Goal: Find specific page/section: Find specific page/section

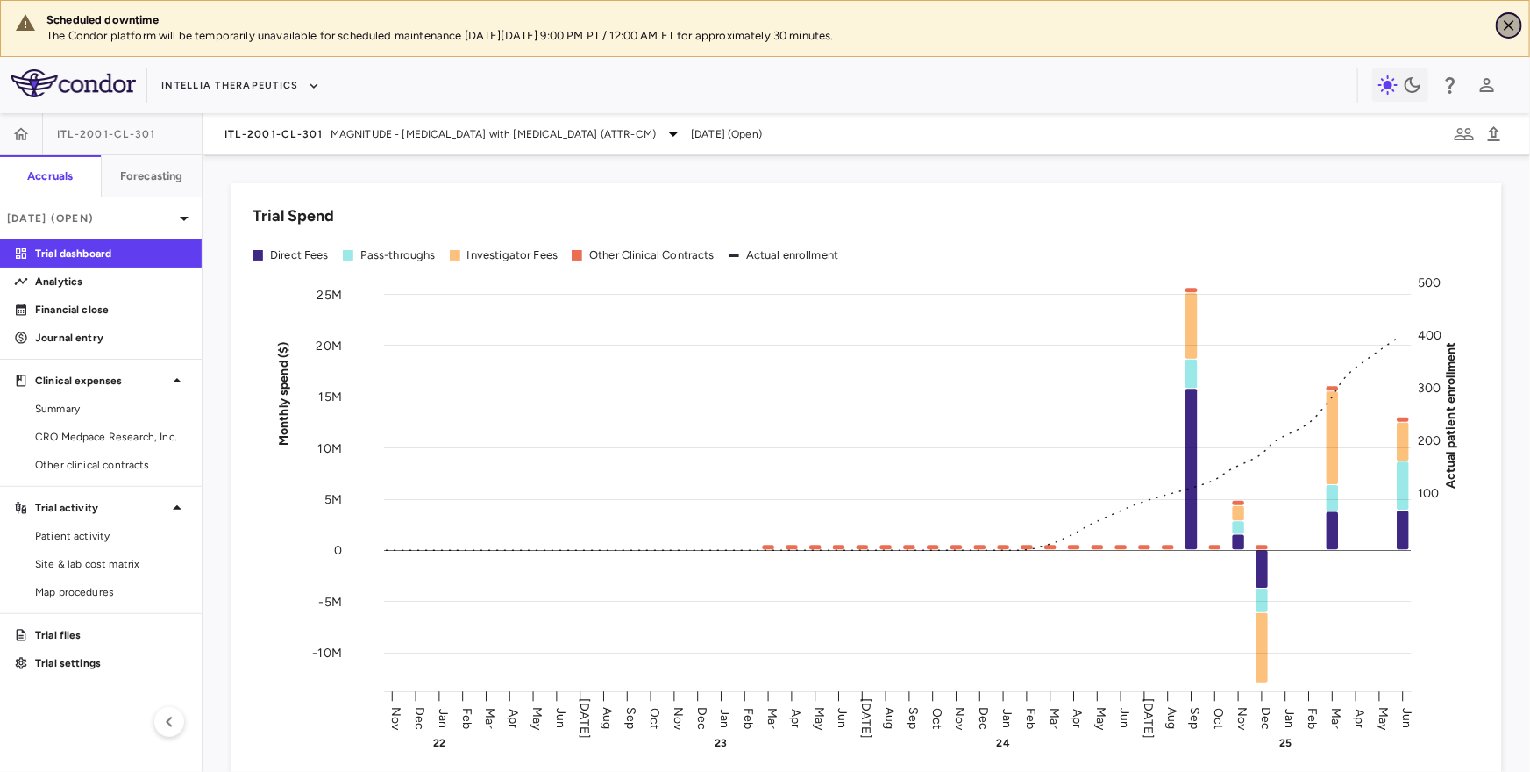
click at [1511, 27] on icon "Close" at bounding box center [1509, 25] width 11 height 11
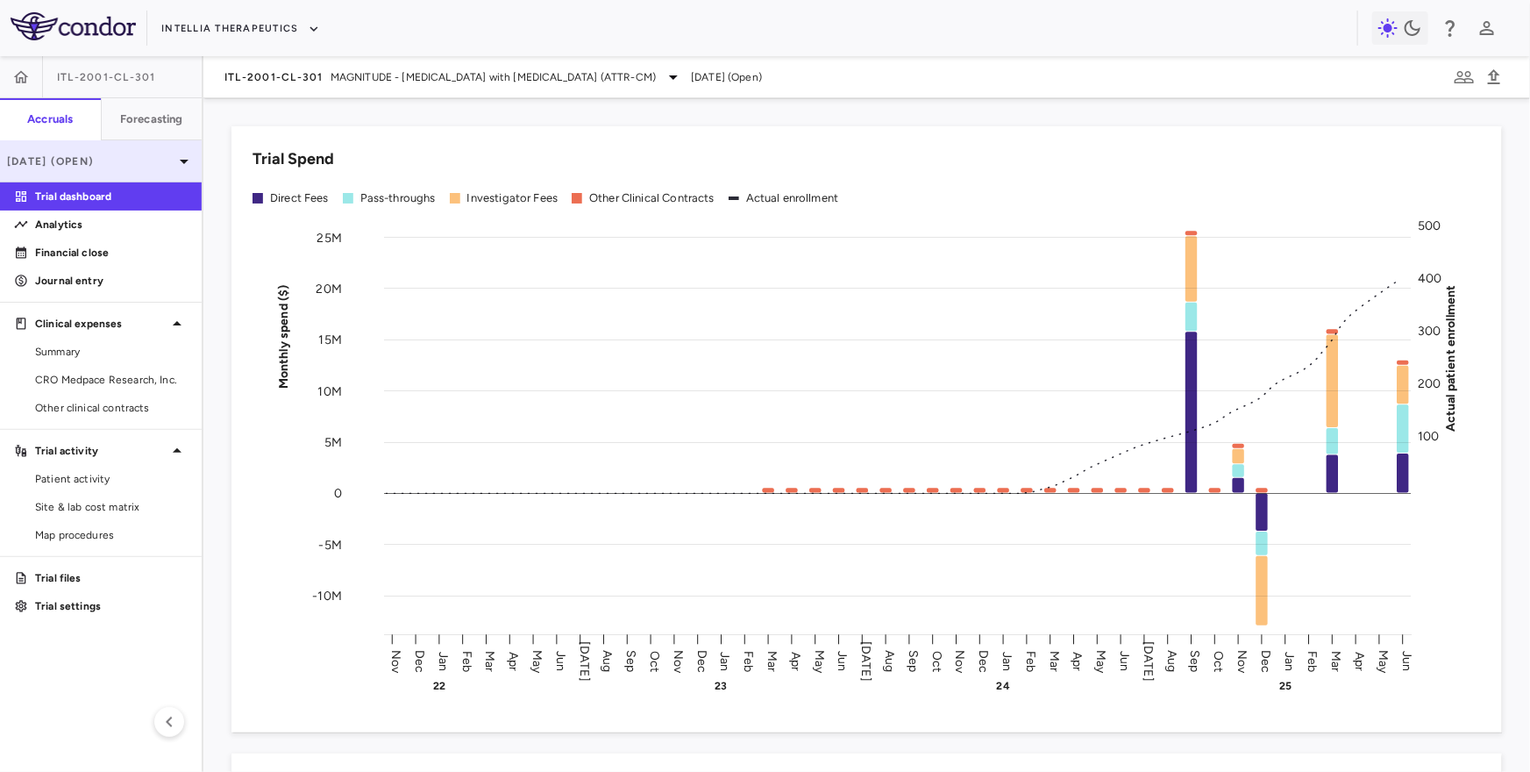
click at [153, 160] on p "Jun 2025 (Open)" at bounding box center [90, 161] width 167 height 16
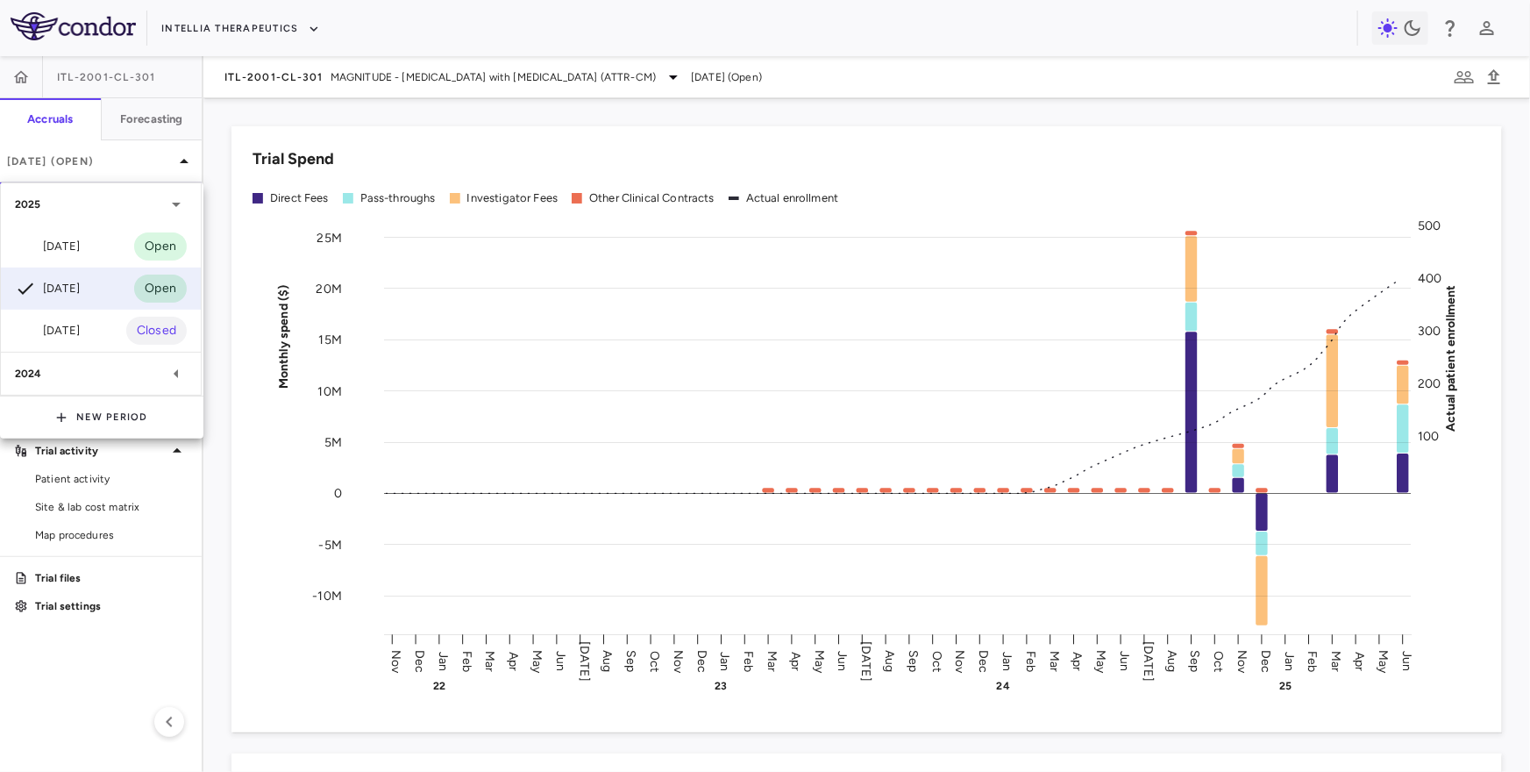
click at [83, 379] on div "2024" at bounding box center [90, 374] width 151 height 16
click at [293, 89] on div at bounding box center [765, 386] width 1530 height 772
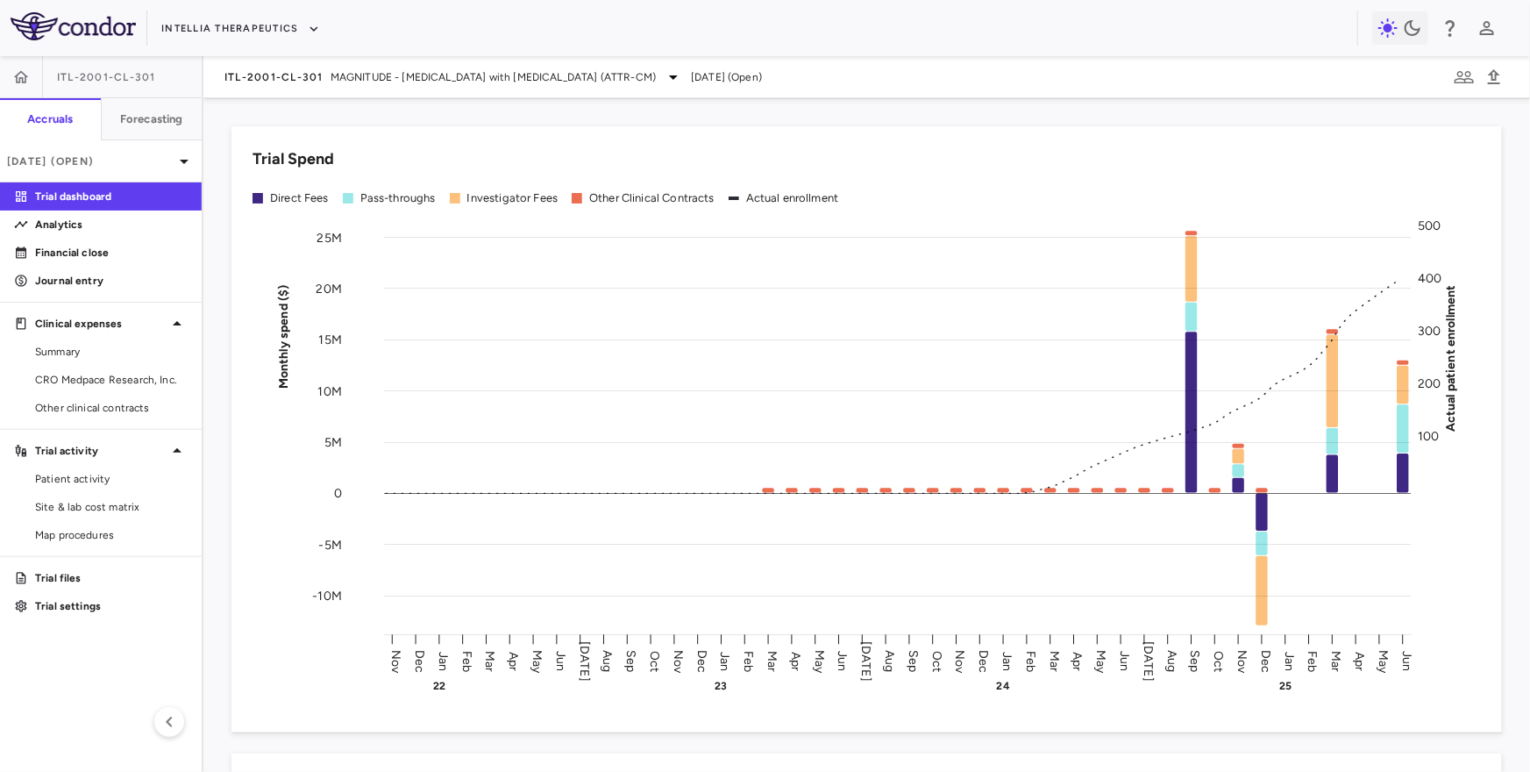
click at [329, 92] on div "ITL-2001-CL-301 MAGNITUDE - Transthyretin Amyloidosis with Cardiomyopathy (ATTR…" at bounding box center [866, 77] width 1327 height 42
click at [331, 78] on span "MAGNITUDE - Transthyretin Amyloidosis with Cardiomyopathy (ATTR-CM)" at bounding box center [493, 77] width 325 height 16
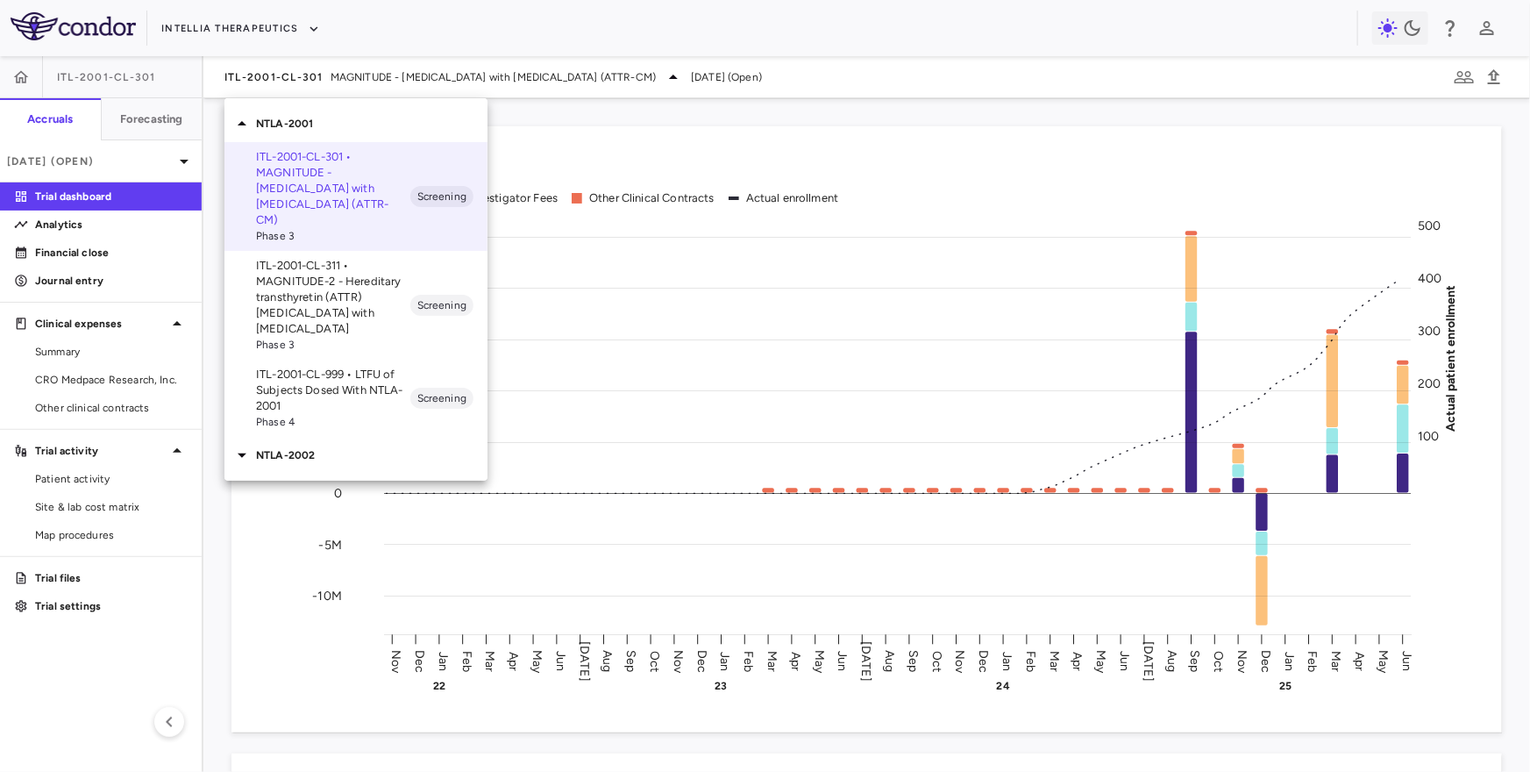
click at [296, 267] on p "ITL-2001-CL-311 • MAGNITUDE-2 - Hereditary transthyretin (ATTR) amyloidosis wit…" at bounding box center [333, 297] width 154 height 79
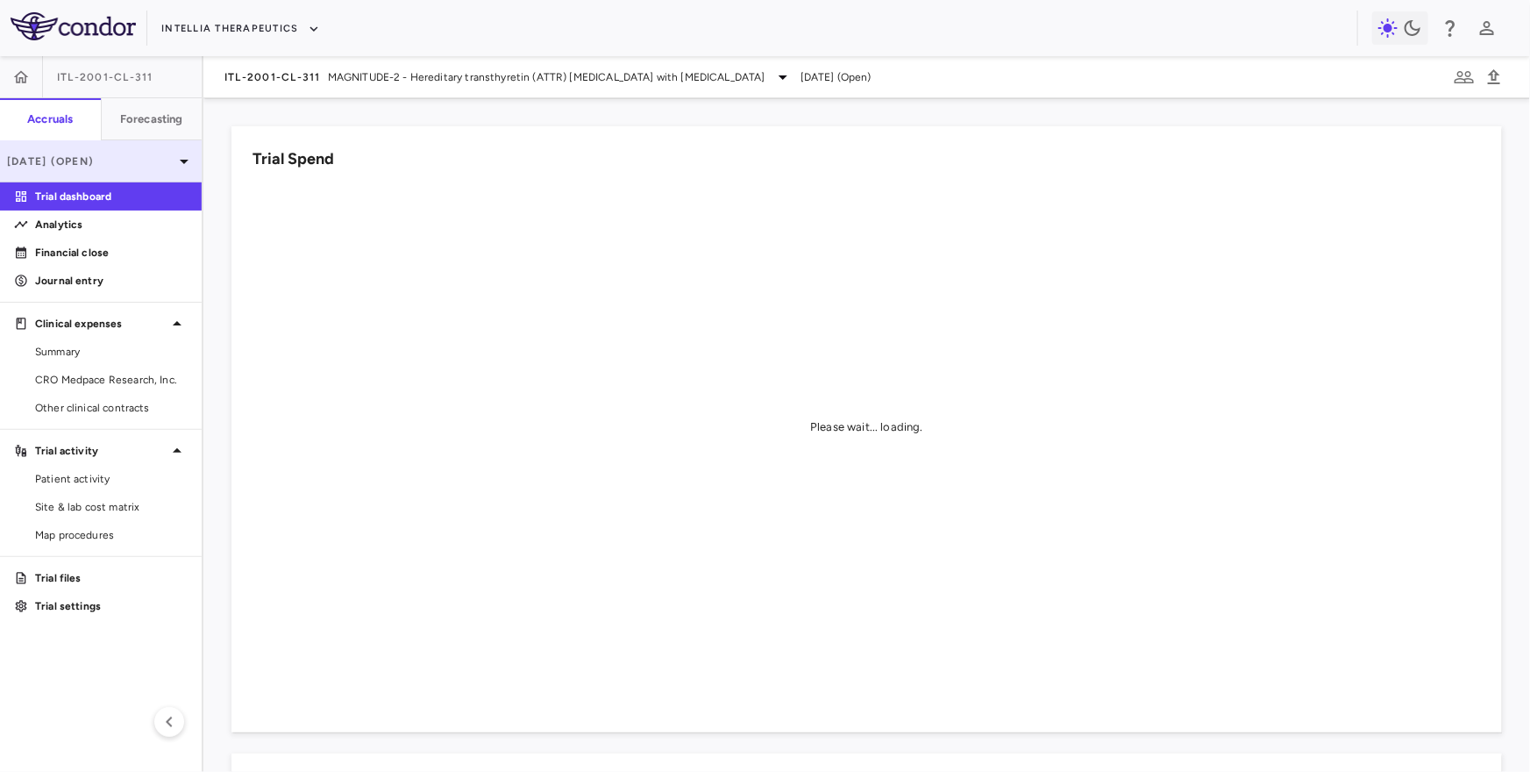
click at [131, 166] on p "Jul 2025 (Open)" at bounding box center [90, 161] width 167 height 16
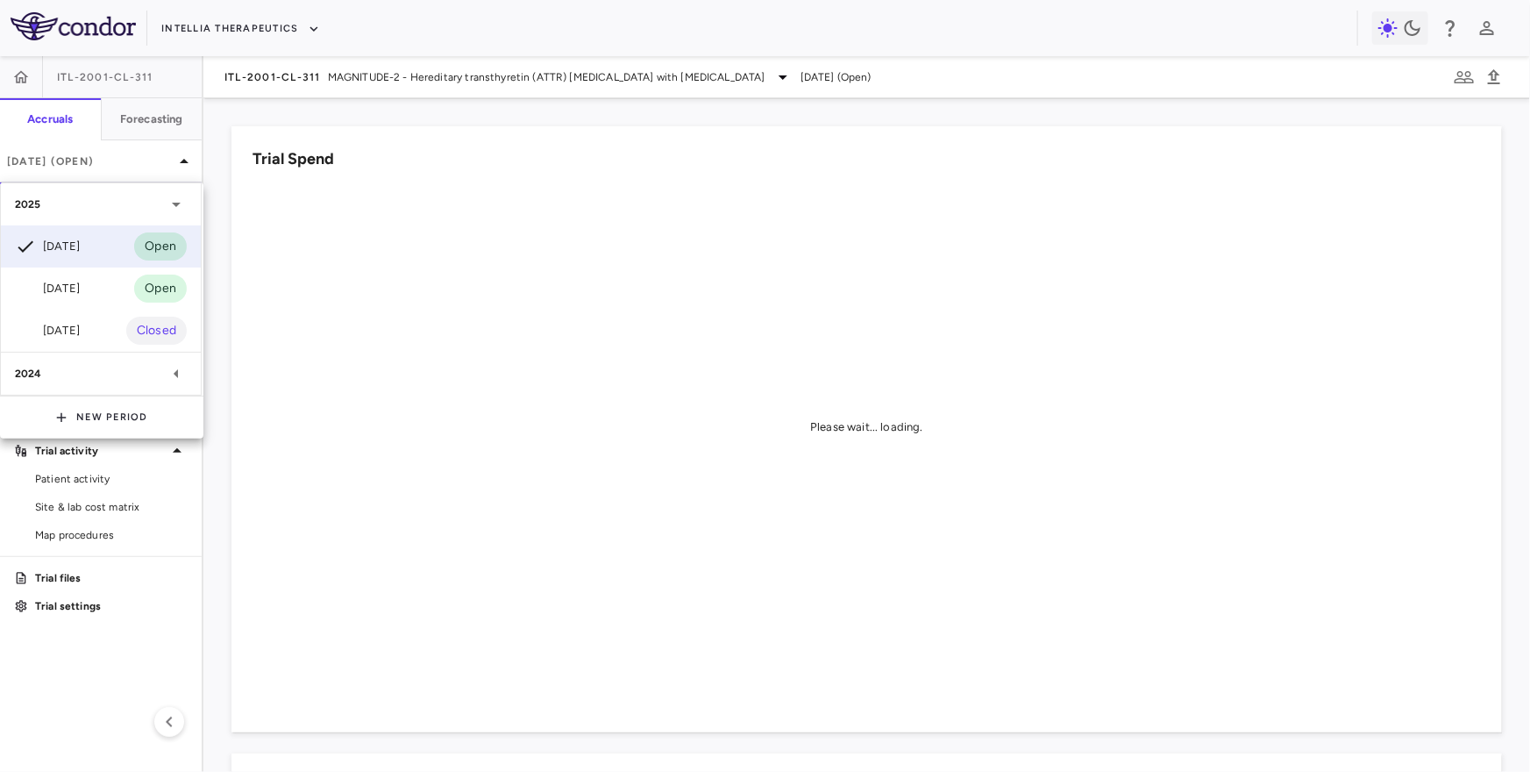
click at [87, 385] on div "2024" at bounding box center [101, 374] width 200 height 42
click at [345, 79] on div at bounding box center [765, 386] width 1530 height 772
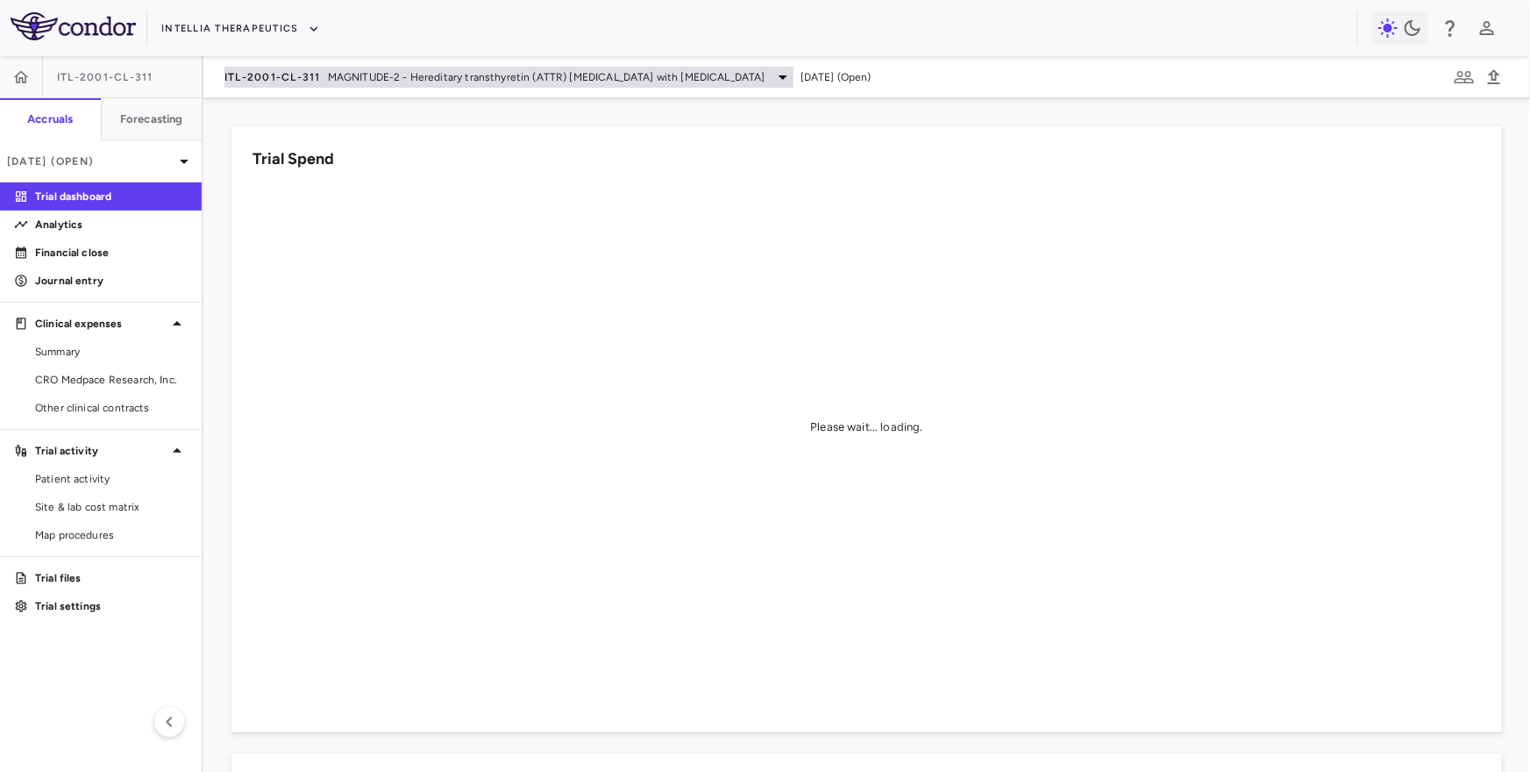
click at [320, 77] on span "ITL-2001-CL-311" at bounding box center [273, 77] width 96 height 14
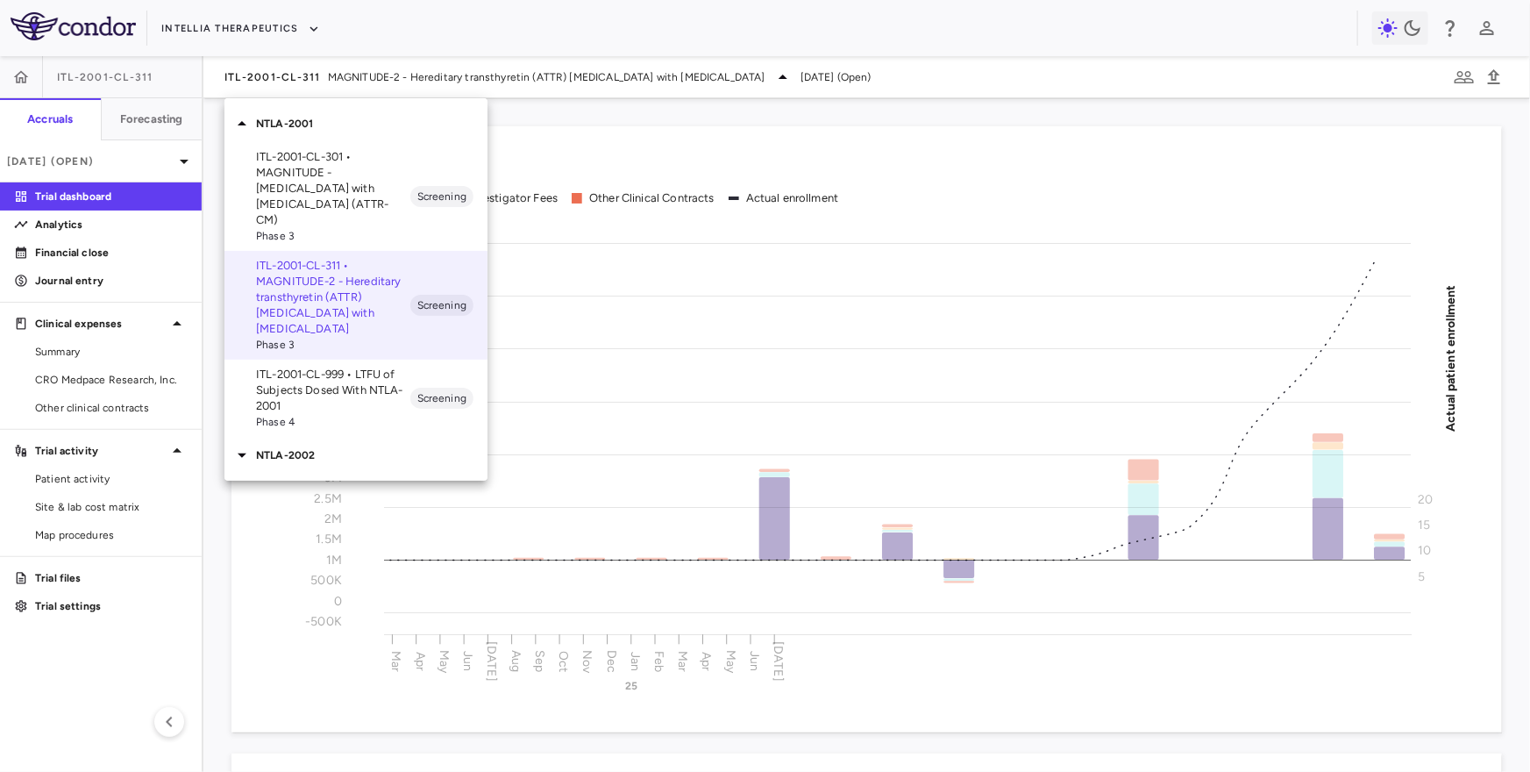
click at [301, 447] on p "NTLA-2002" at bounding box center [372, 455] width 232 height 16
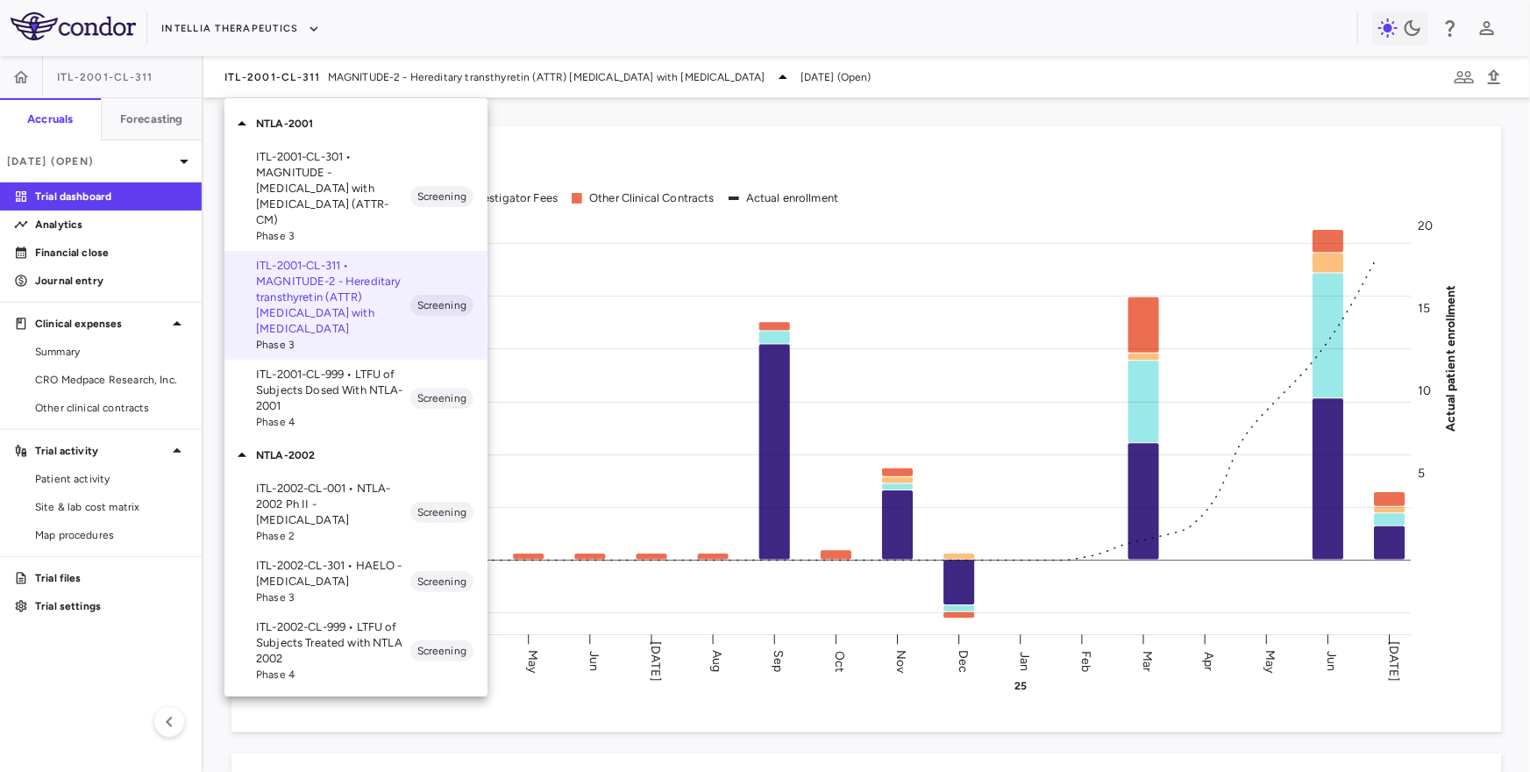
click at [343, 558] on p "ITL-2002-CL-301 • HAELO - Hereditary Angioedema" at bounding box center [333, 574] width 154 height 32
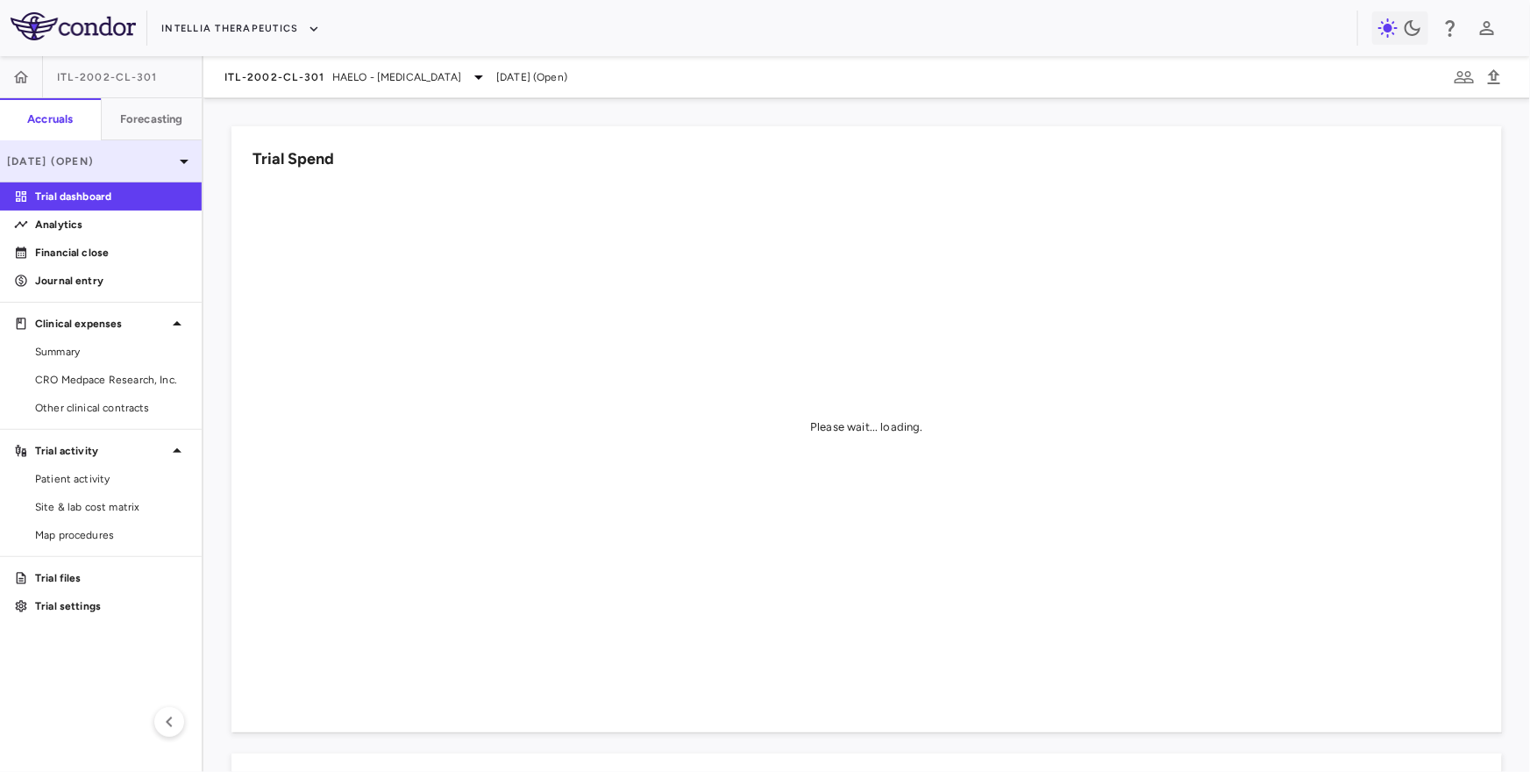
click at [151, 175] on div "Jul 2025 (Open)" at bounding box center [101, 161] width 202 height 42
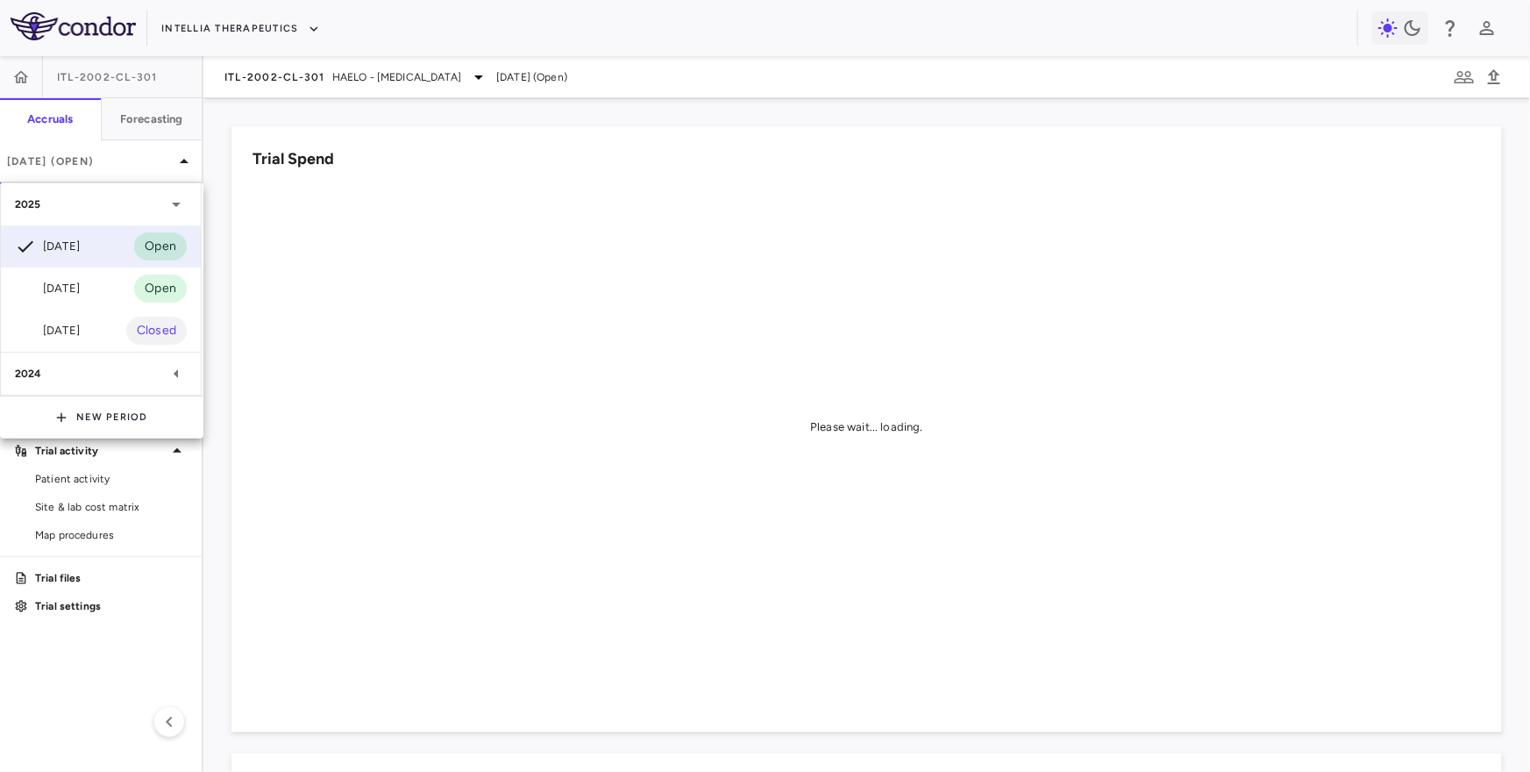
click at [99, 377] on div "2024" at bounding box center [90, 374] width 151 height 16
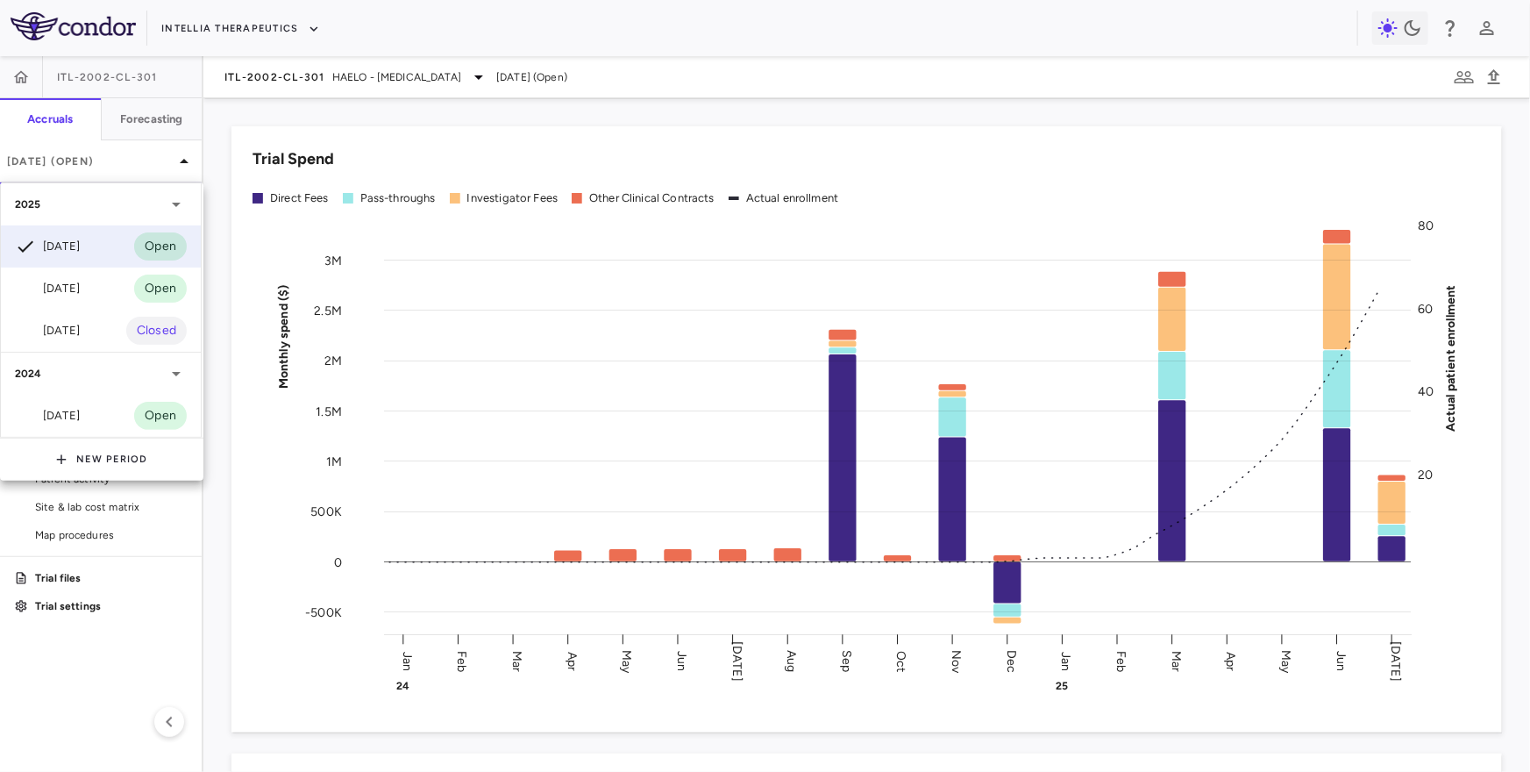
click at [146, 164] on div at bounding box center [765, 386] width 1530 height 772
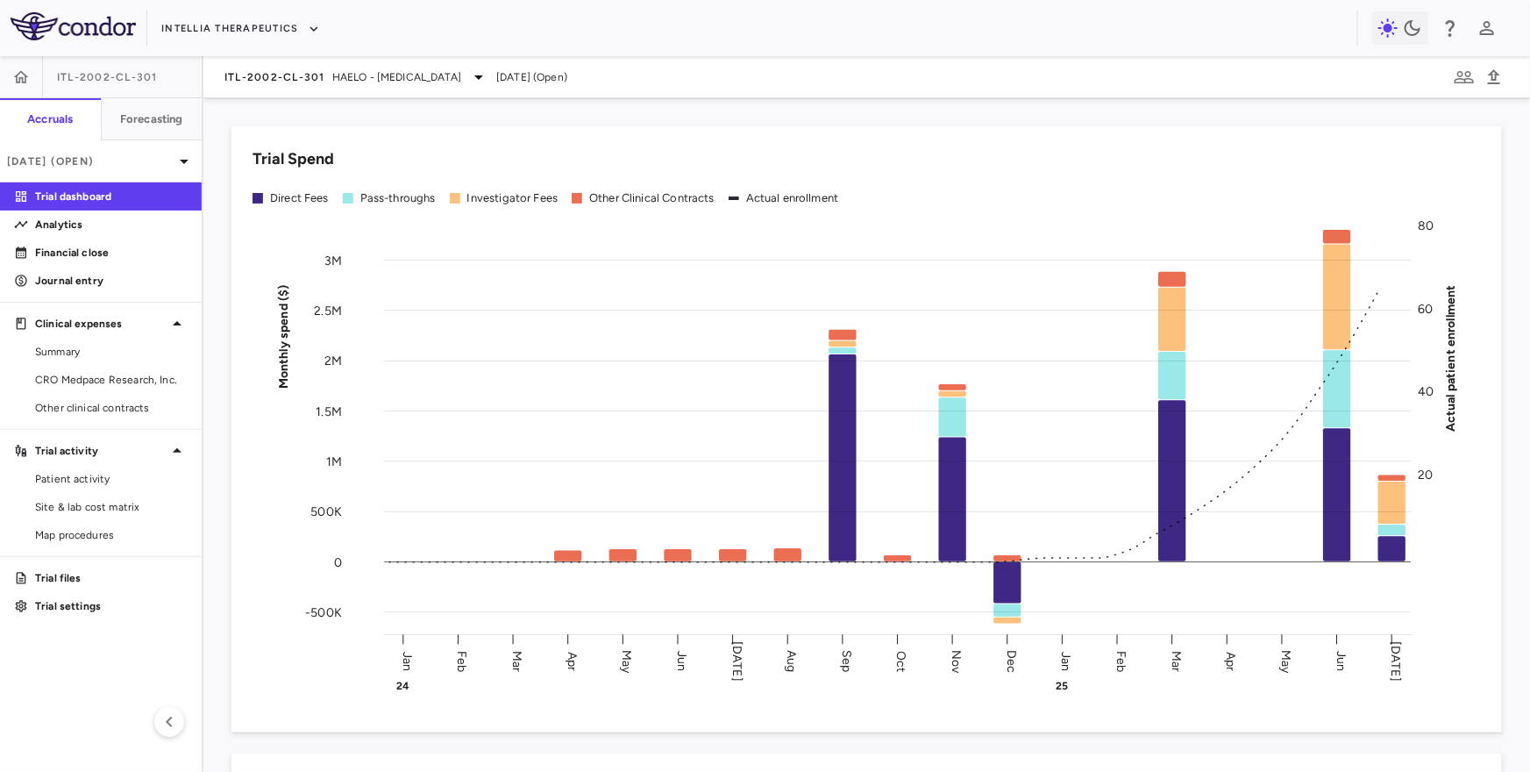
click at [322, 64] on div "ITL-2002-CL-301 HAELO - Hereditary Angioedema Jul 2025 (Open)" at bounding box center [866, 77] width 1327 height 42
click at [325, 87] on div "ITL-2002-CL-301 HAELO - Hereditary Angioedema Jul 2025 (Open)" at bounding box center [866, 77] width 1327 height 42
click at [326, 64] on div "ITL-2002-CL-301 HAELO - Hereditary Angioedema Jul 2025 (Open)" at bounding box center [866, 77] width 1327 height 42
click at [318, 75] on span "ITL-2002-CL-301" at bounding box center [275, 77] width 101 height 14
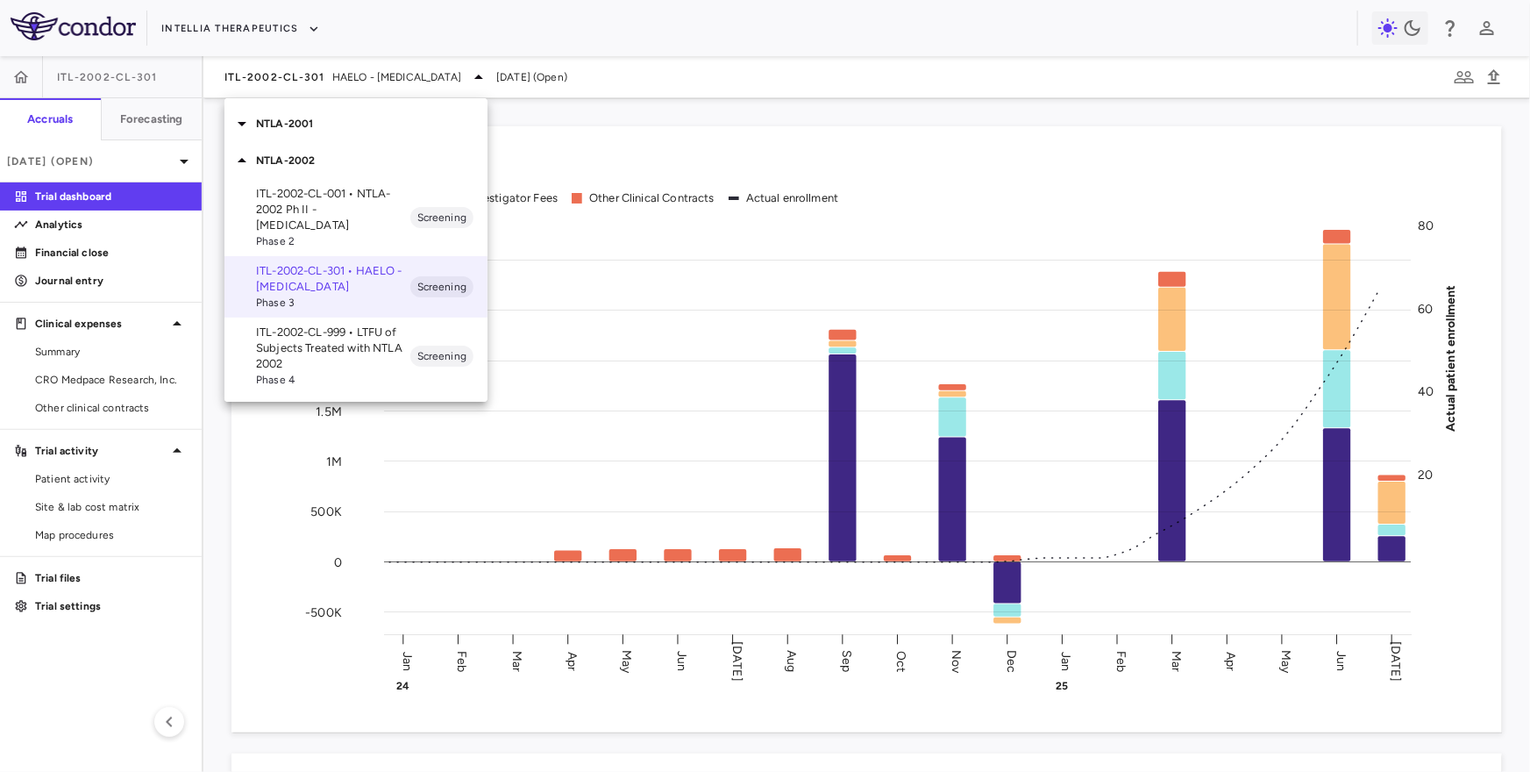
click at [328, 211] on p "ITL-2002-CL-001 • NTLA-2002 Ph II - Hereditary Angioedema" at bounding box center [333, 209] width 154 height 47
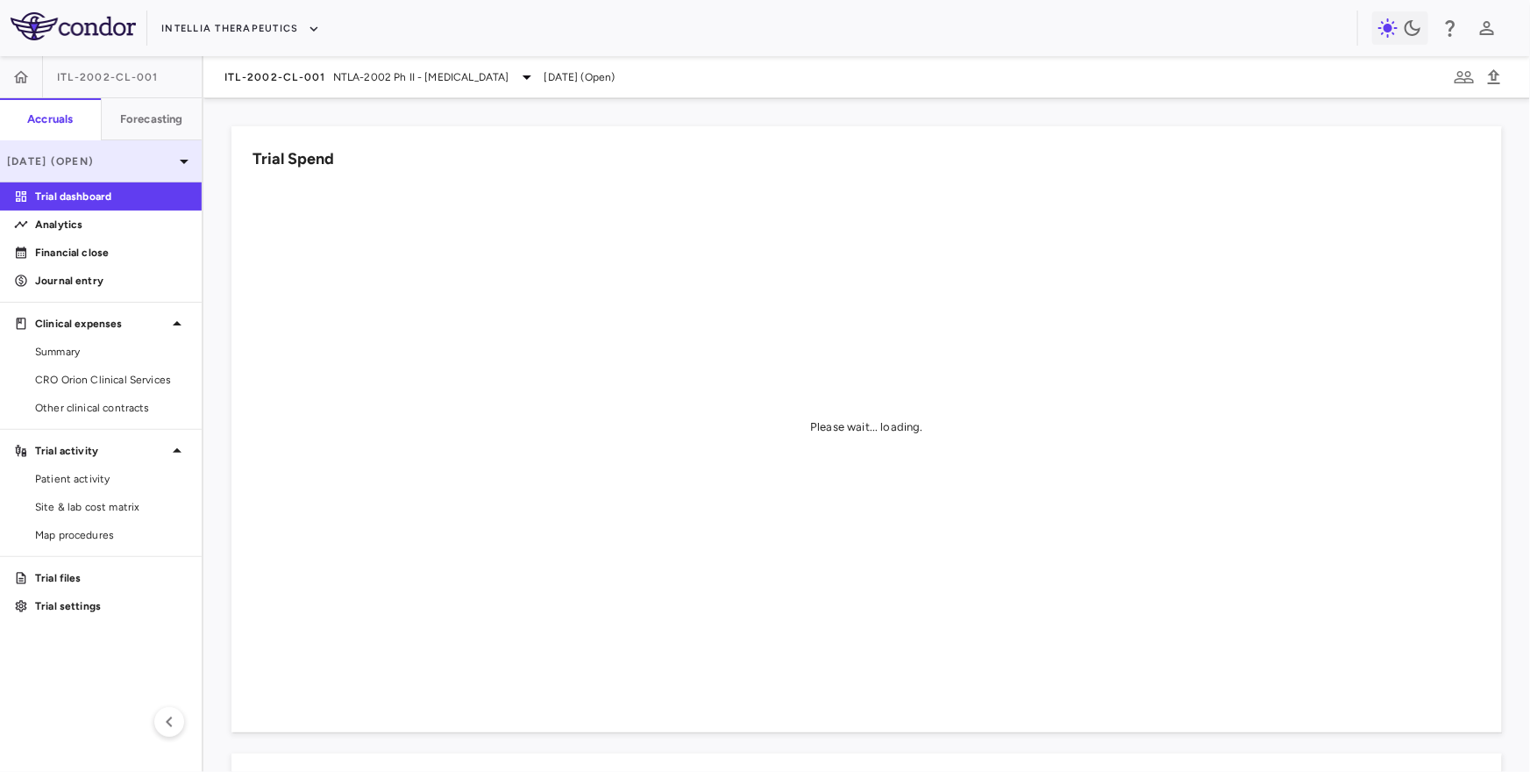
click at [147, 168] on div "Dec 2024 (Open)" at bounding box center [101, 161] width 202 height 42
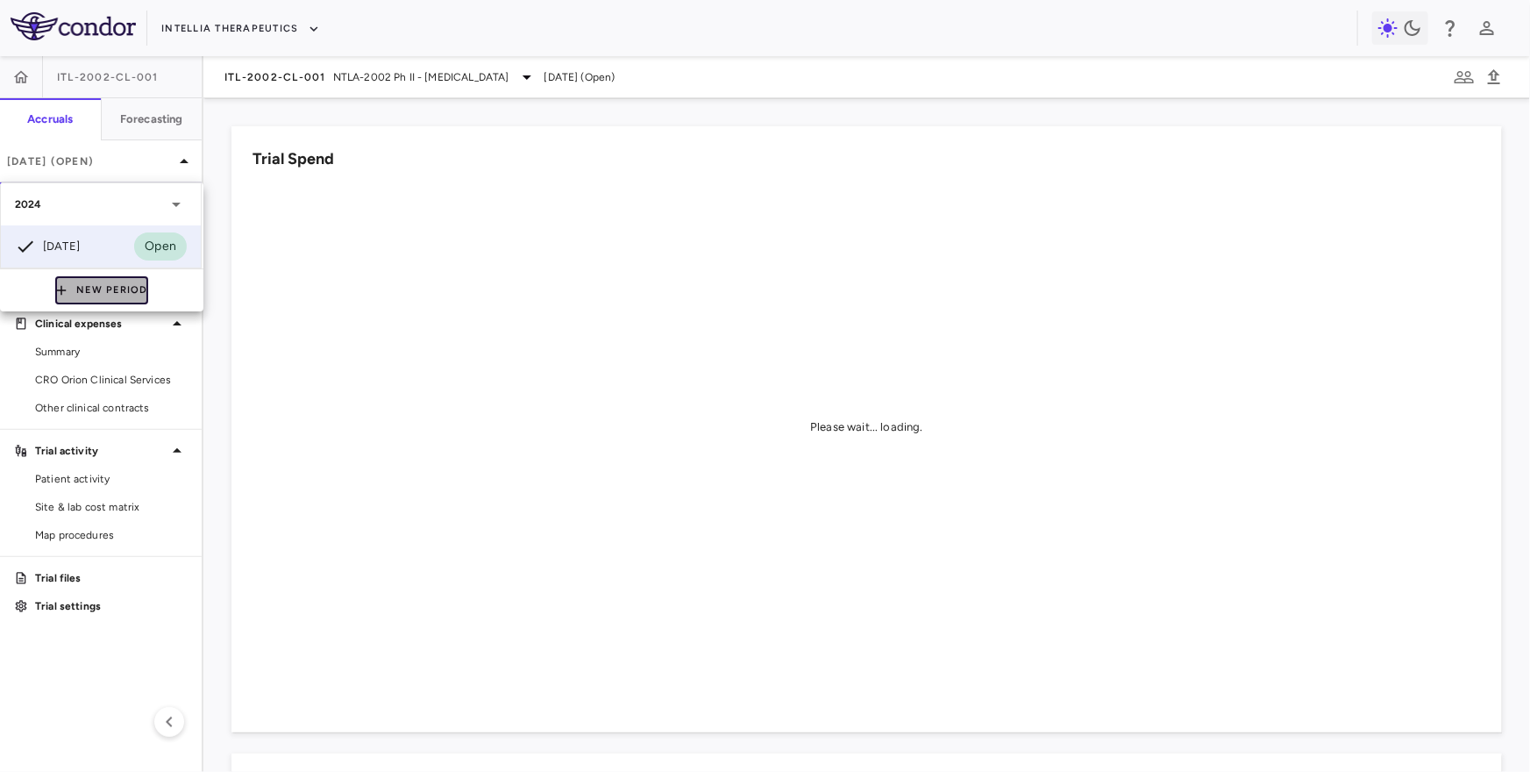
click at [89, 284] on button "New Period" at bounding box center [101, 290] width 93 height 28
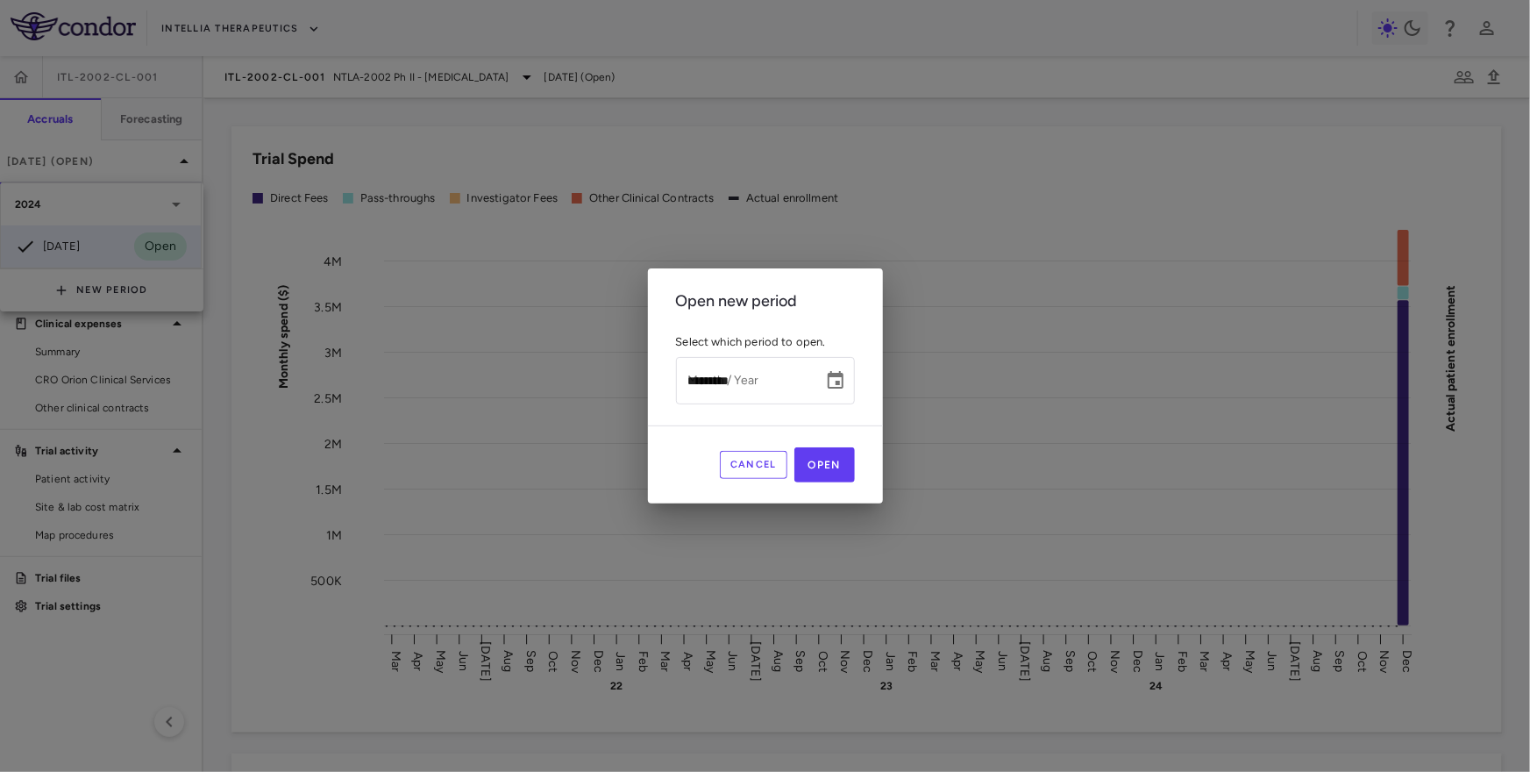
click at [689, 377] on input "*********" at bounding box center [743, 380] width 135 height 46
type input "**********"
click at [821, 465] on button "Open" at bounding box center [825, 464] width 61 height 35
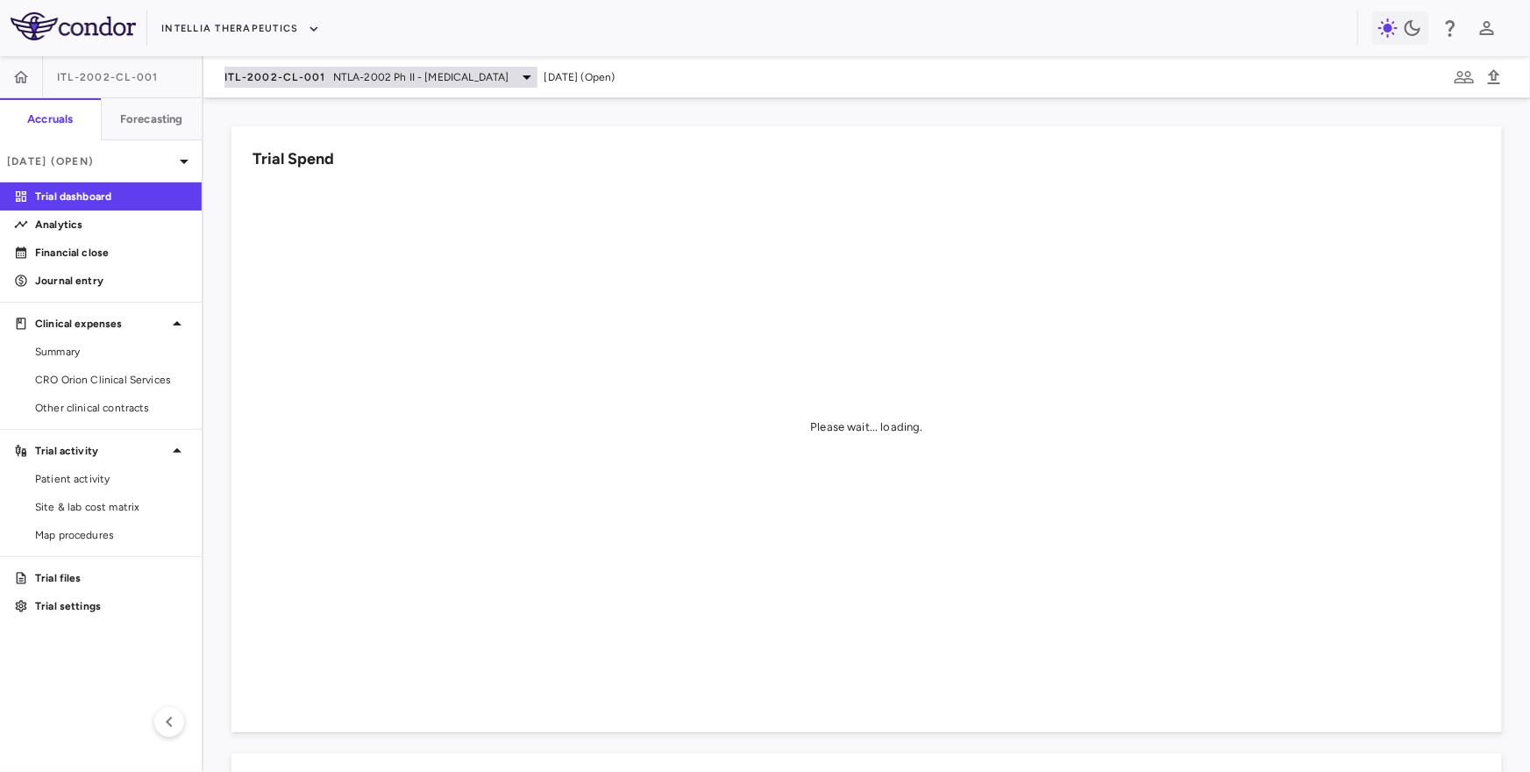
click at [313, 76] on span "ITL-2002-CL-001" at bounding box center [276, 77] width 102 height 14
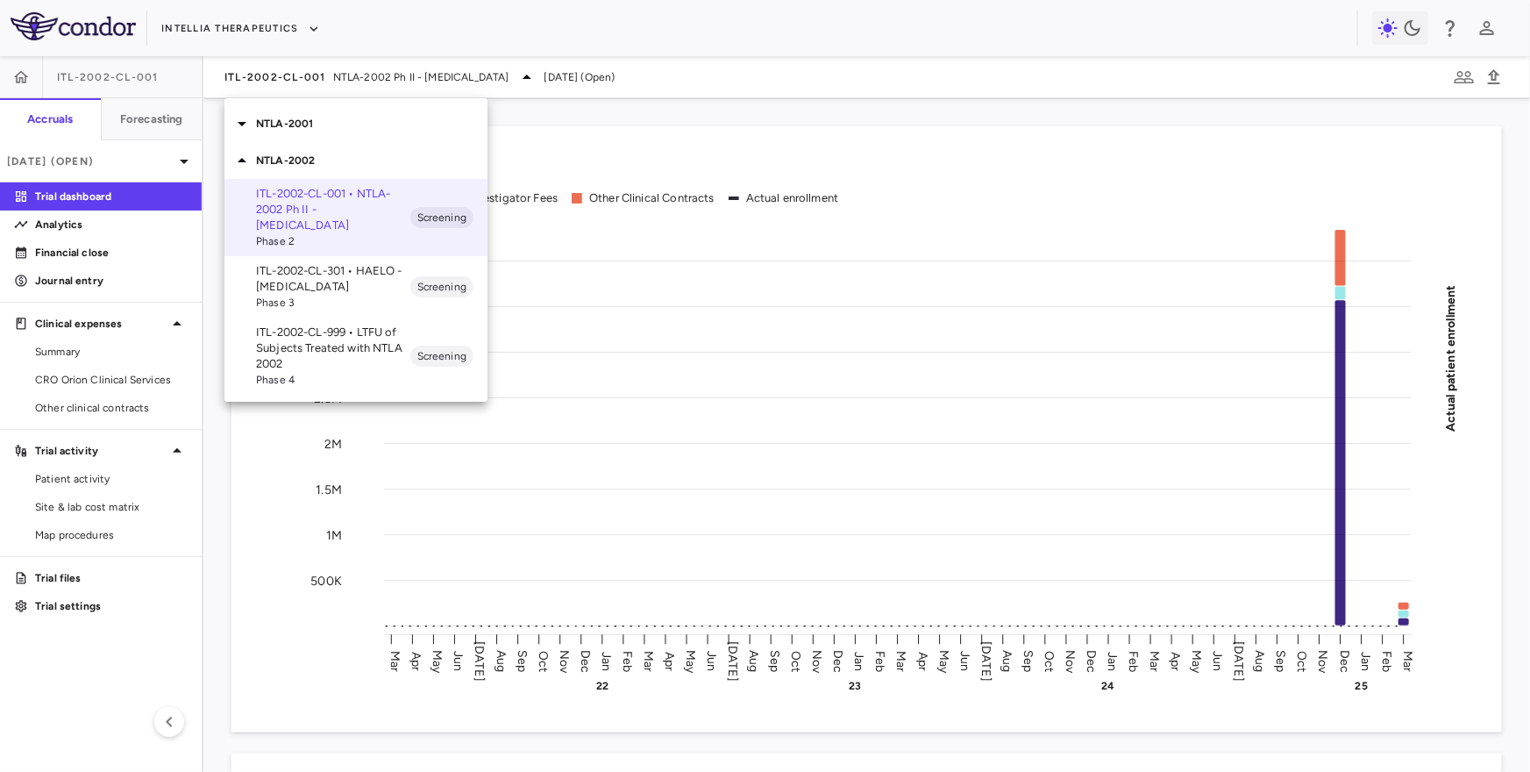
click at [354, 134] on div "NTLA-2001" at bounding box center [356, 123] width 263 height 37
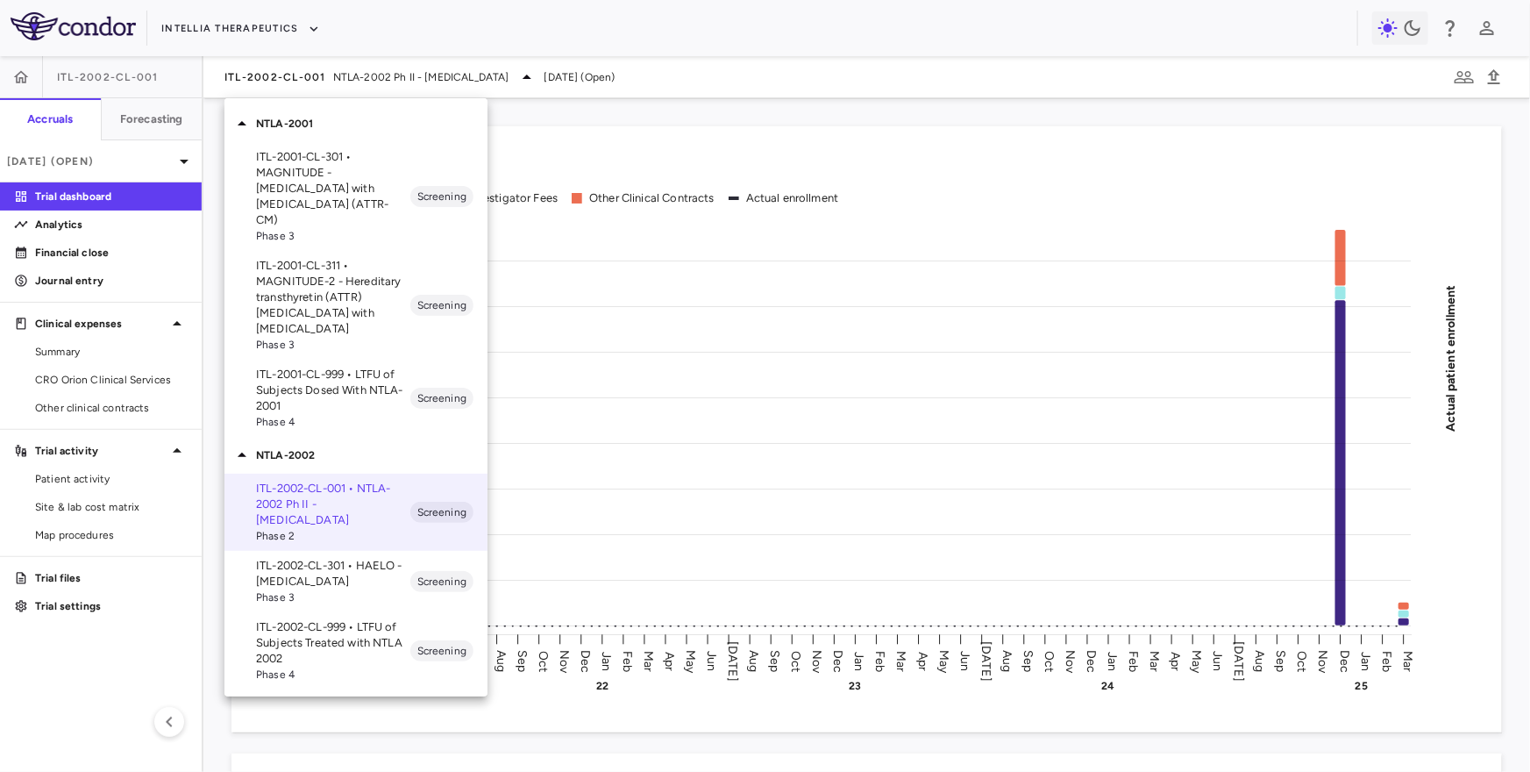
click at [153, 503] on div at bounding box center [765, 386] width 1530 height 772
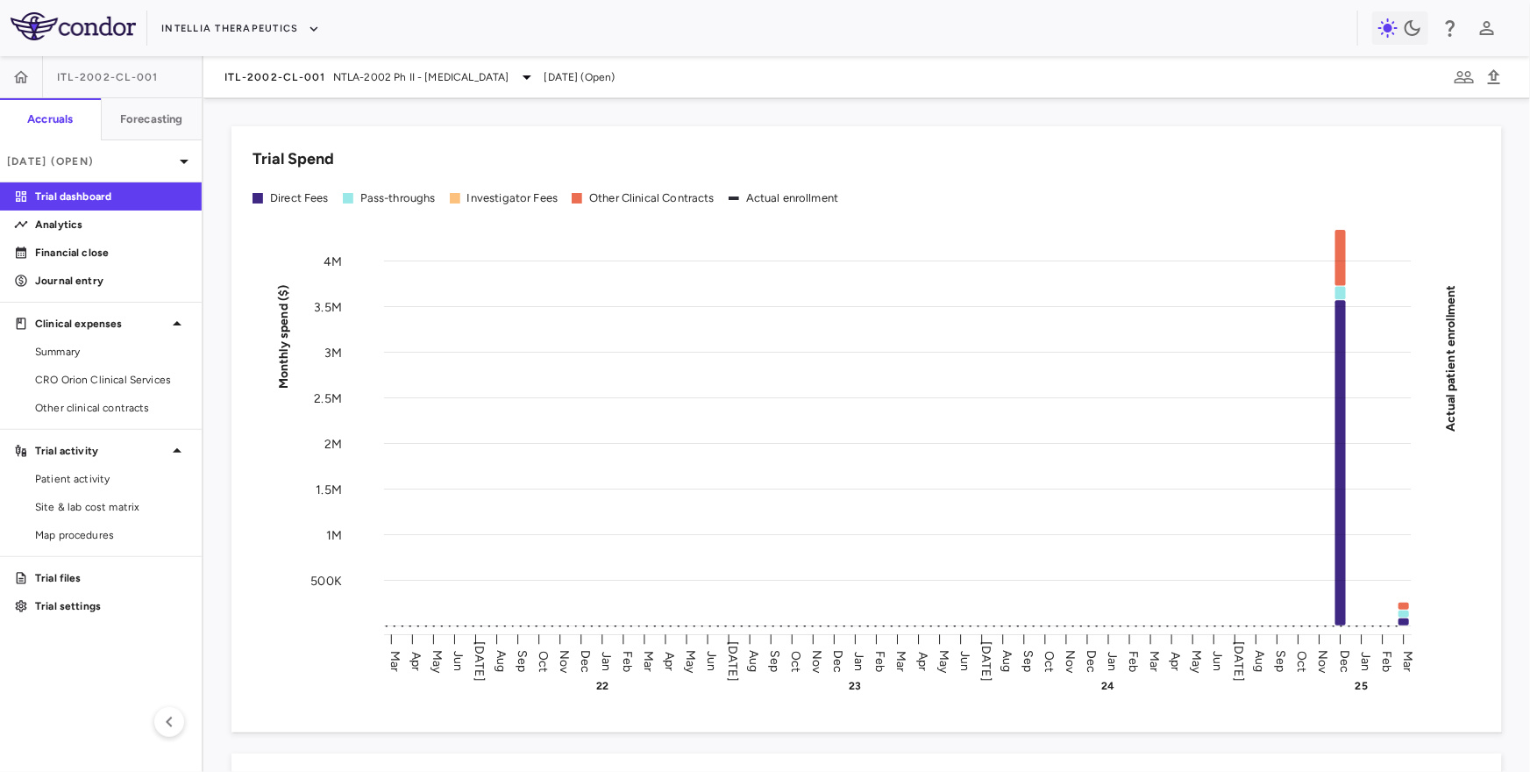
click at [318, 103] on div "Trial Spend Direct Fees Pass-throughs Investigator Fees Other Clinical Contract…" at bounding box center [866, 435] width 1327 height 674
click at [318, 86] on div "ITL-2002-CL-001 NTLA-2002 Ph II - Hereditary Angioedema" at bounding box center [381, 77] width 313 height 21
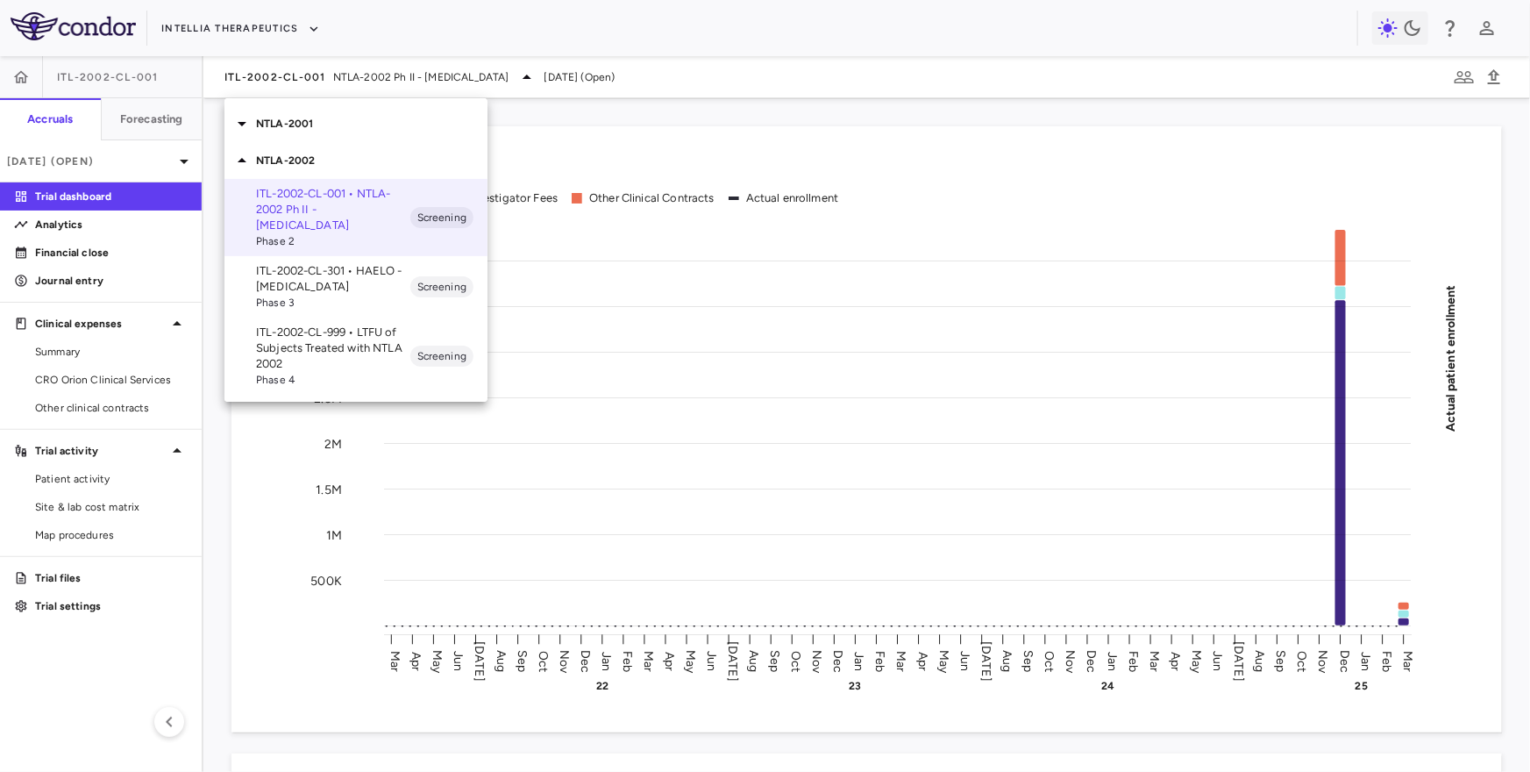
click at [368, 355] on p "ITL-2002-CL-999 • LTFU of Subjects Treated with NTLA 2002" at bounding box center [333, 348] width 154 height 47
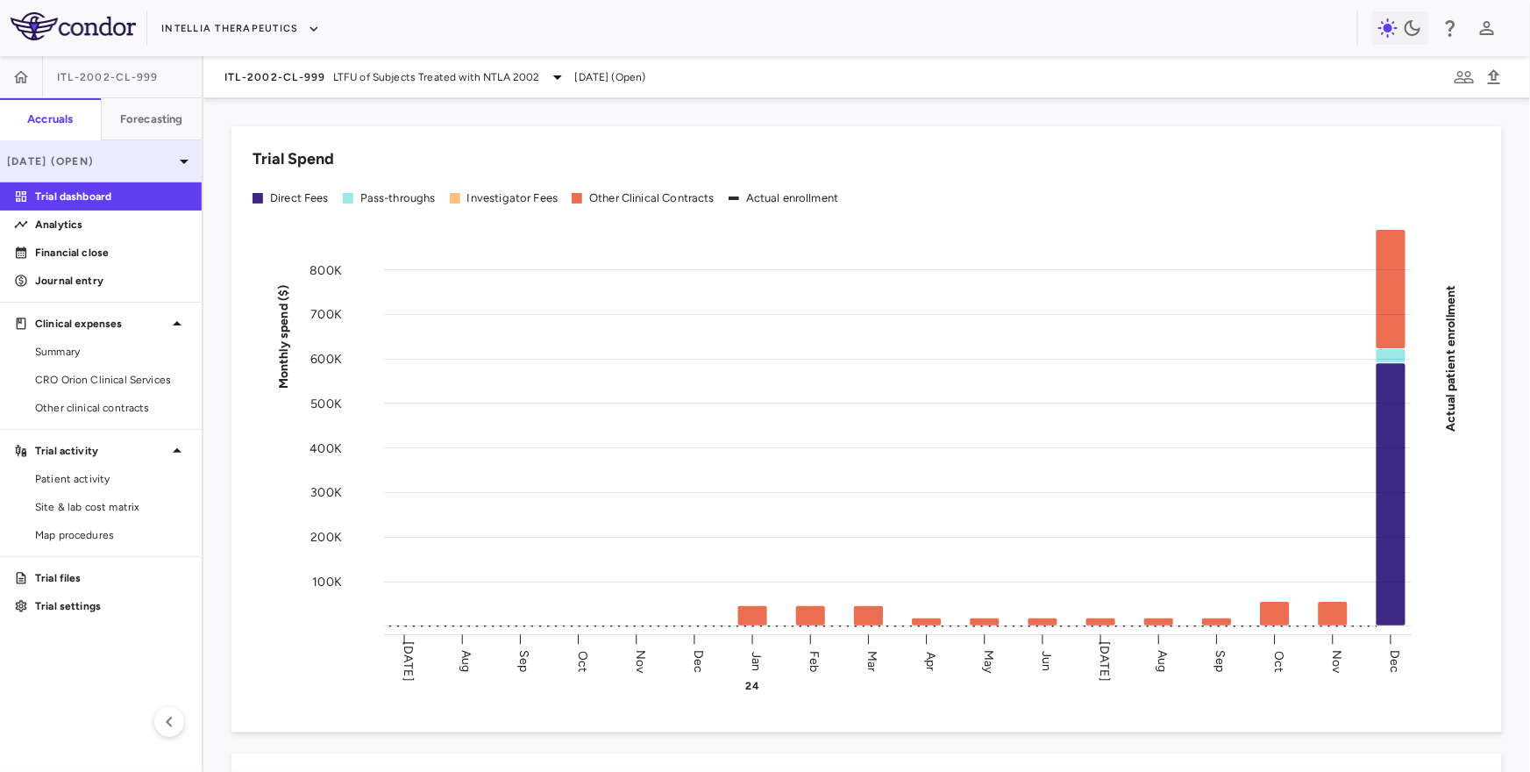
click at [145, 167] on p "Dec 2024 (Open)" at bounding box center [90, 161] width 167 height 16
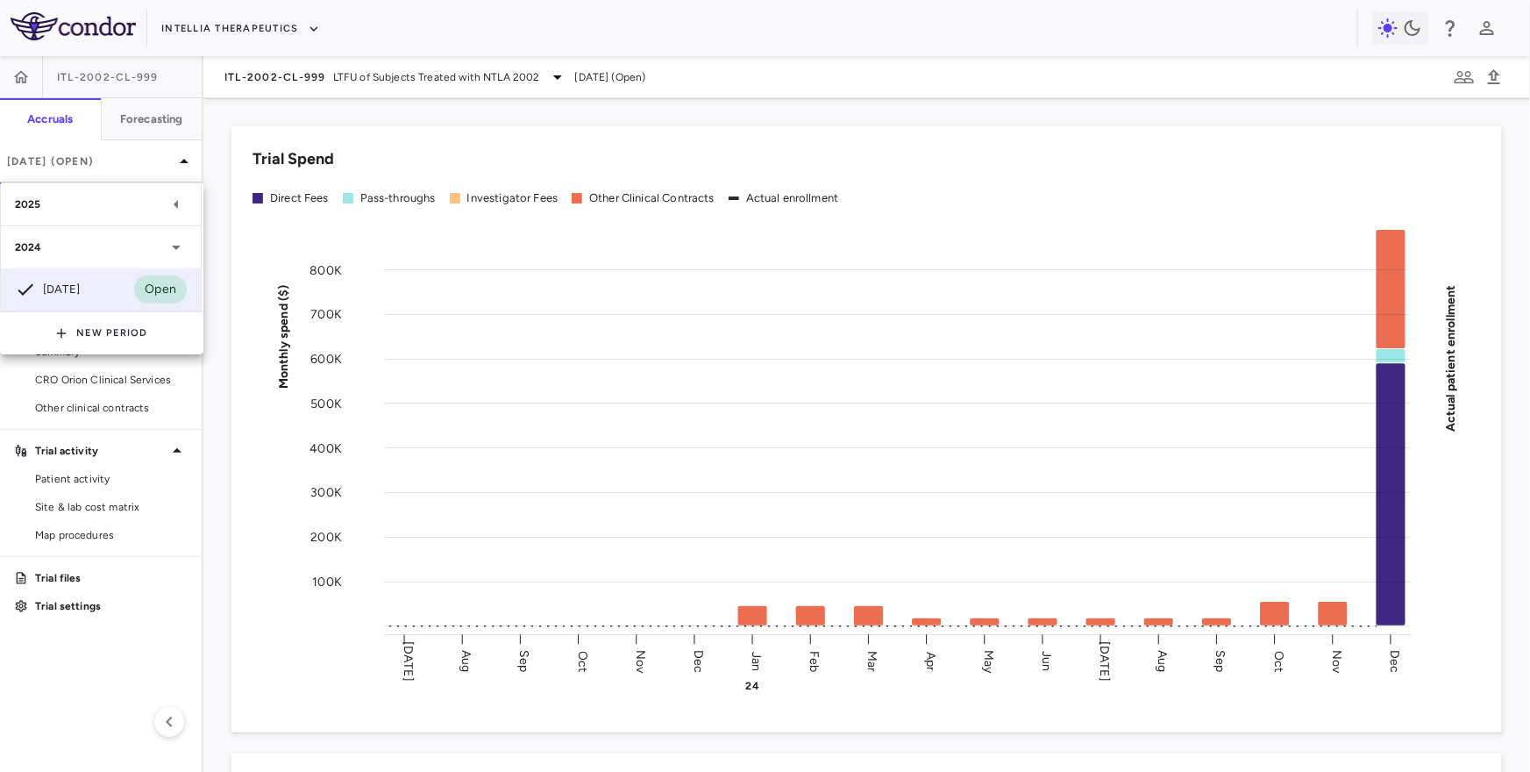
click at [125, 190] on div "2025" at bounding box center [101, 204] width 200 height 42
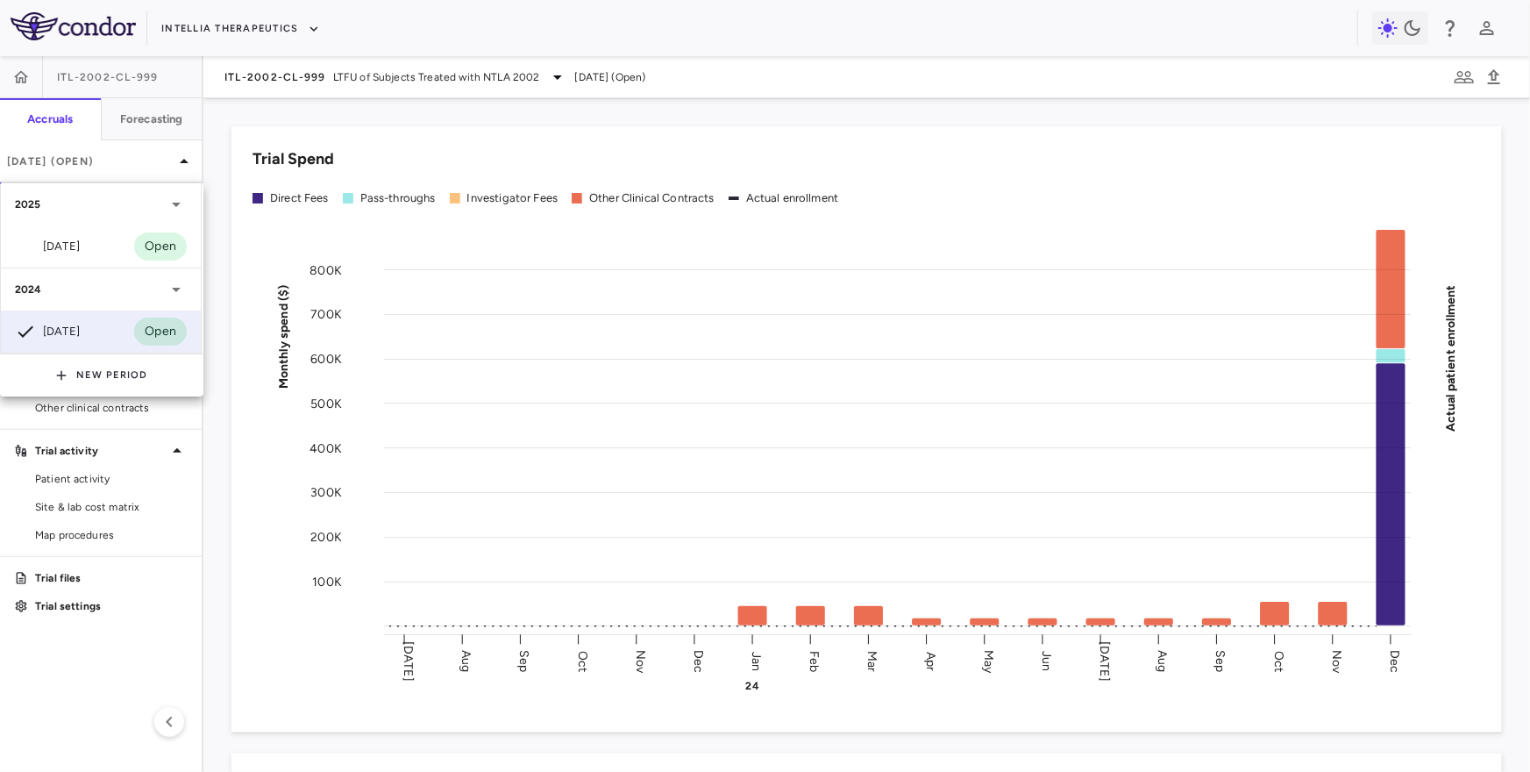
click at [300, 82] on div at bounding box center [765, 386] width 1530 height 772
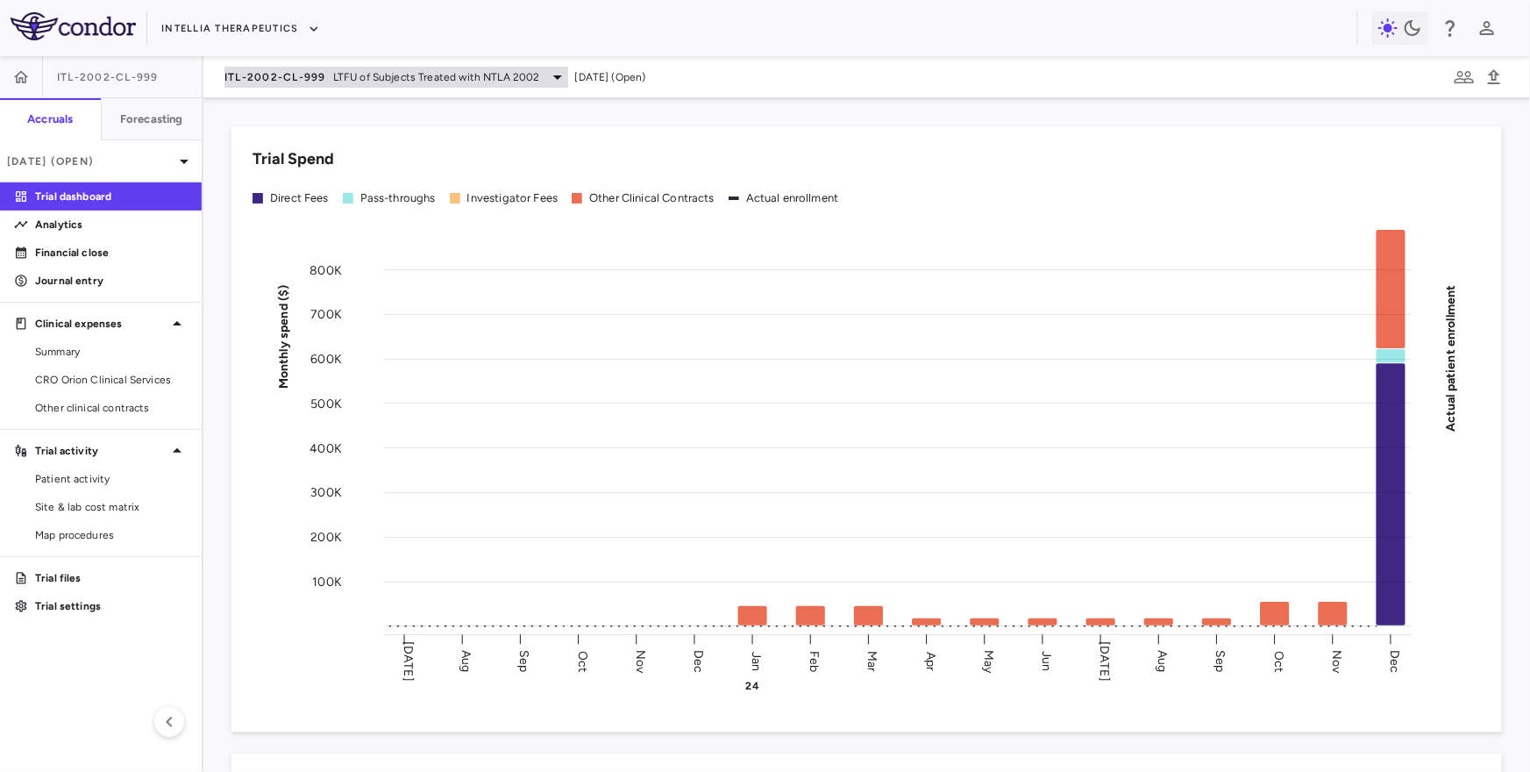
click at [294, 73] on span "ITL-2002-CL-999" at bounding box center [276, 77] width 102 height 14
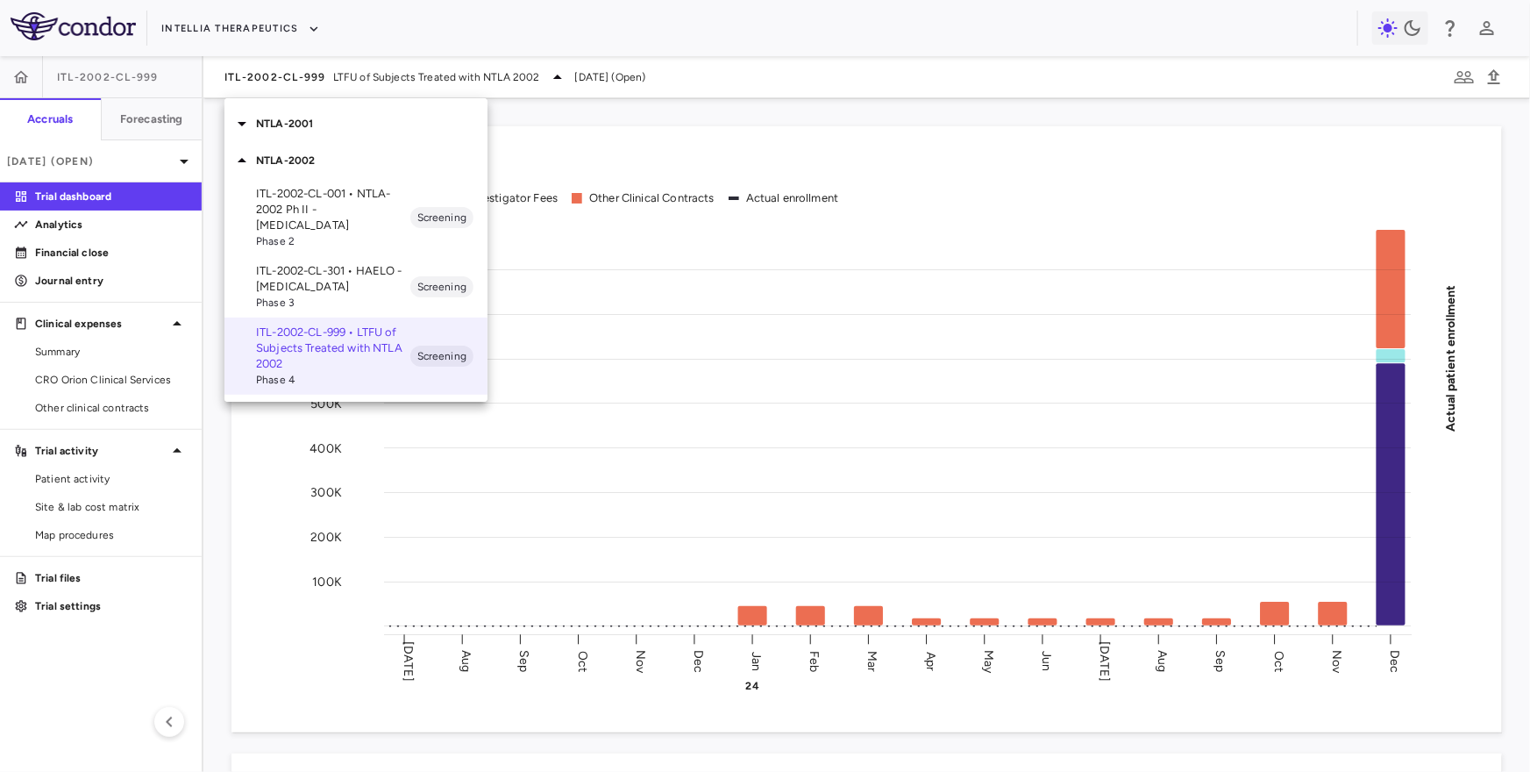
click at [309, 133] on div "NTLA-2001" at bounding box center [356, 123] width 263 height 37
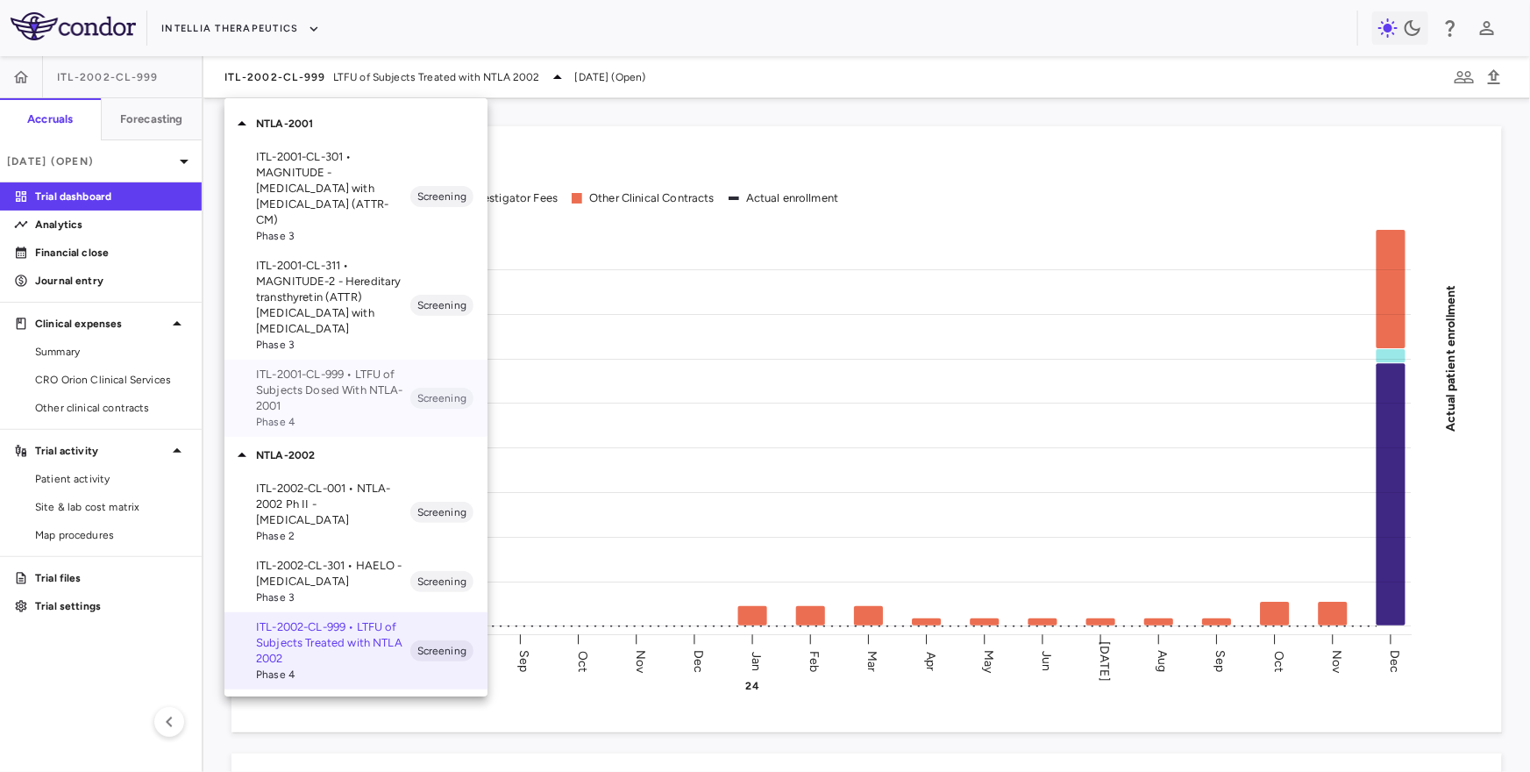
click at [341, 367] on p "ITL-2001-CL-999 • LTFU of Subjects Dosed With NTLA-2001" at bounding box center [333, 390] width 154 height 47
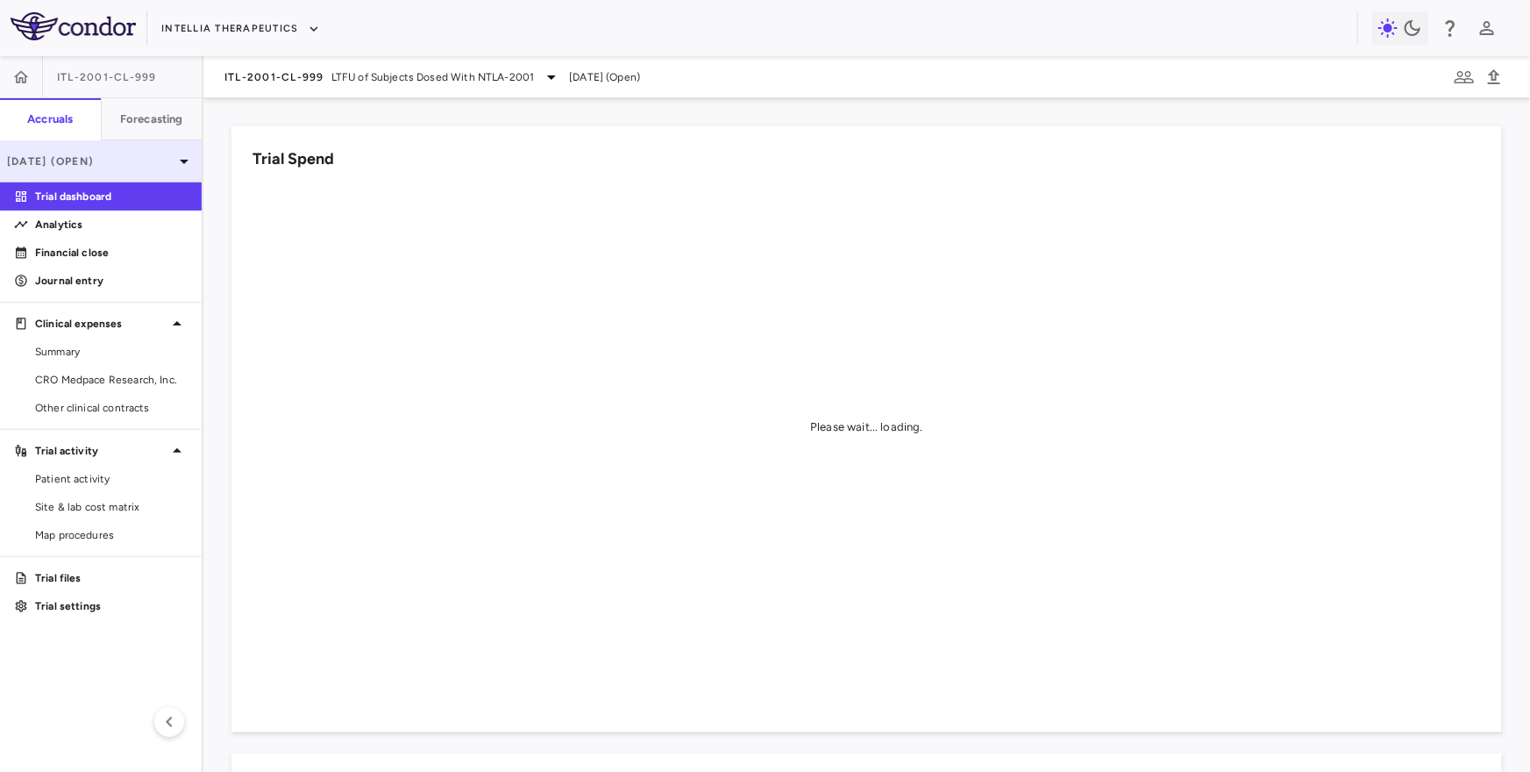
click at [146, 163] on p "Dec 2024 (Open)" at bounding box center [90, 161] width 167 height 16
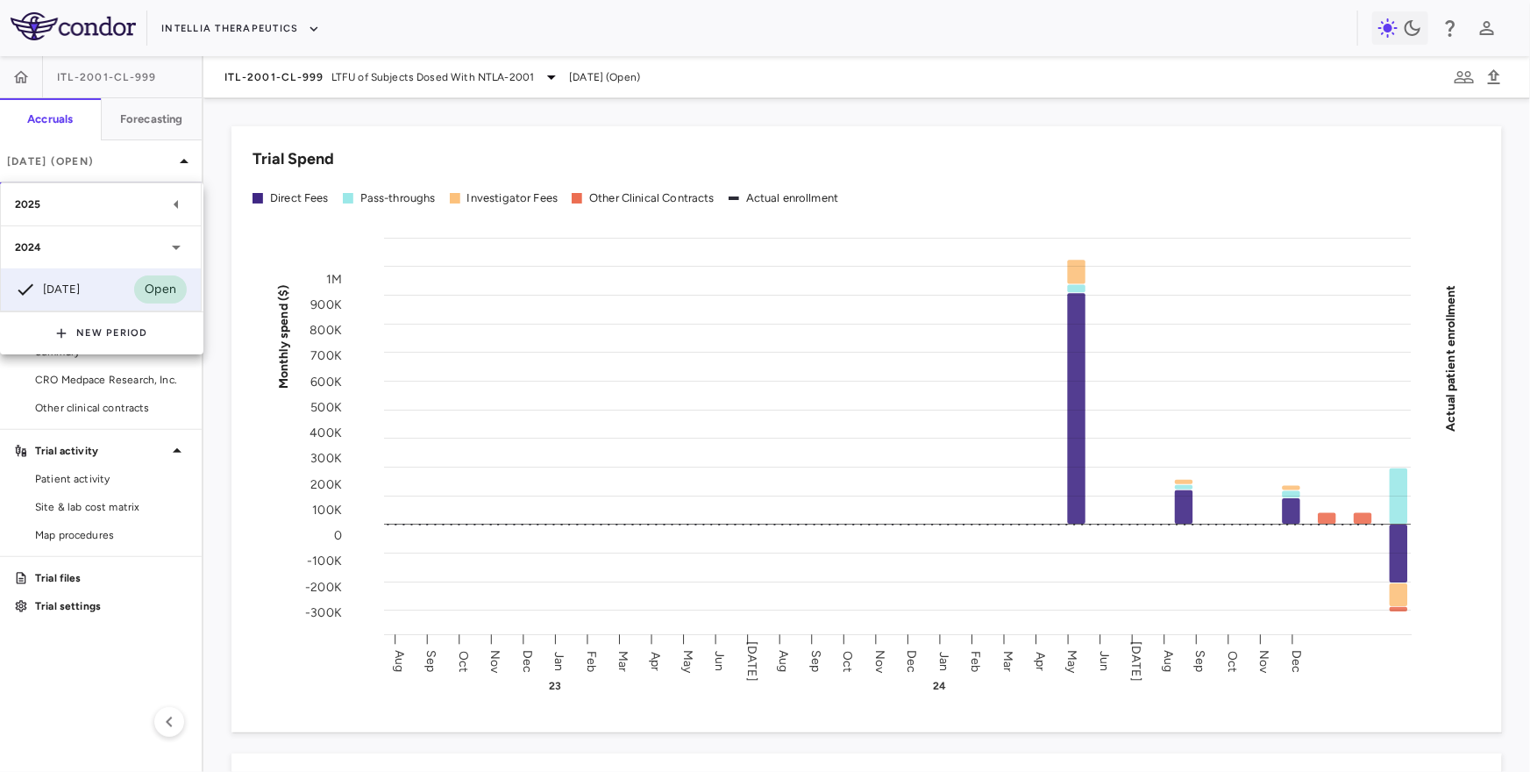
click at [123, 199] on div "2025" at bounding box center [90, 204] width 151 height 16
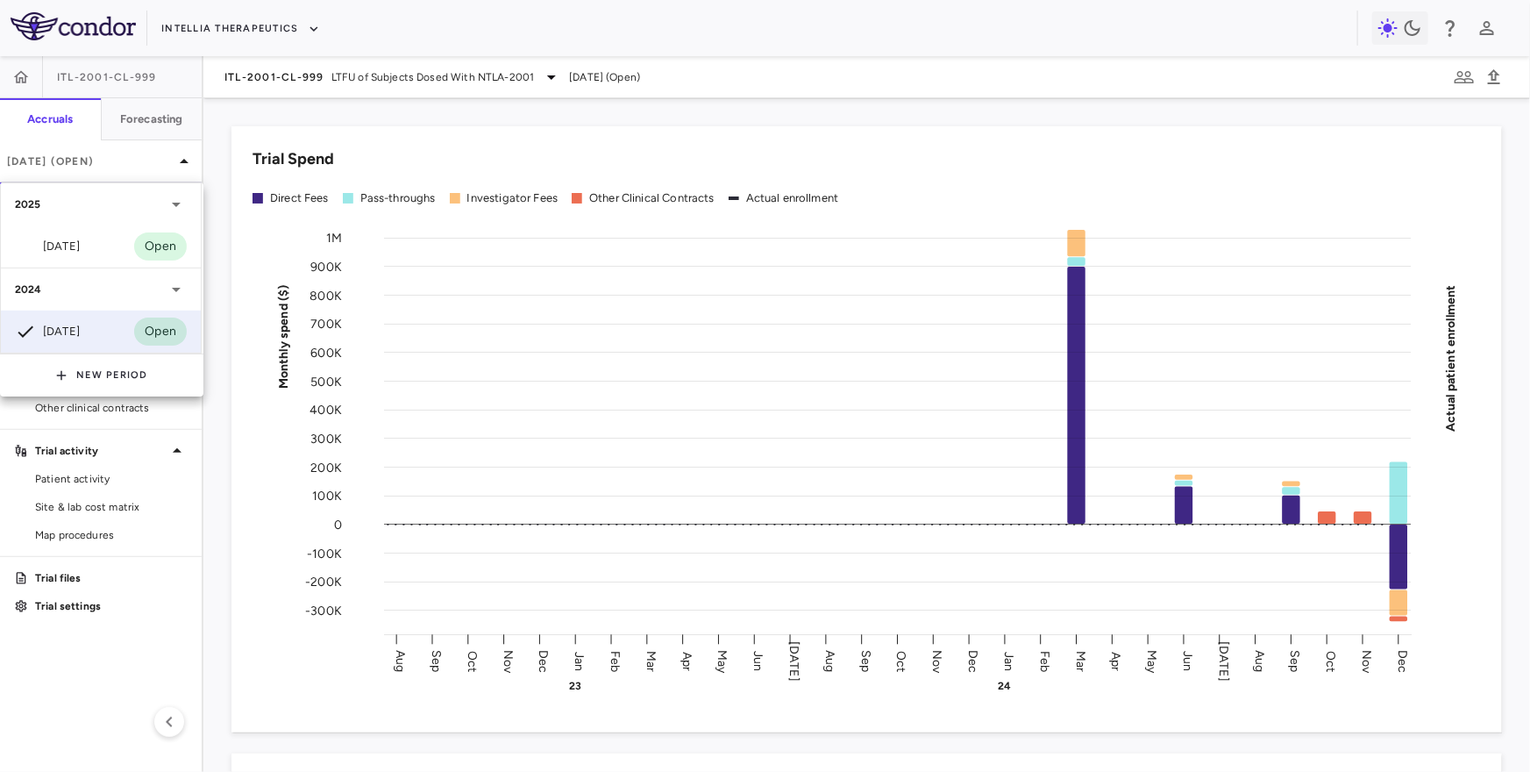
click at [211, 476] on div at bounding box center [765, 386] width 1530 height 772
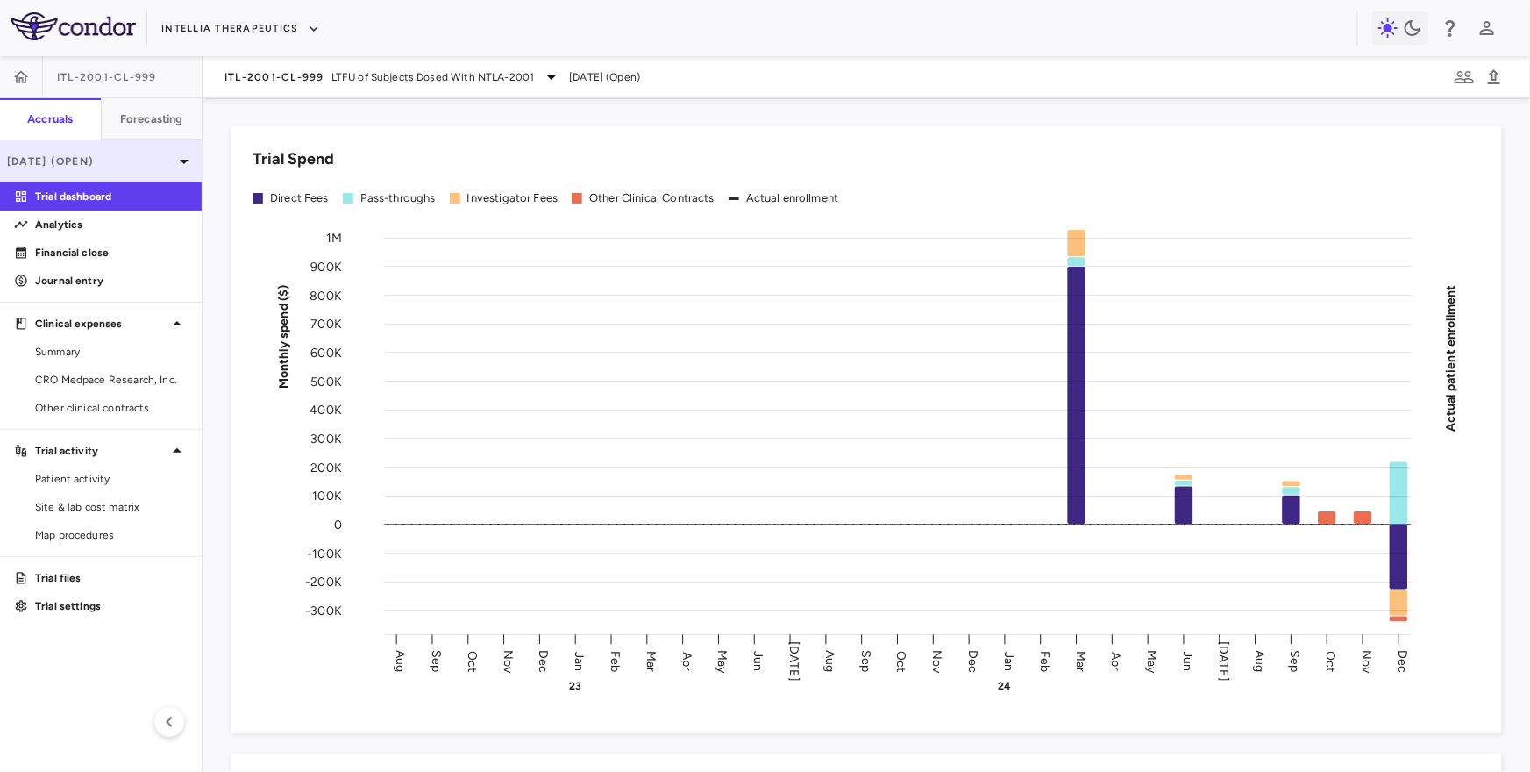
click at [127, 157] on p "Dec 2024 (Open)" at bounding box center [90, 161] width 167 height 16
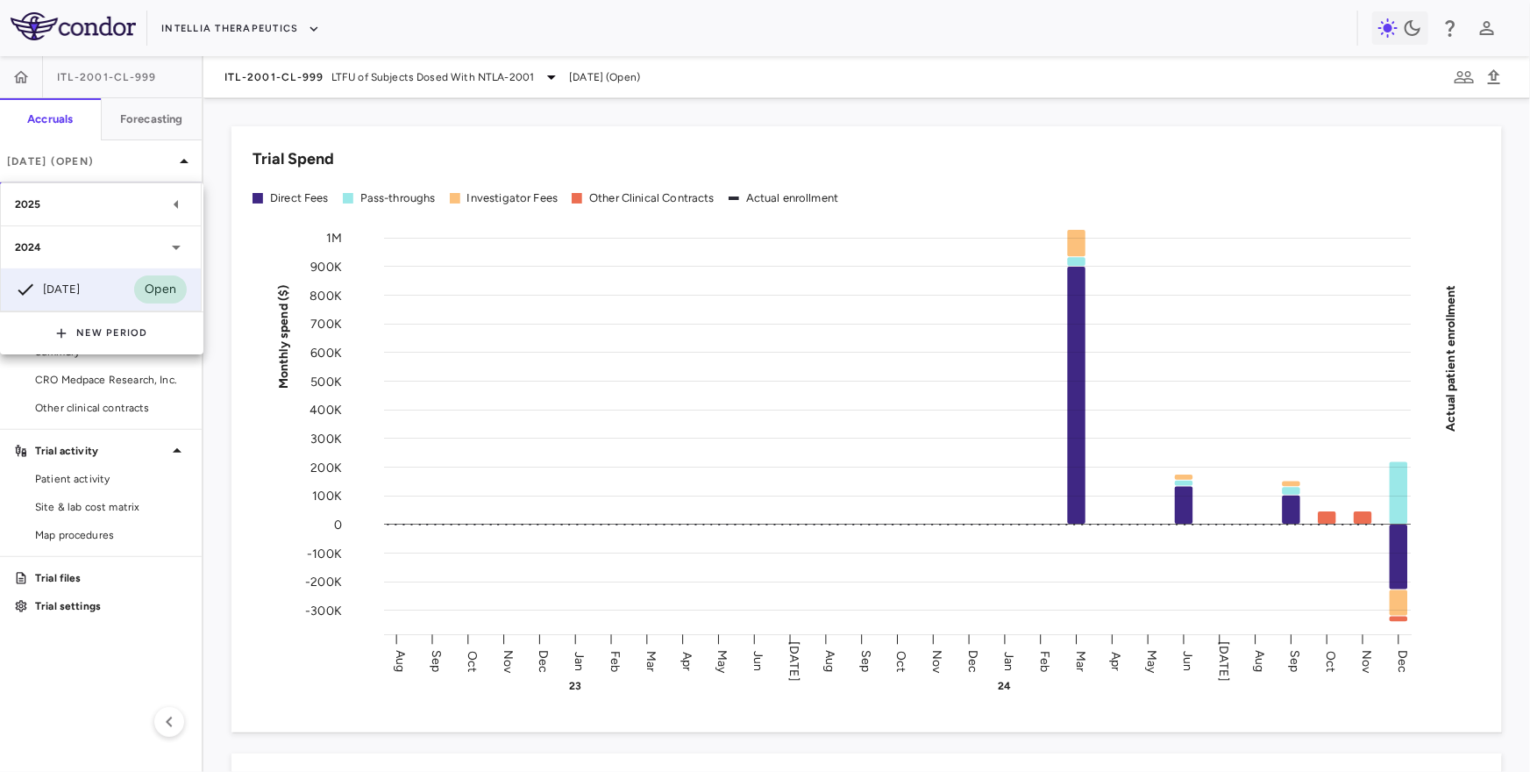
click at [124, 161] on div at bounding box center [765, 386] width 1530 height 772
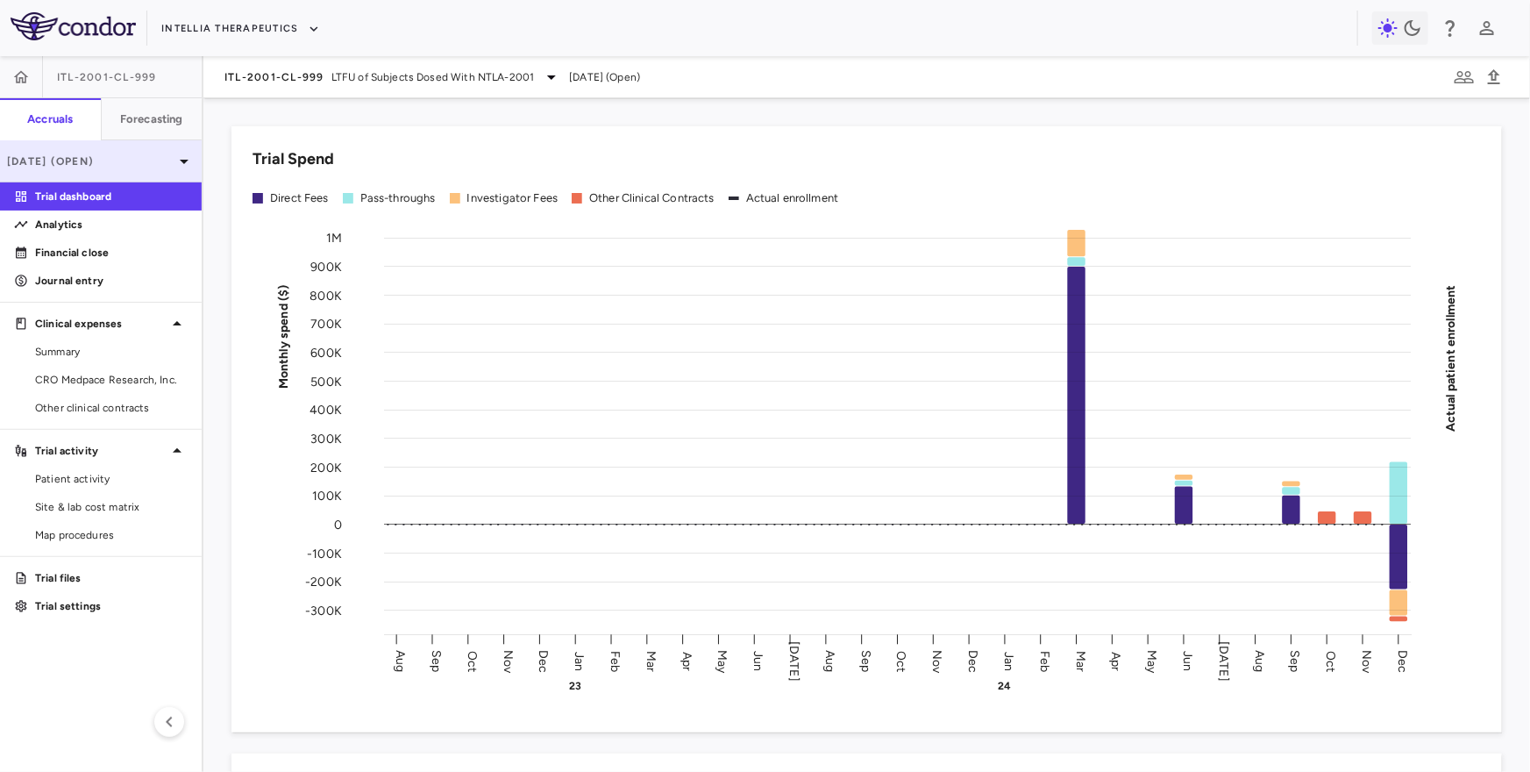
click at [153, 146] on div "Dec 2024 (Open)" at bounding box center [101, 161] width 202 height 42
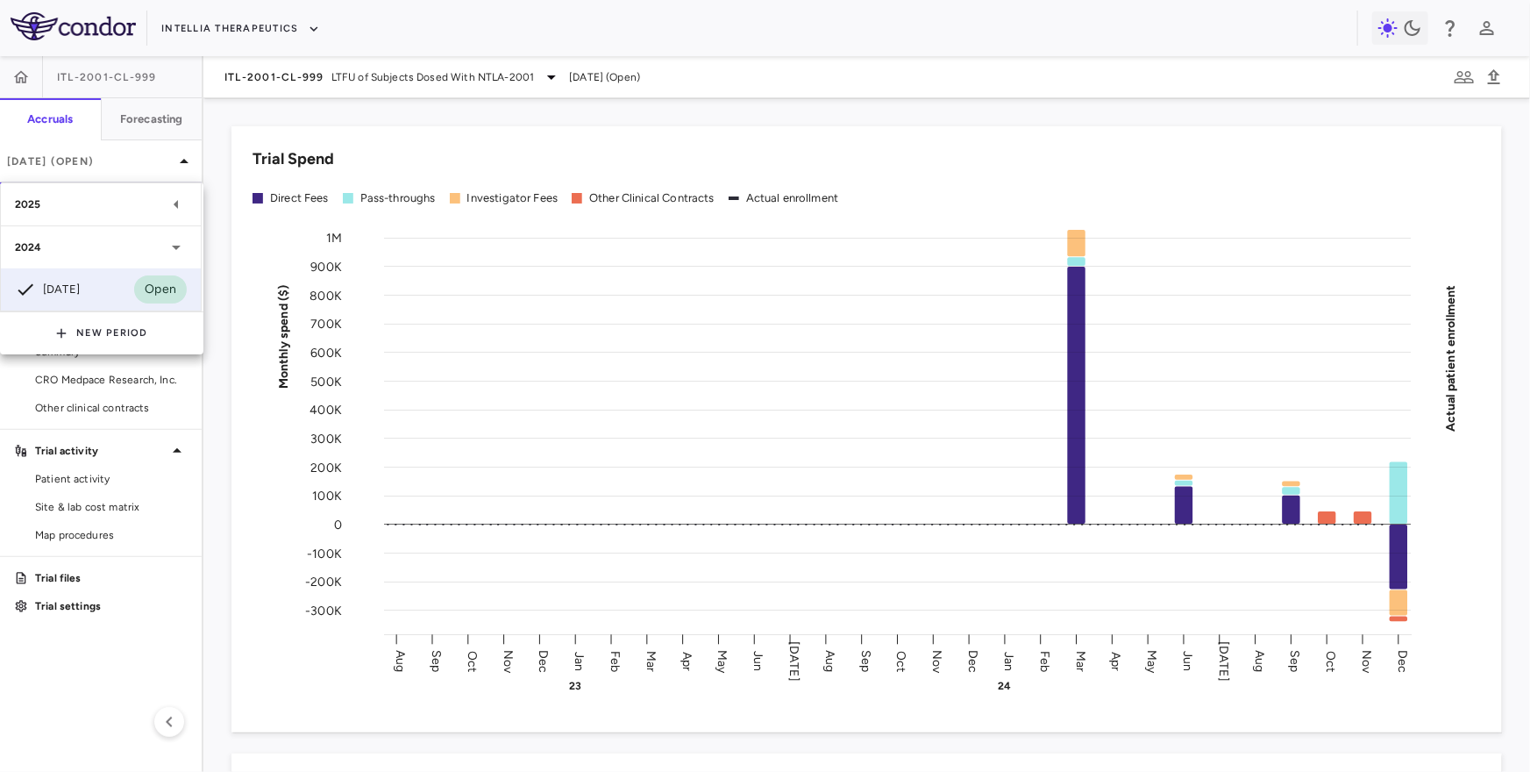
click at [129, 201] on div "2025" at bounding box center [90, 204] width 151 height 16
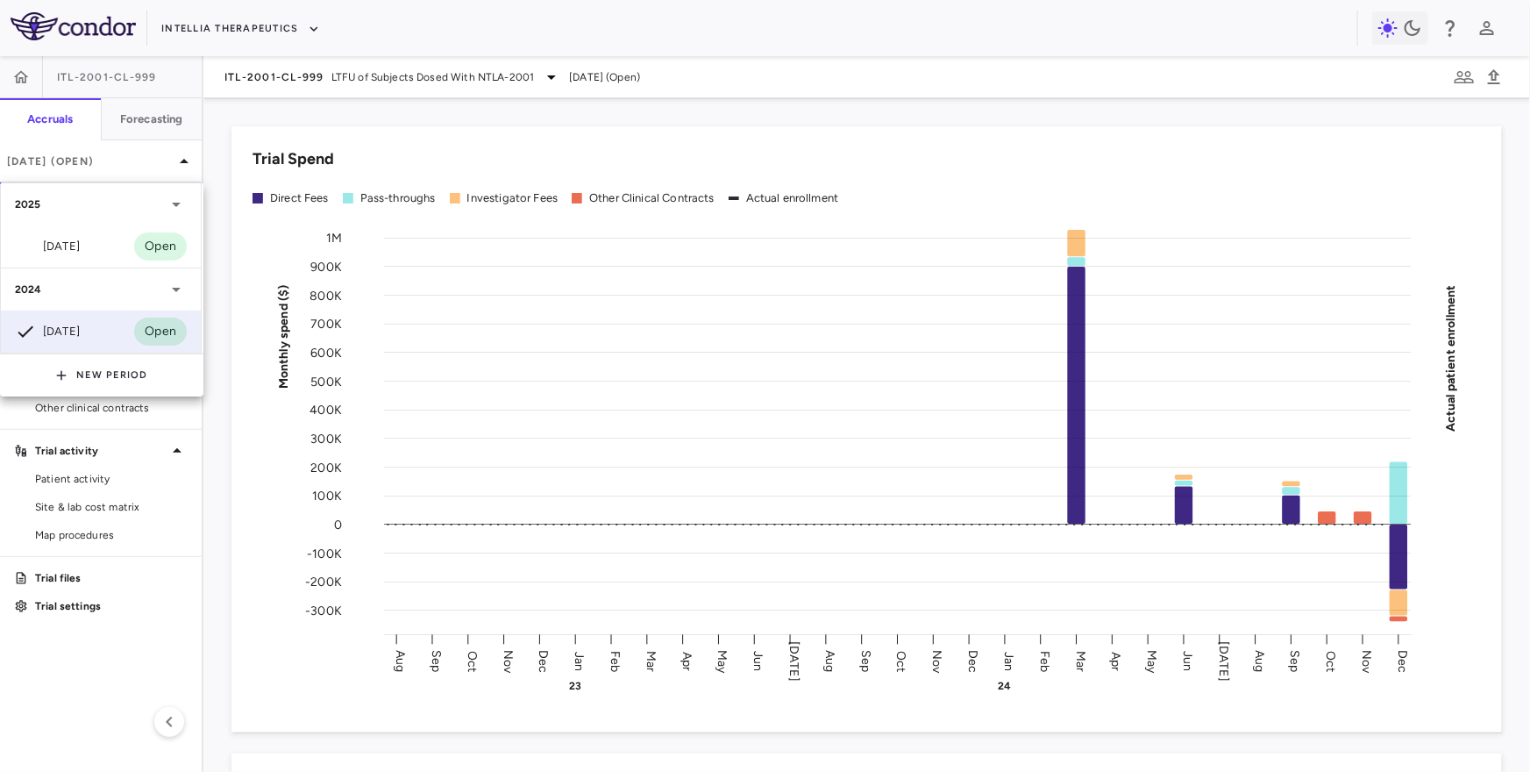
click at [311, 87] on div at bounding box center [765, 386] width 1530 height 772
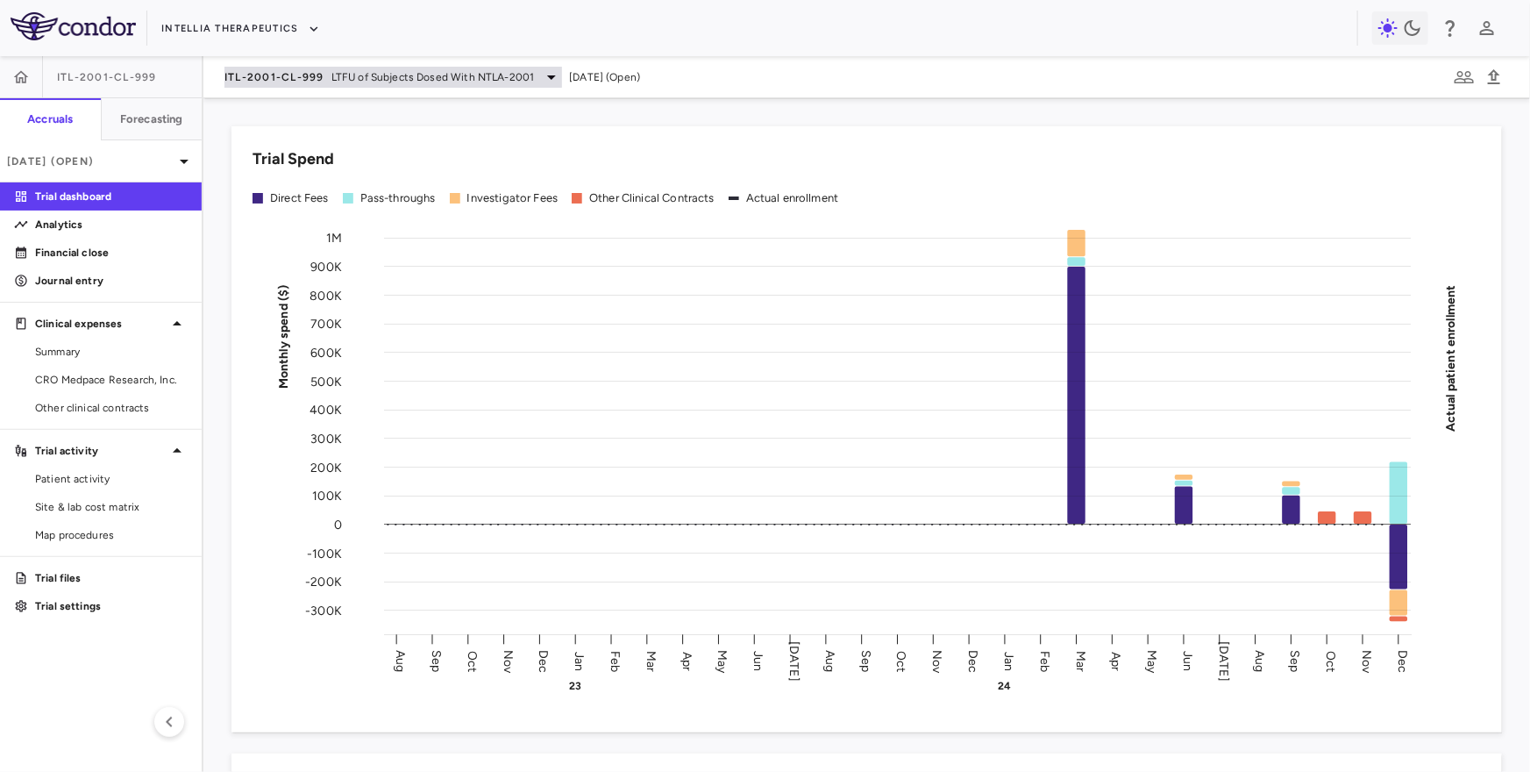
click at [310, 87] on div "ITL-2001-CL-999 LTFU of Subjects Dosed With NTLA-2001" at bounding box center [394, 77] width 338 height 21
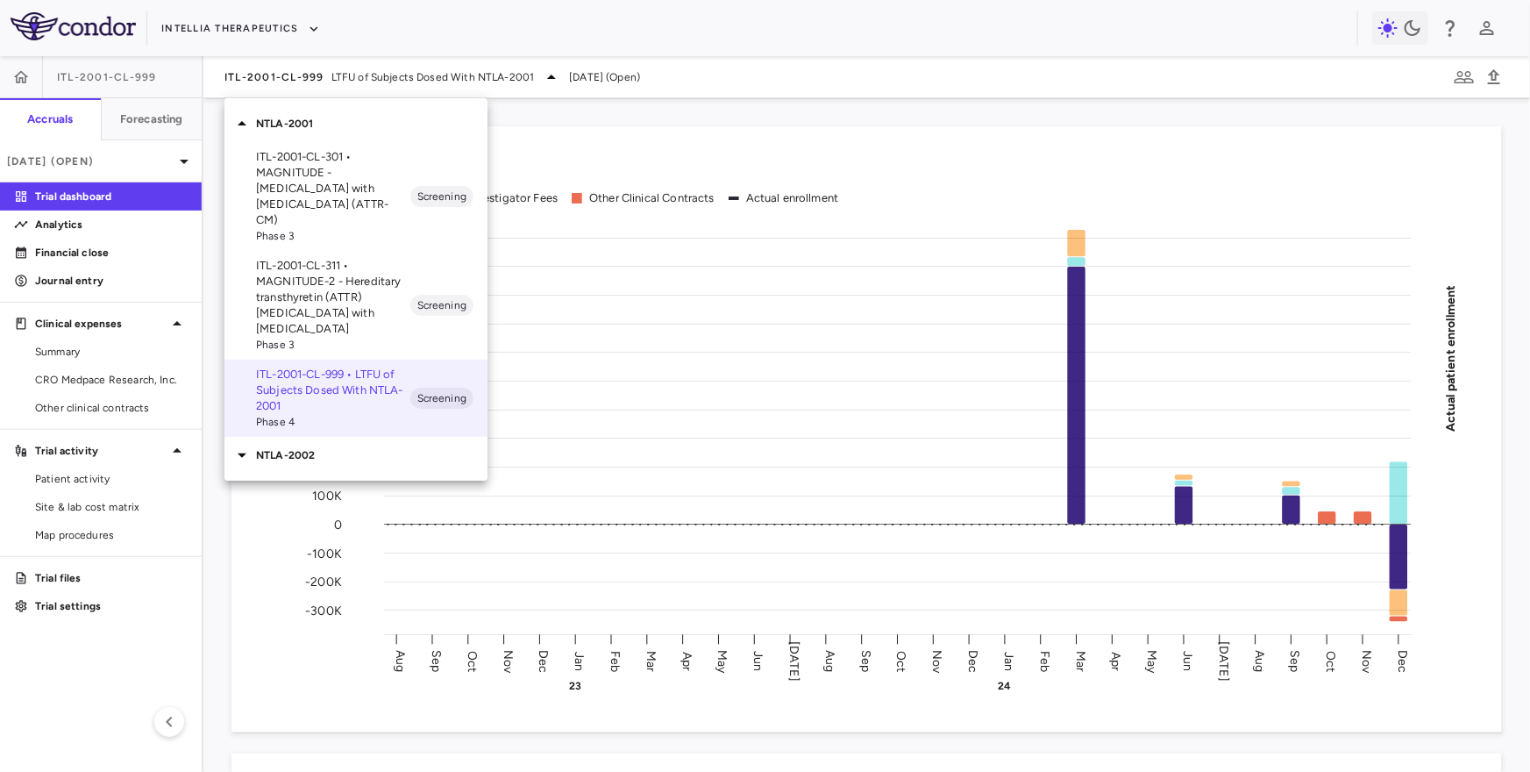
click at [291, 149] on p "ITL-2001-CL-301 • MAGNITUDE - Transthyretin Amyloidosis with Cardiomyopathy (AT…" at bounding box center [333, 188] width 154 height 79
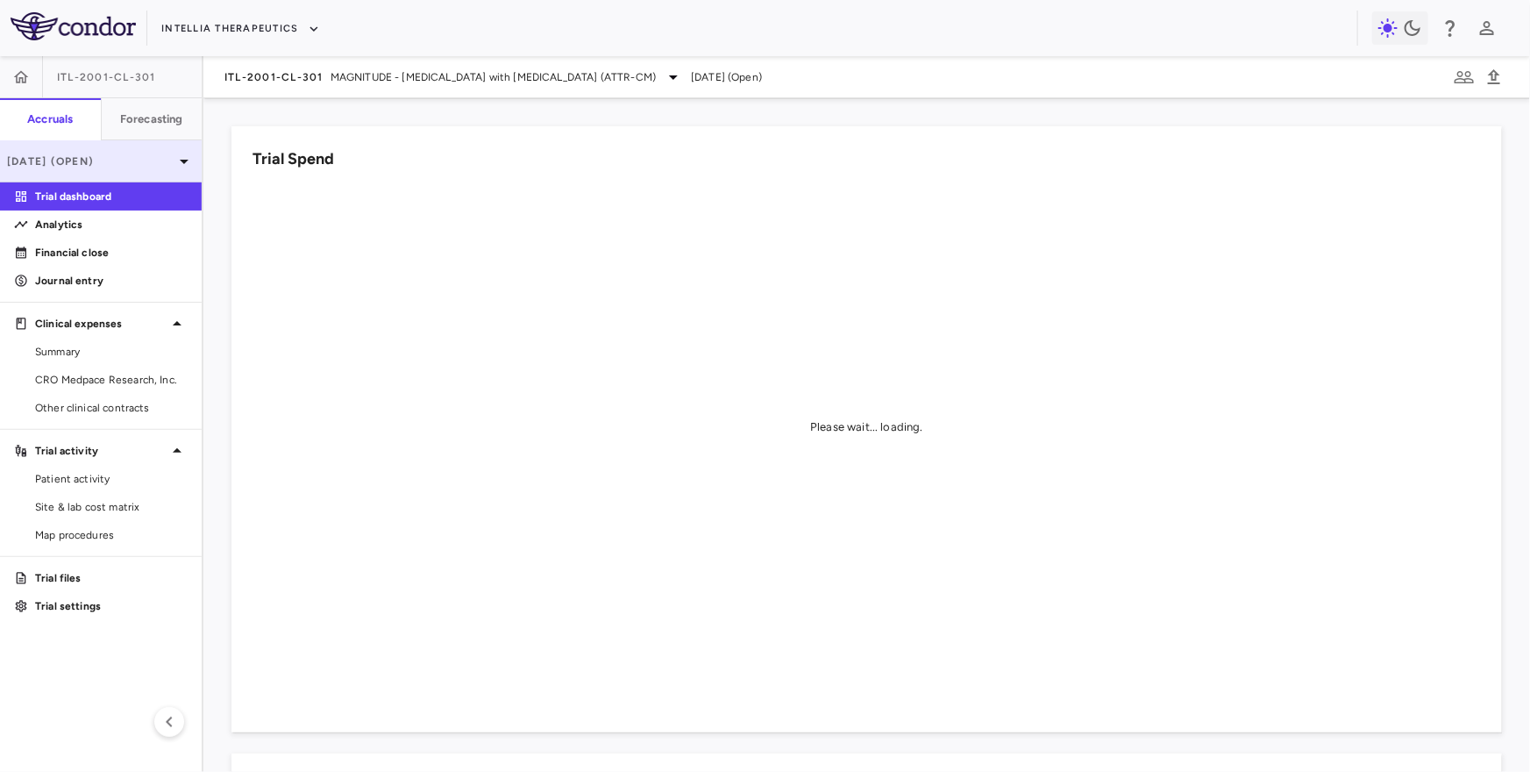
click at [134, 153] on p "Jun 2025 (Open)" at bounding box center [90, 161] width 167 height 16
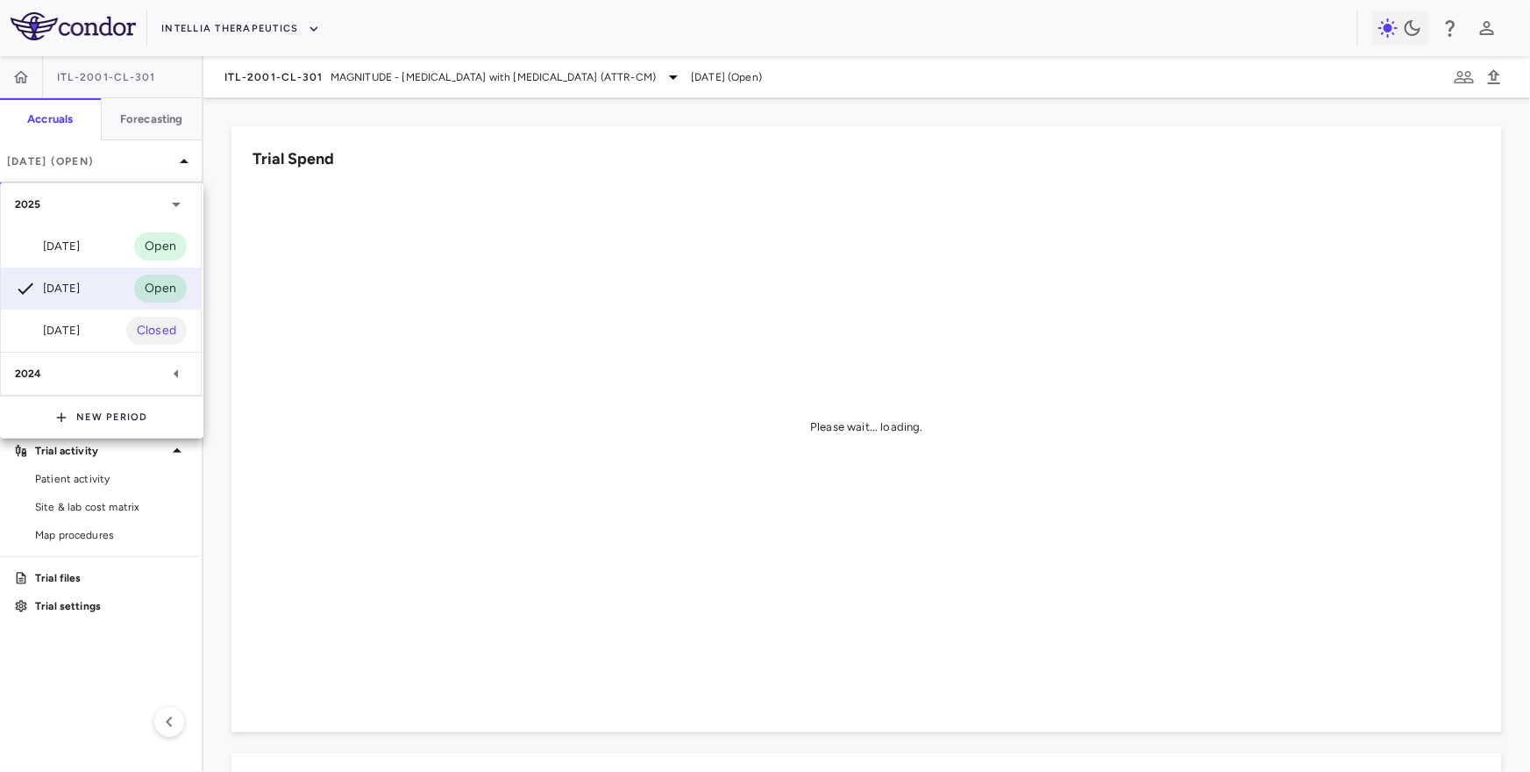
click at [95, 389] on div "2024" at bounding box center [101, 374] width 200 height 42
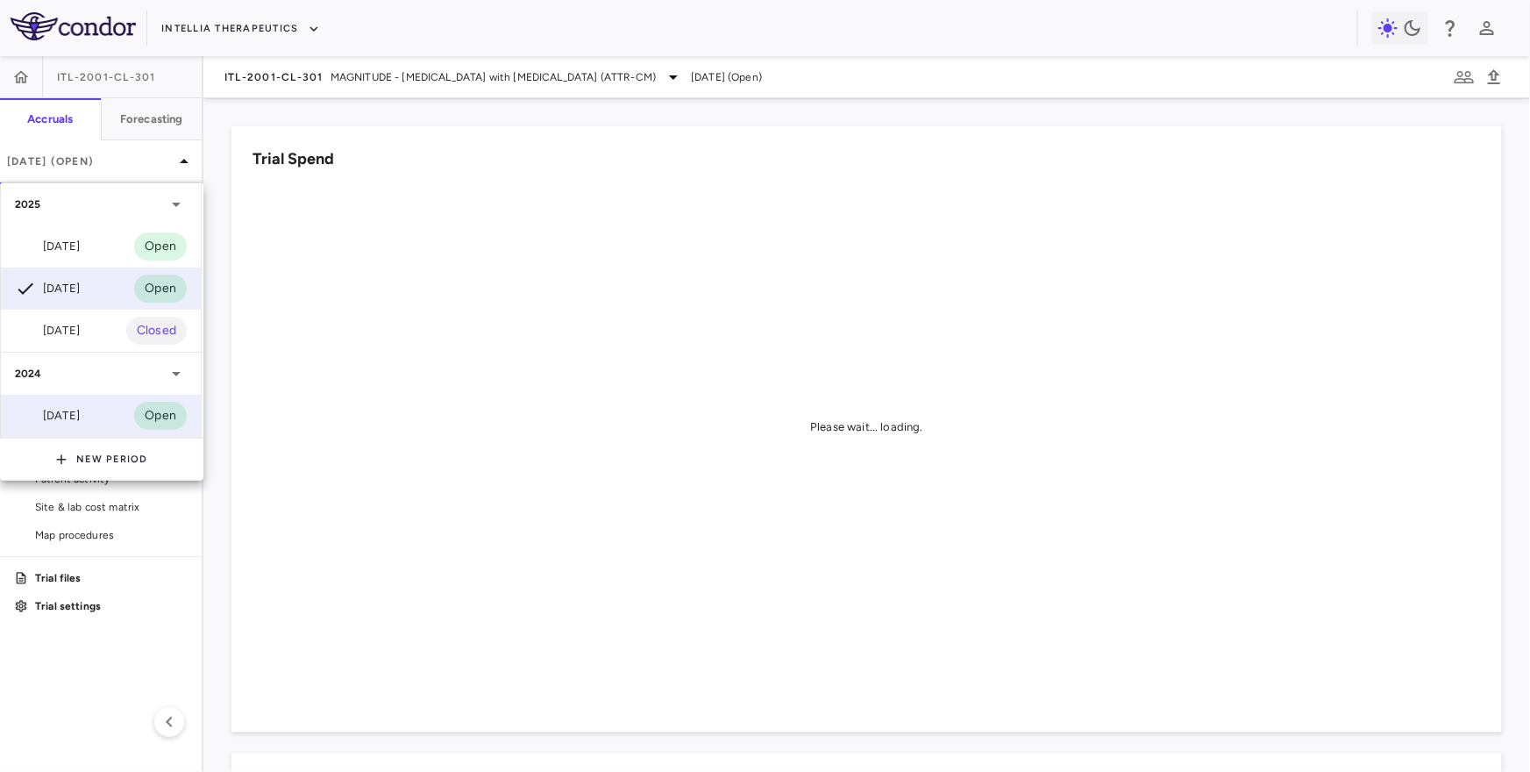
click at [80, 411] on div "Dec 2024" at bounding box center [47, 415] width 65 height 21
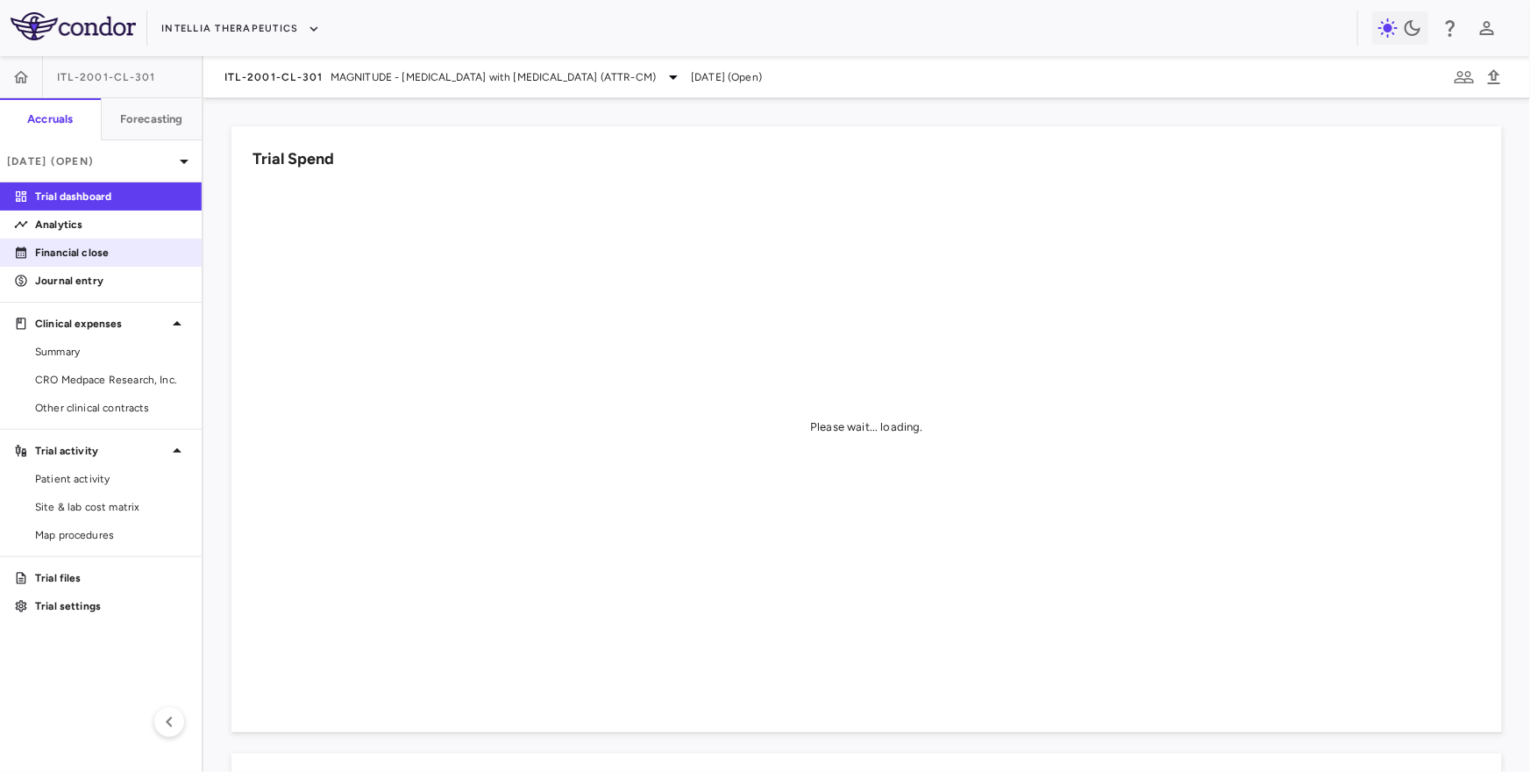
click at [116, 249] on p "Financial close" at bounding box center [111, 253] width 153 height 16
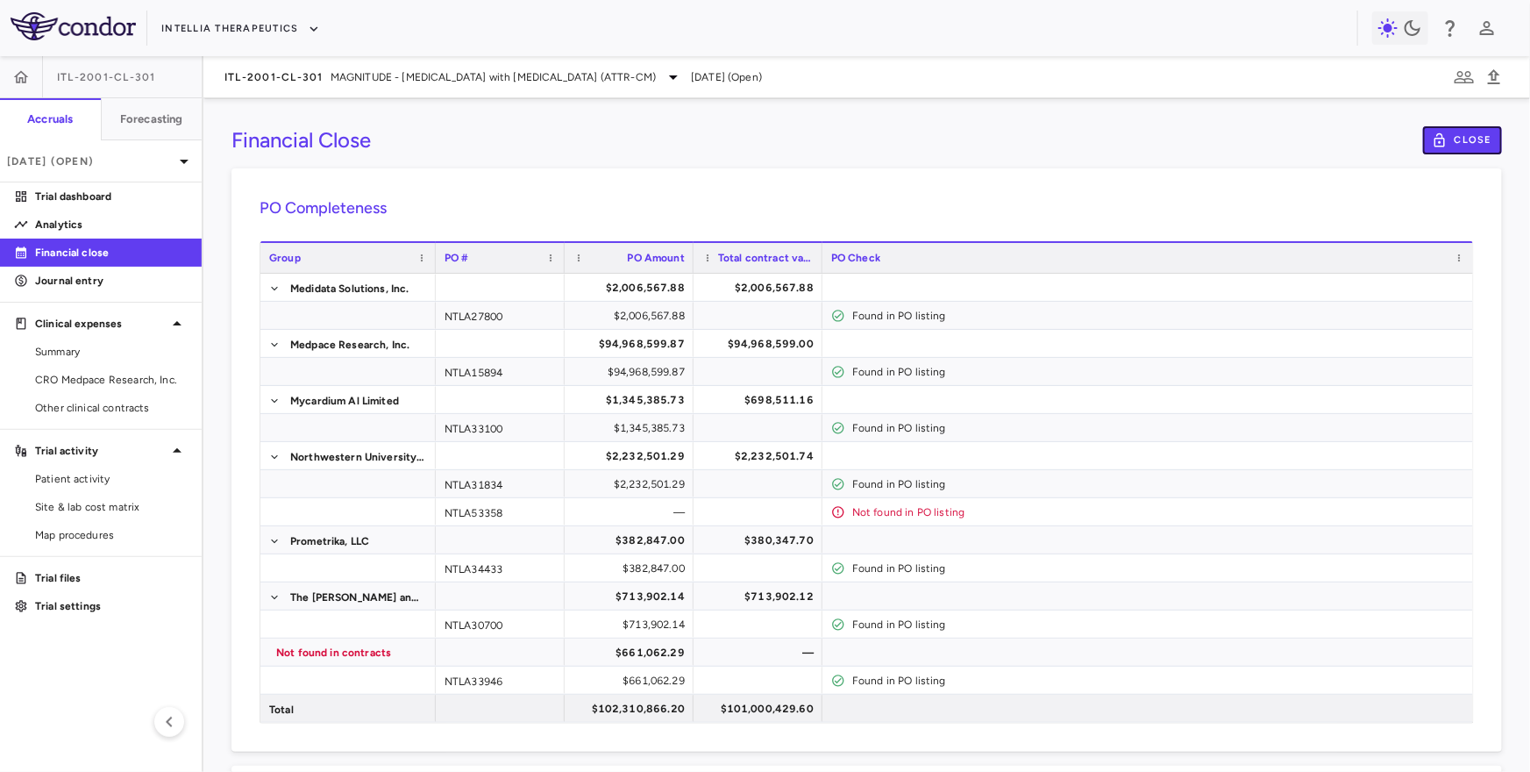
click at [1471, 142] on button "Close" at bounding box center [1462, 140] width 79 height 28
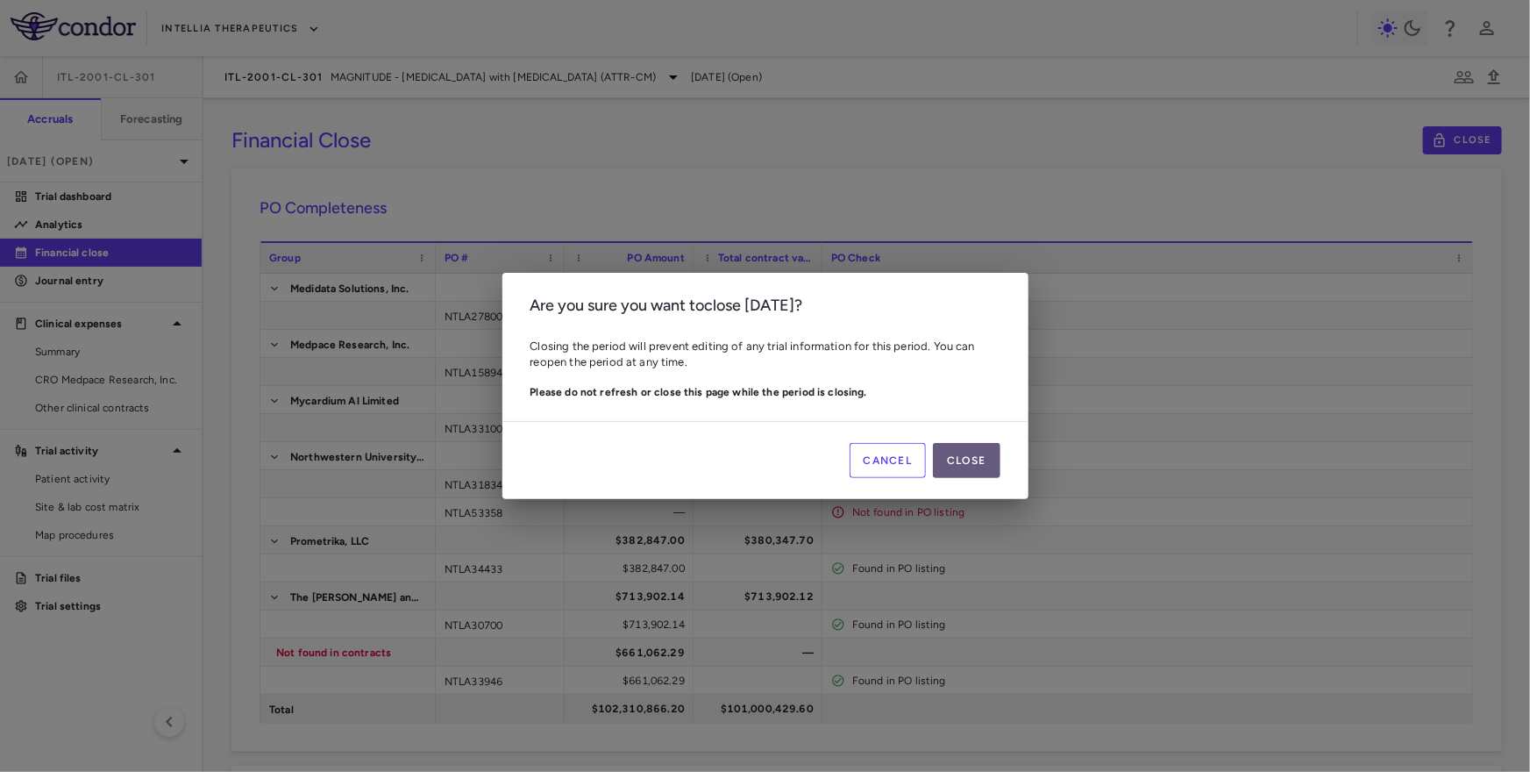
click at [985, 458] on button "Close" at bounding box center [966, 460] width 67 height 35
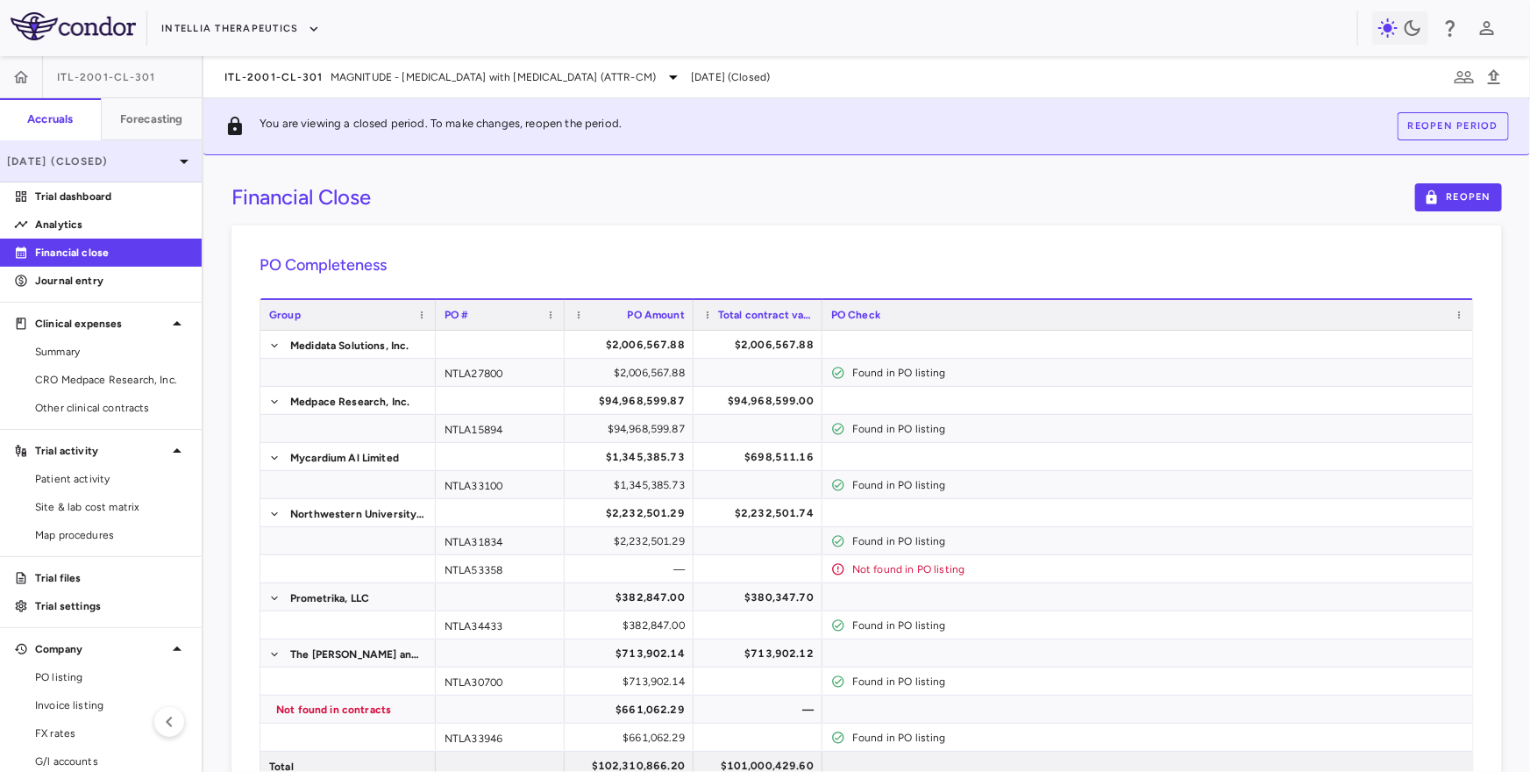
click at [109, 160] on p "Dec 2024 (Closed)" at bounding box center [90, 161] width 167 height 16
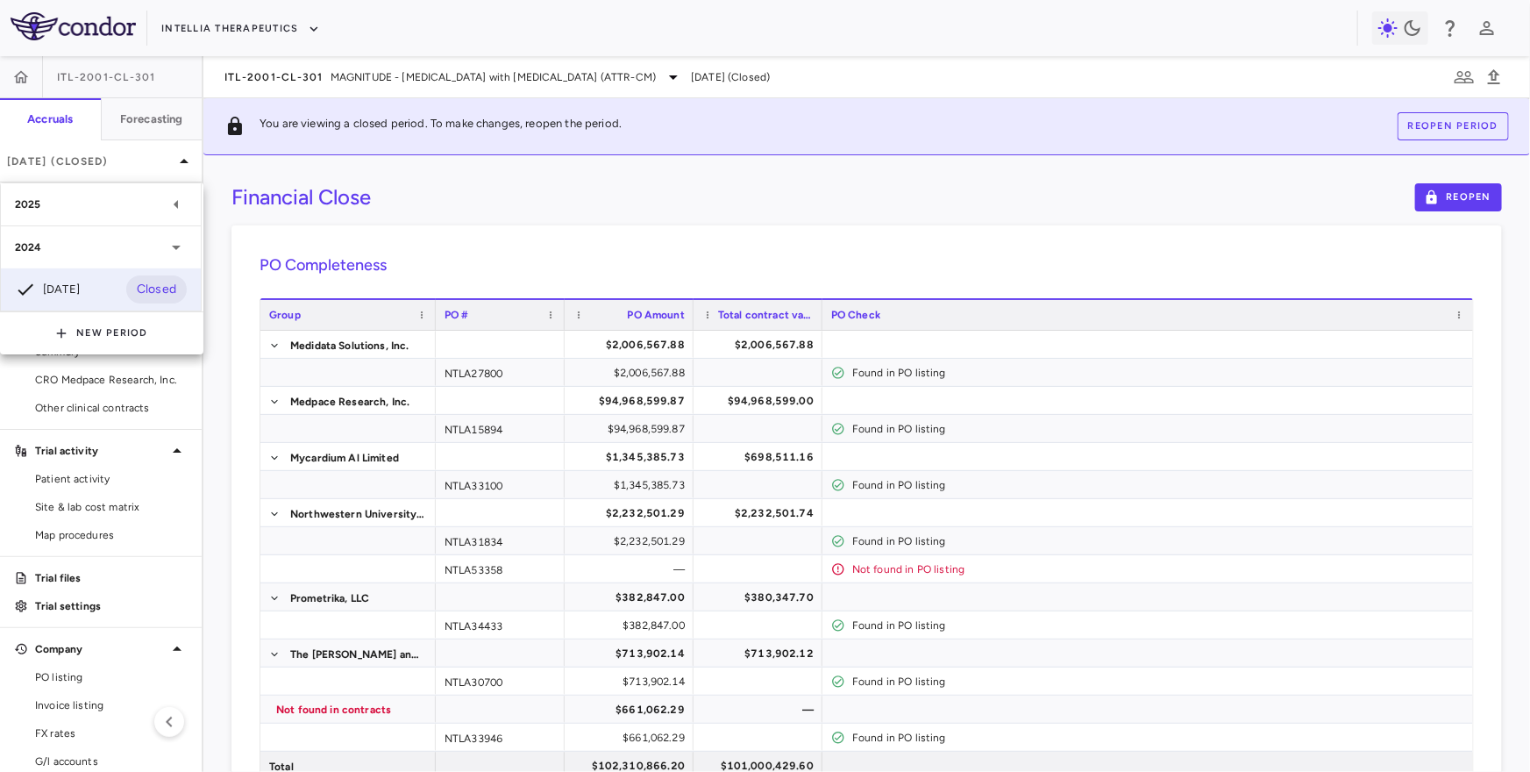
click at [89, 218] on div "2025" at bounding box center [101, 204] width 200 height 42
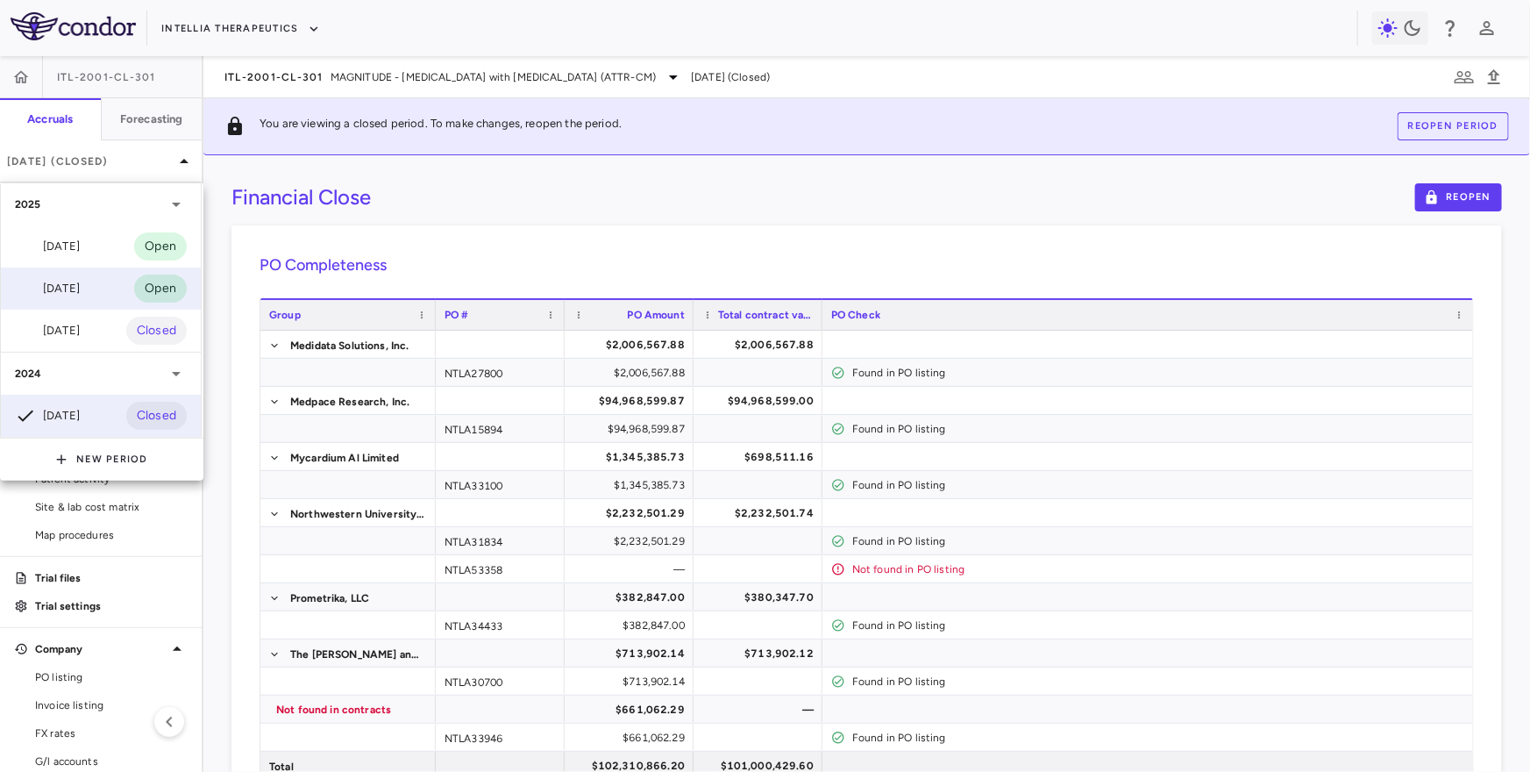
click at [87, 276] on div "Jun 2025 Open" at bounding box center [101, 288] width 200 height 42
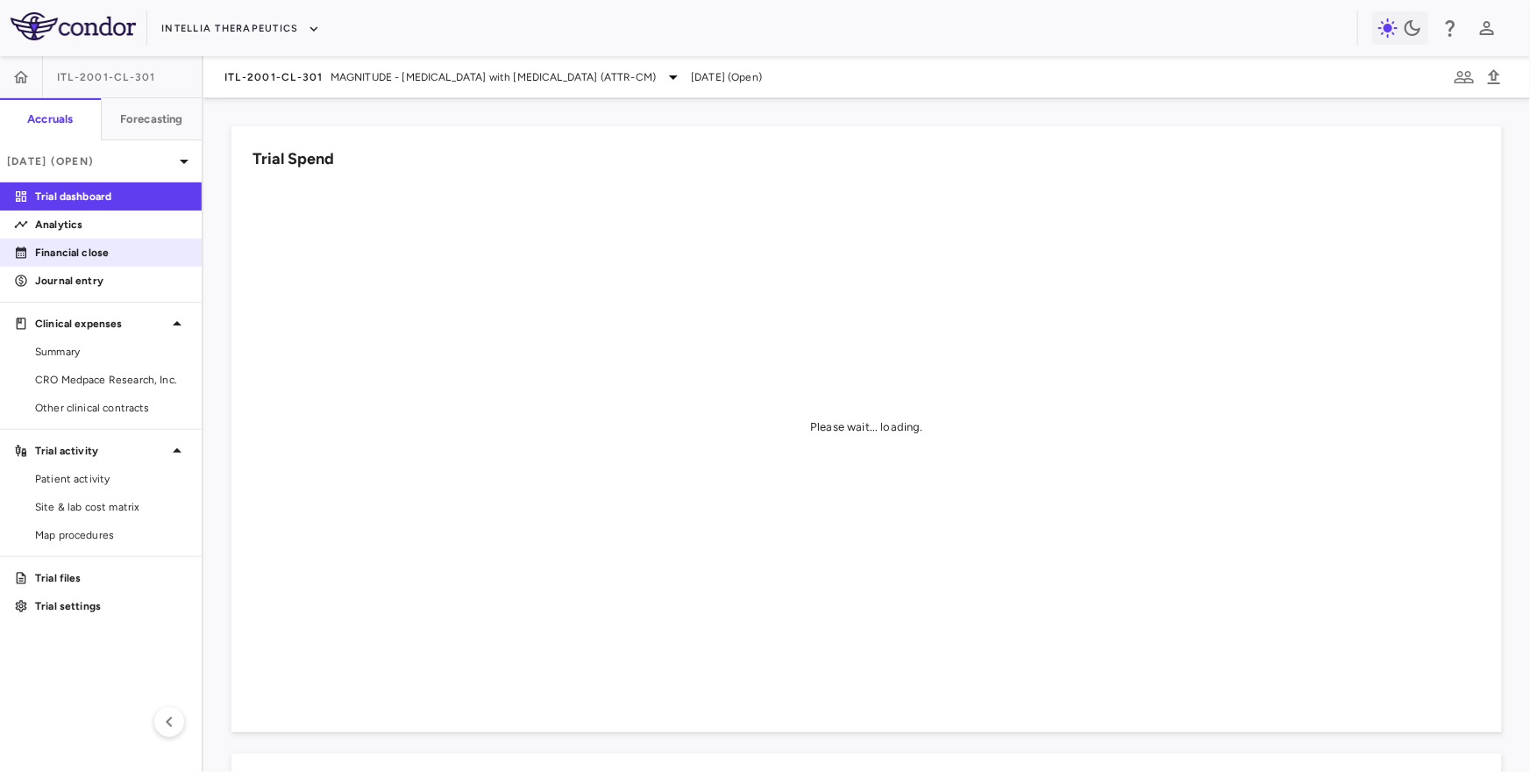
click at [141, 252] on p "Financial close" at bounding box center [111, 253] width 153 height 16
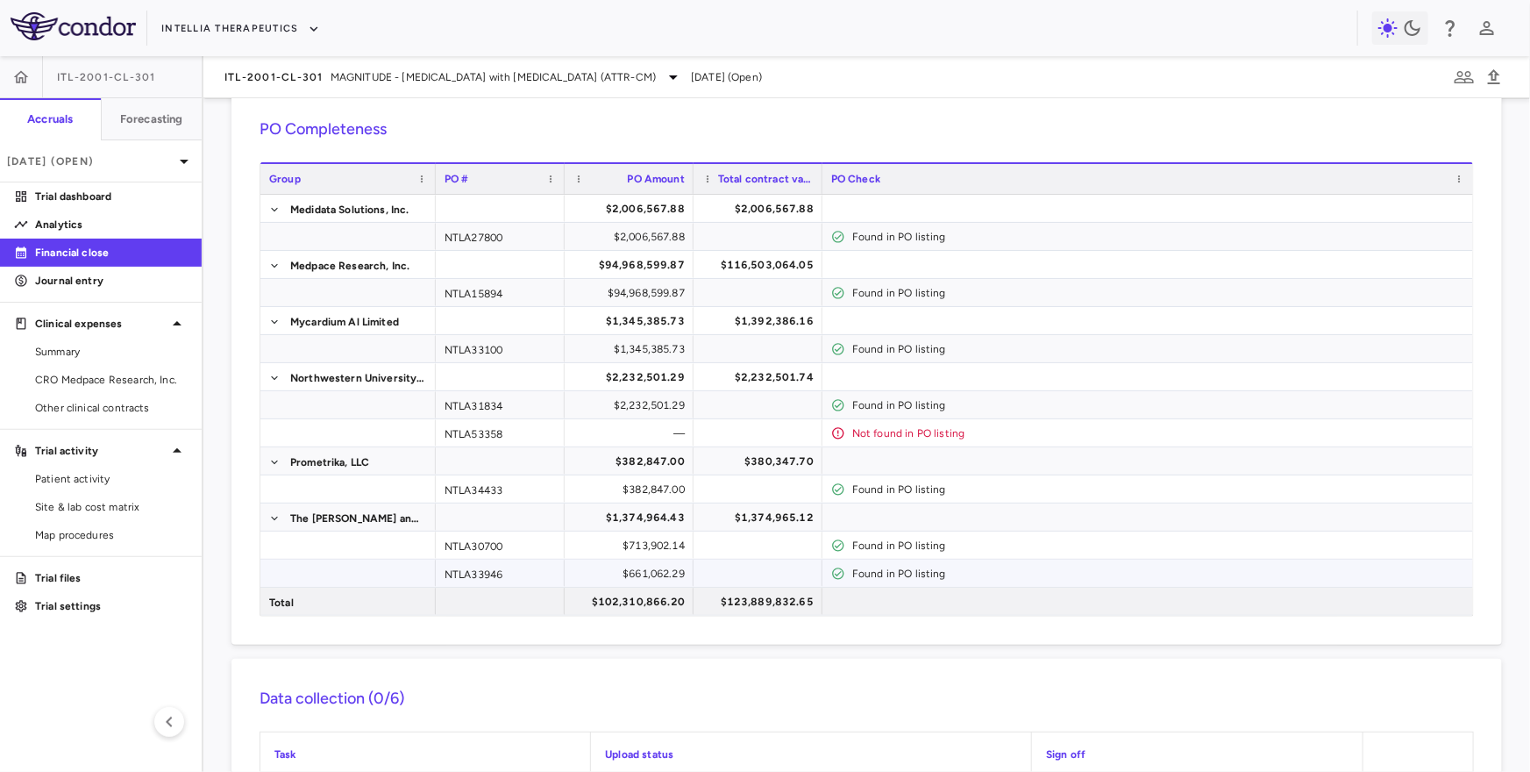
scroll to position [74, 0]
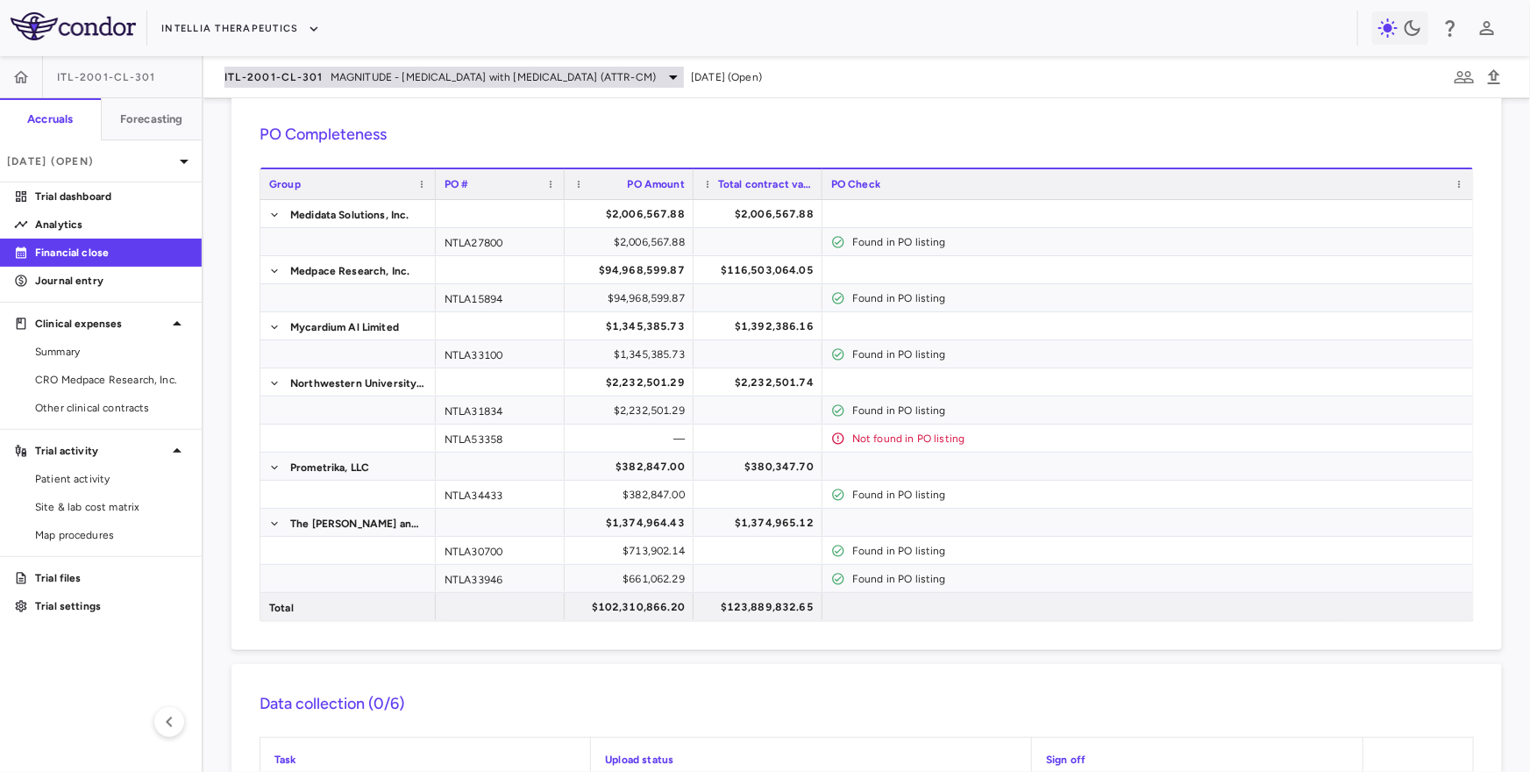
click at [283, 73] on span "ITL-2001-CL-301" at bounding box center [274, 77] width 99 height 14
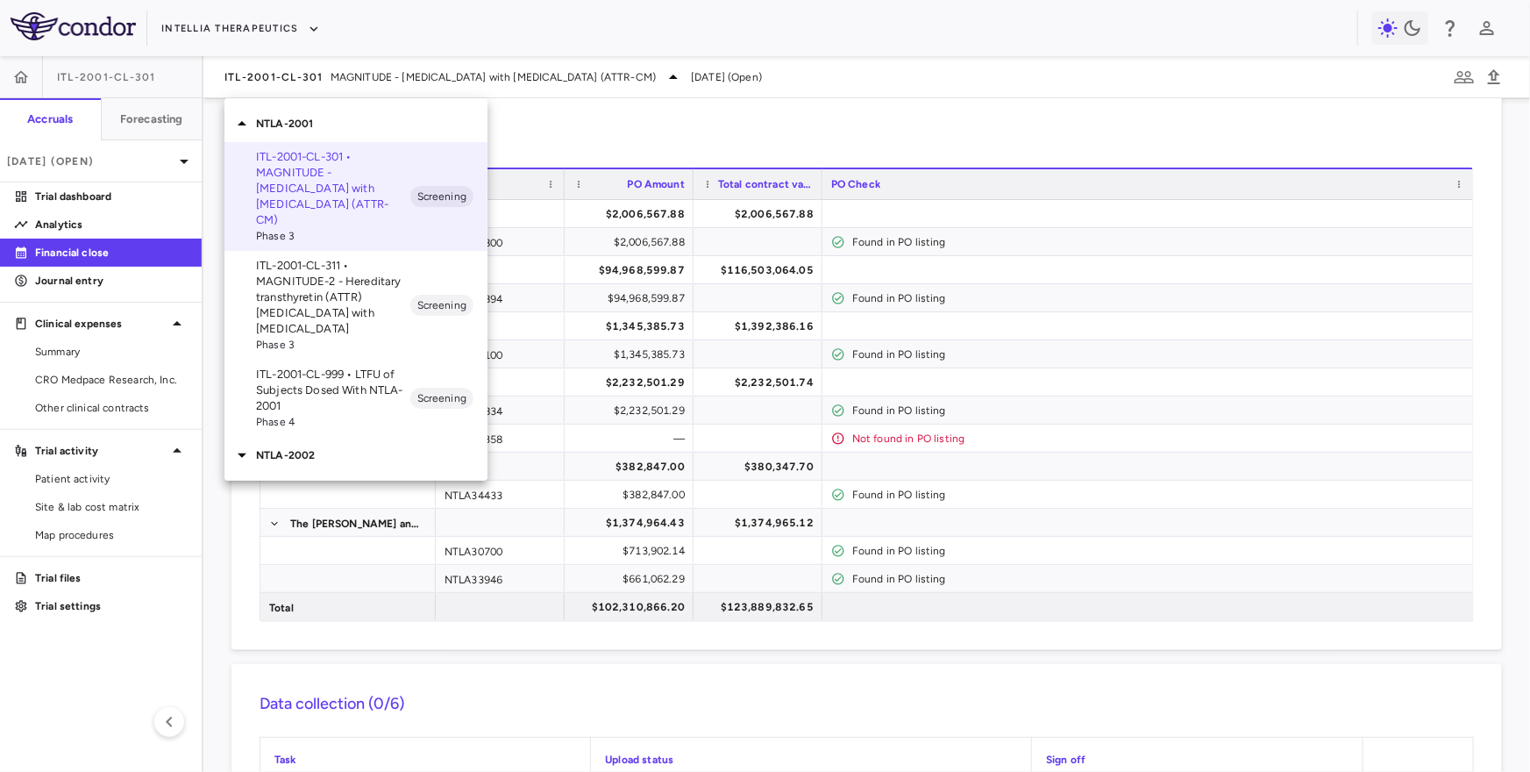
click at [299, 274] on p "ITL-2001-CL-311 • MAGNITUDE-2 - Hereditary transthyretin (ATTR) amyloidosis wit…" at bounding box center [333, 297] width 154 height 79
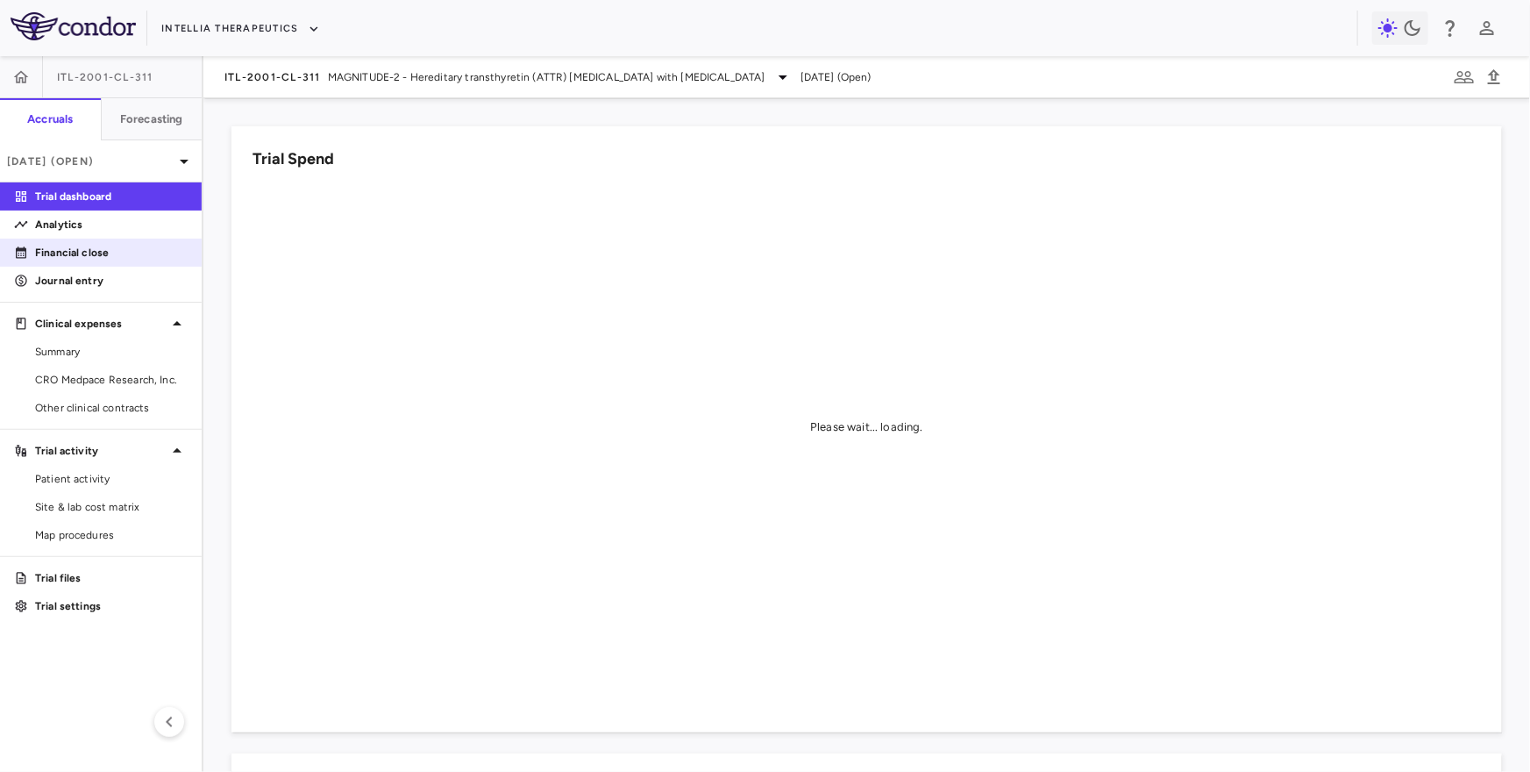
click at [125, 248] on p "Financial close" at bounding box center [111, 253] width 153 height 16
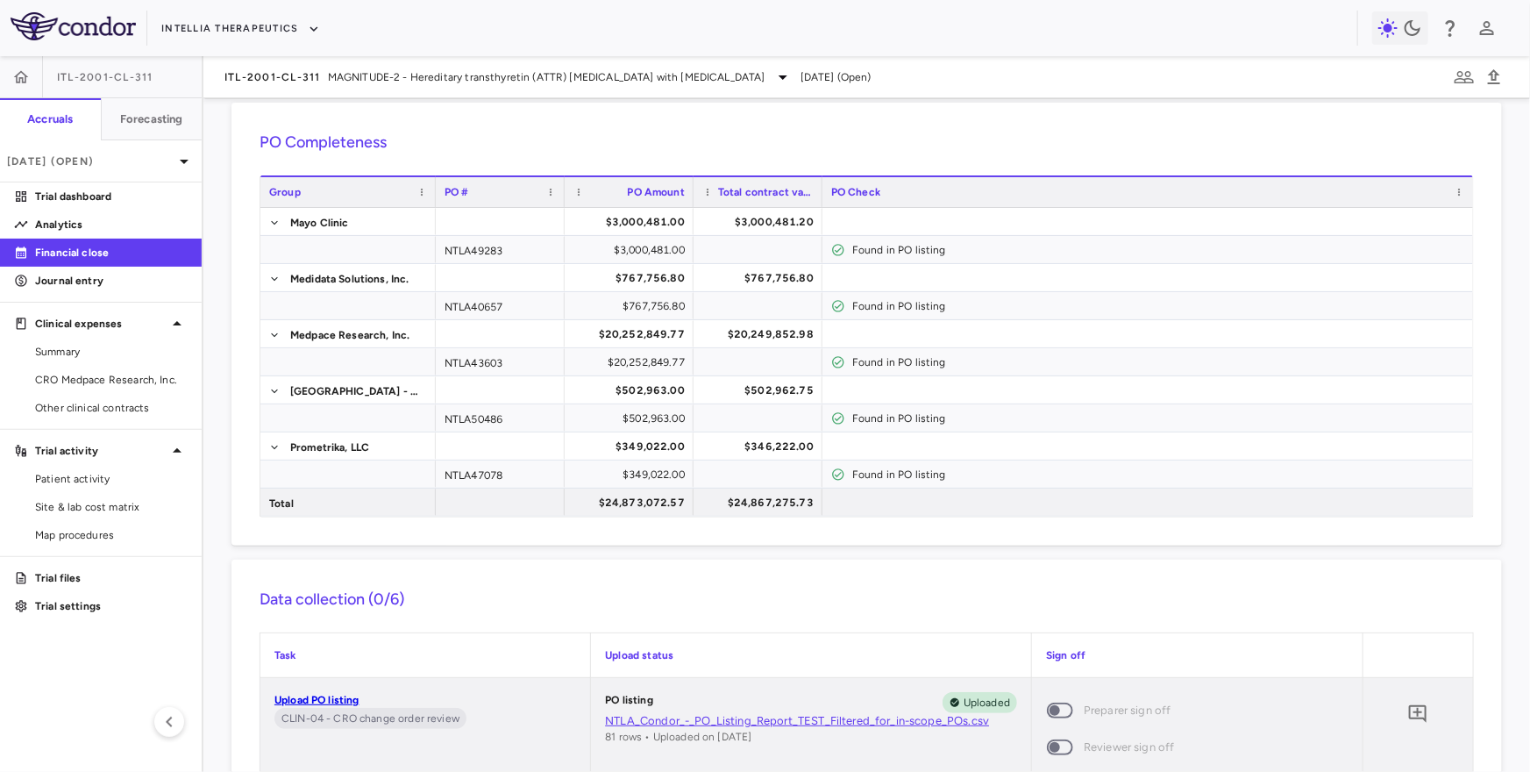
scroll to position [68, 0]
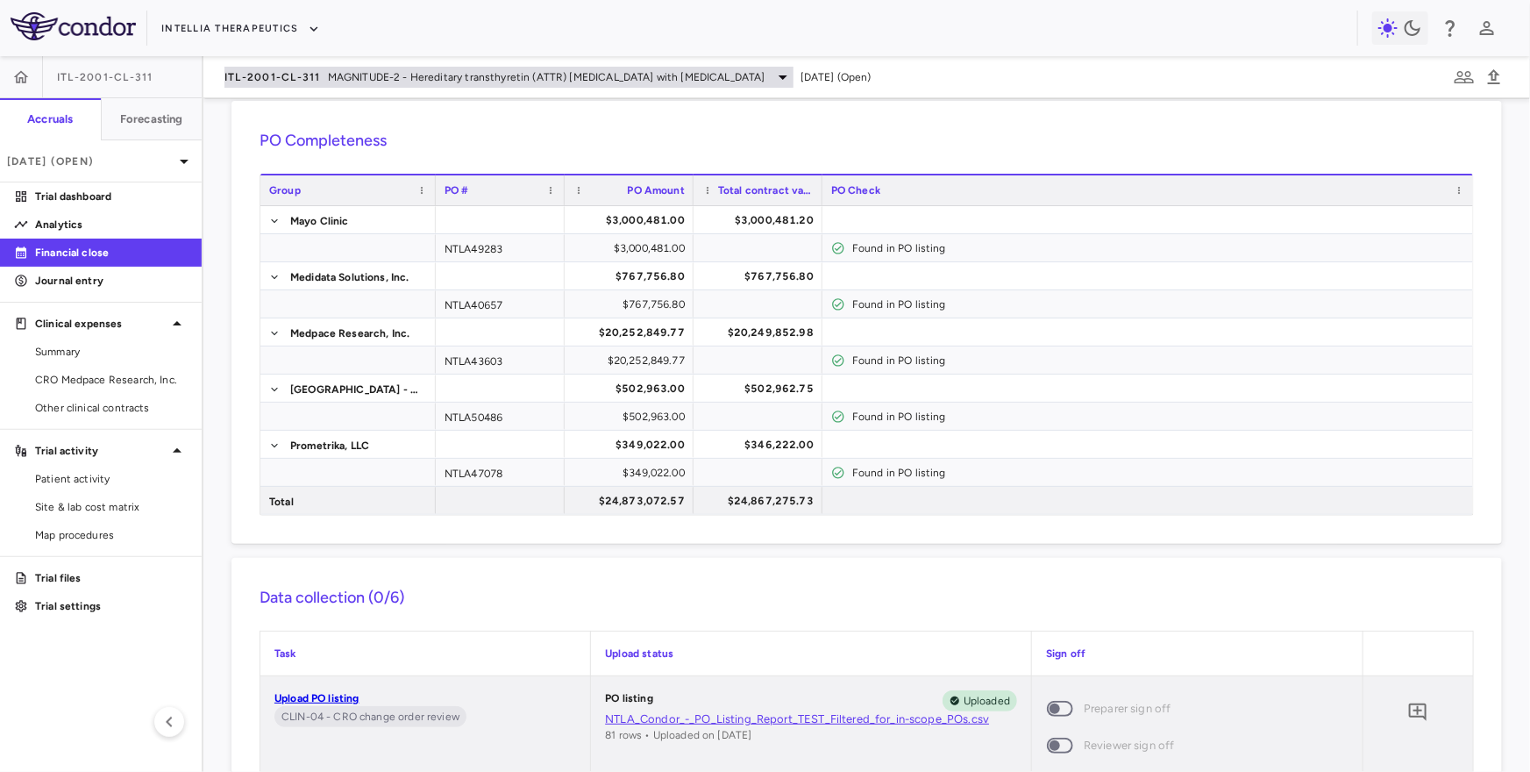
click at [332, 75] on span "MAGNITUDE-2 - Hereditary transthyretin (ATTR) amyloidosis with polyneuropathy" at bounding box center [547, 77] width 438 height 16
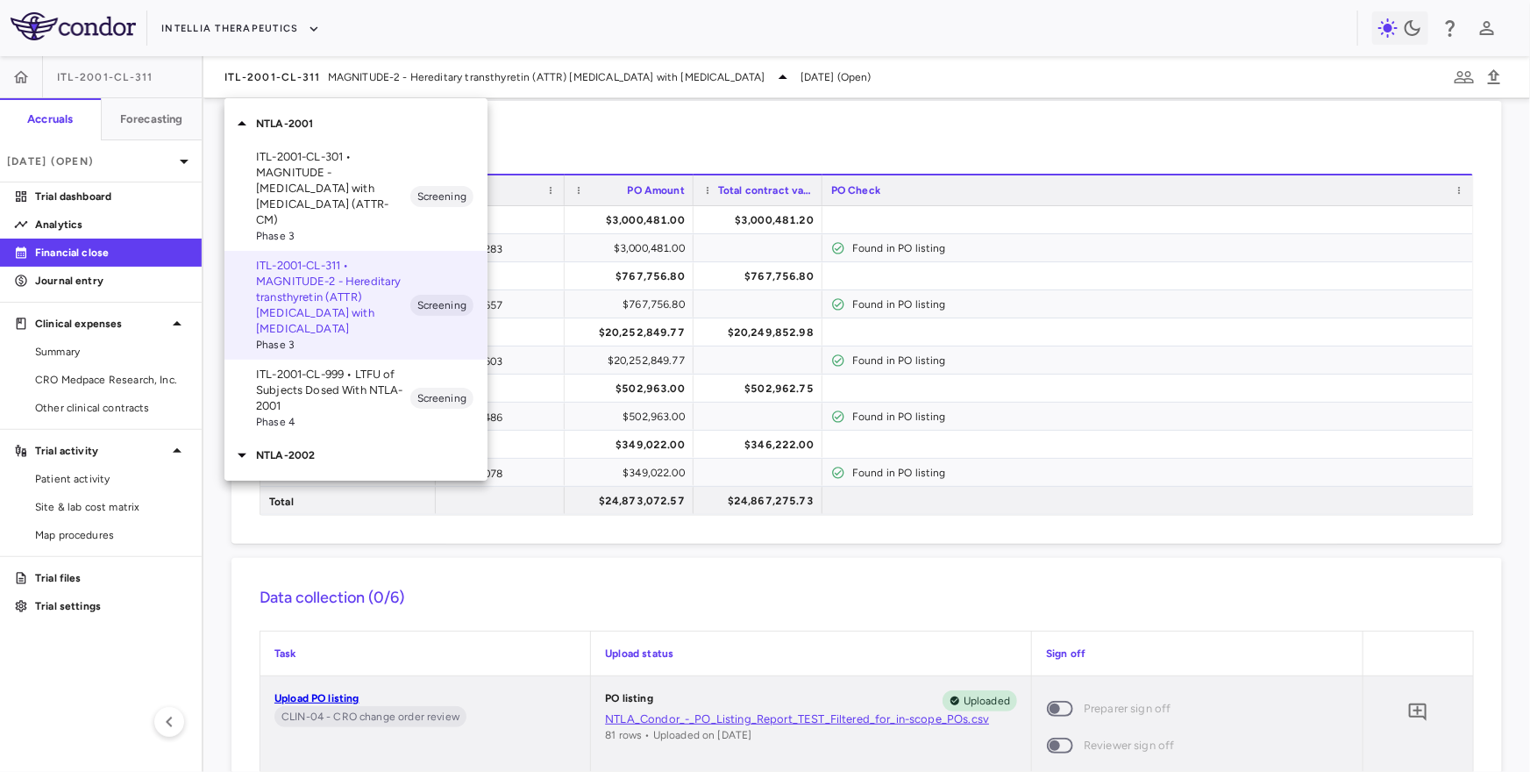
click at [307, 380] on p "ITL-2001-CL-999 • LTFU of Subjects Dosed With NTLA-2001" at bounding box center [333, 390] width 154 height 47
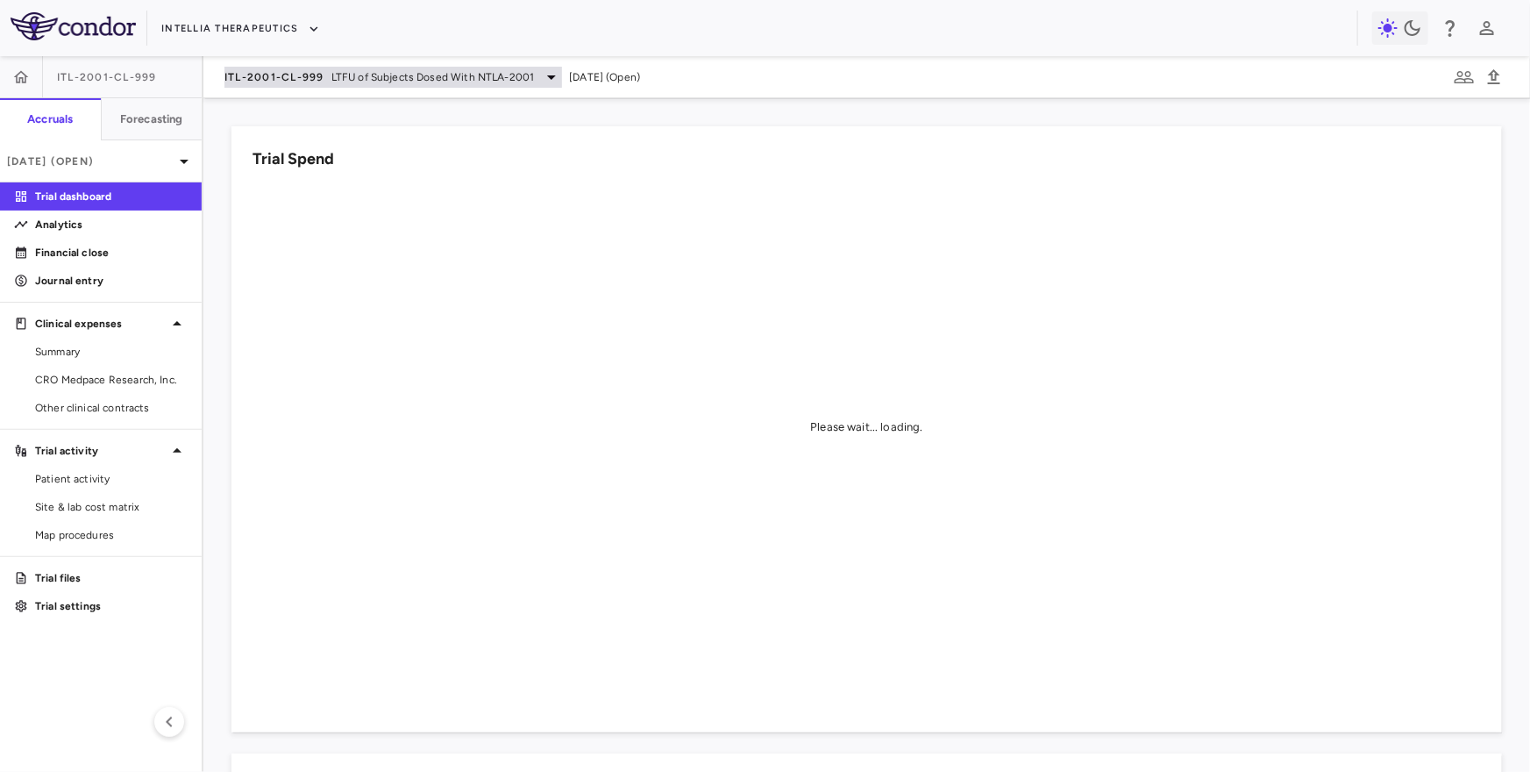
click at [413, 75] on span "LTFU of Subjects Dosed With NTLA-2001" at bounding box center [433, 77] width 203 height 16
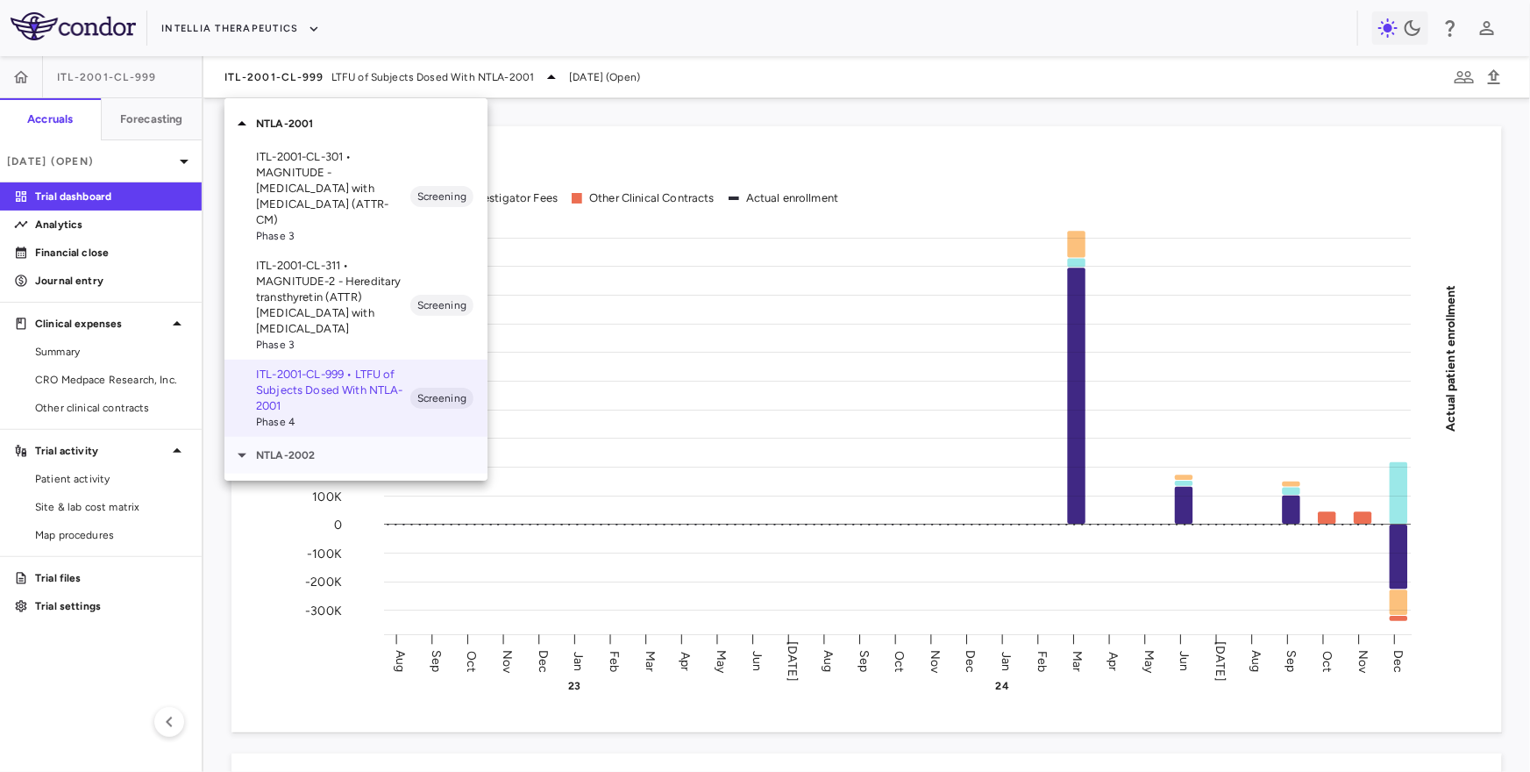
click at [285, 447] on p "NTLA-2002" at bounding box center [372, 455] width 232 height 16
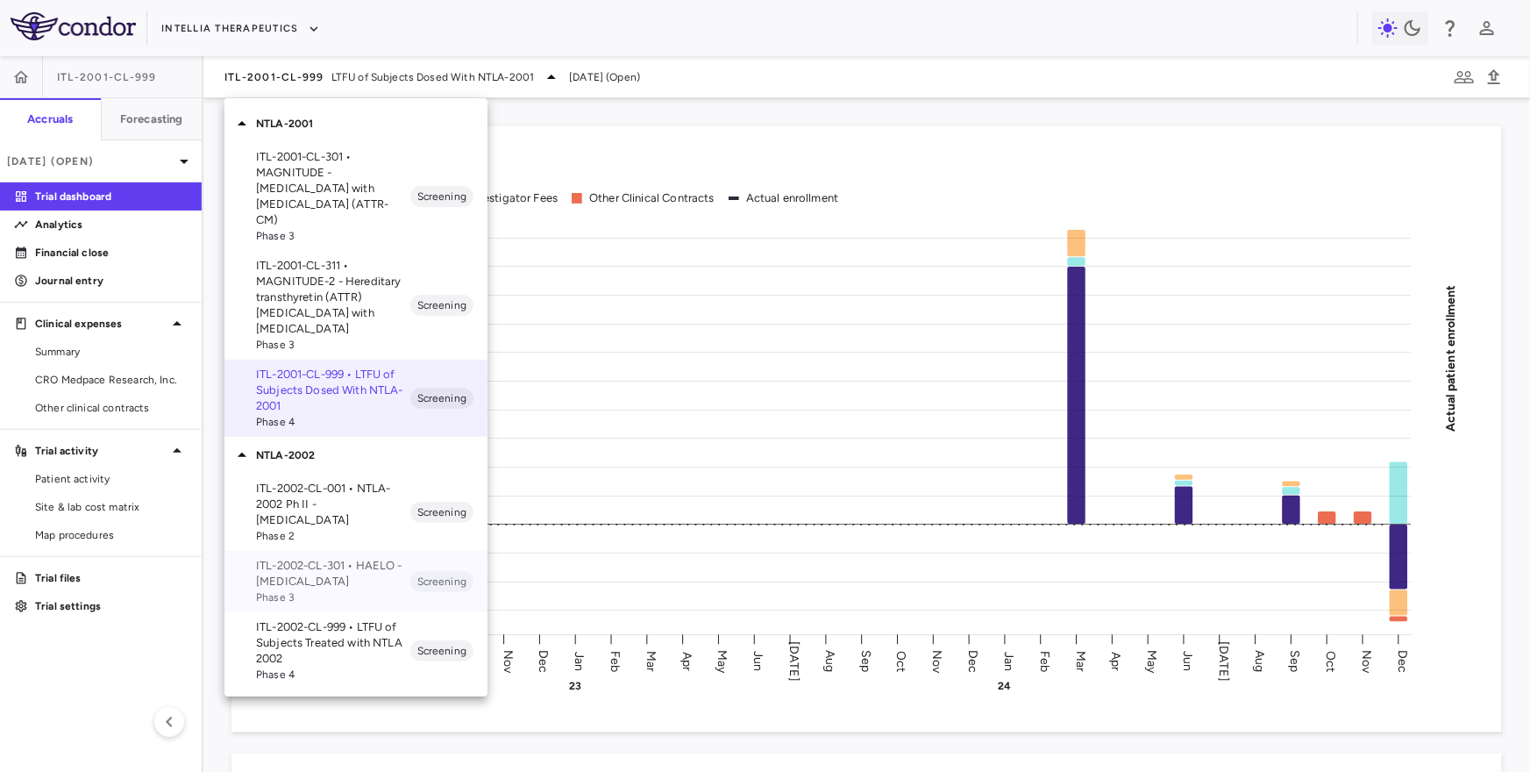
click at [317, 561] on p "ITL-2002-CL-301 • HAELO - Hereditary Angioedema" at bounding box center [333, 574] width 154 height 32
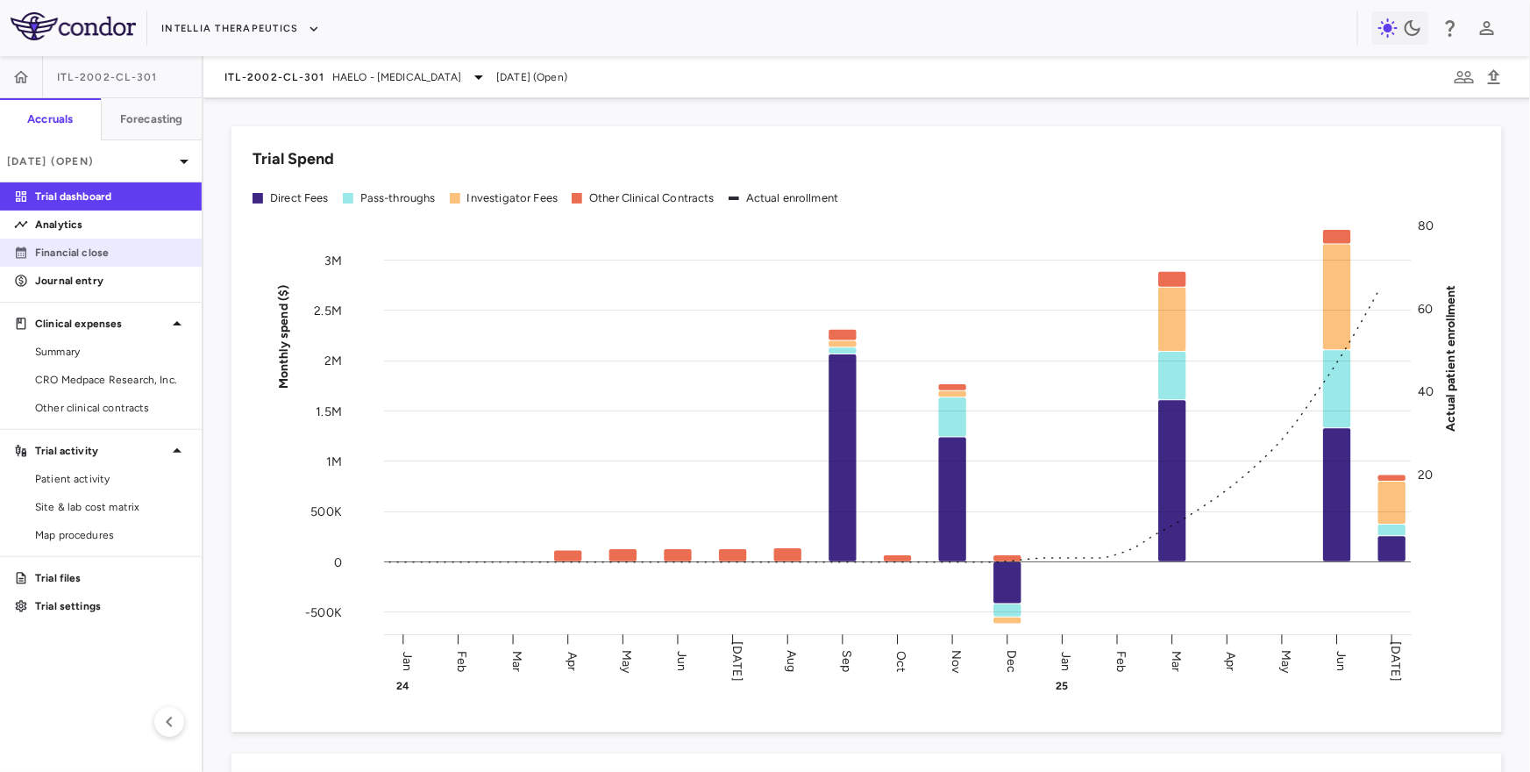
click at [132, 239] on link "Financial close" at bounding box center [101, 252] width 202 height 26
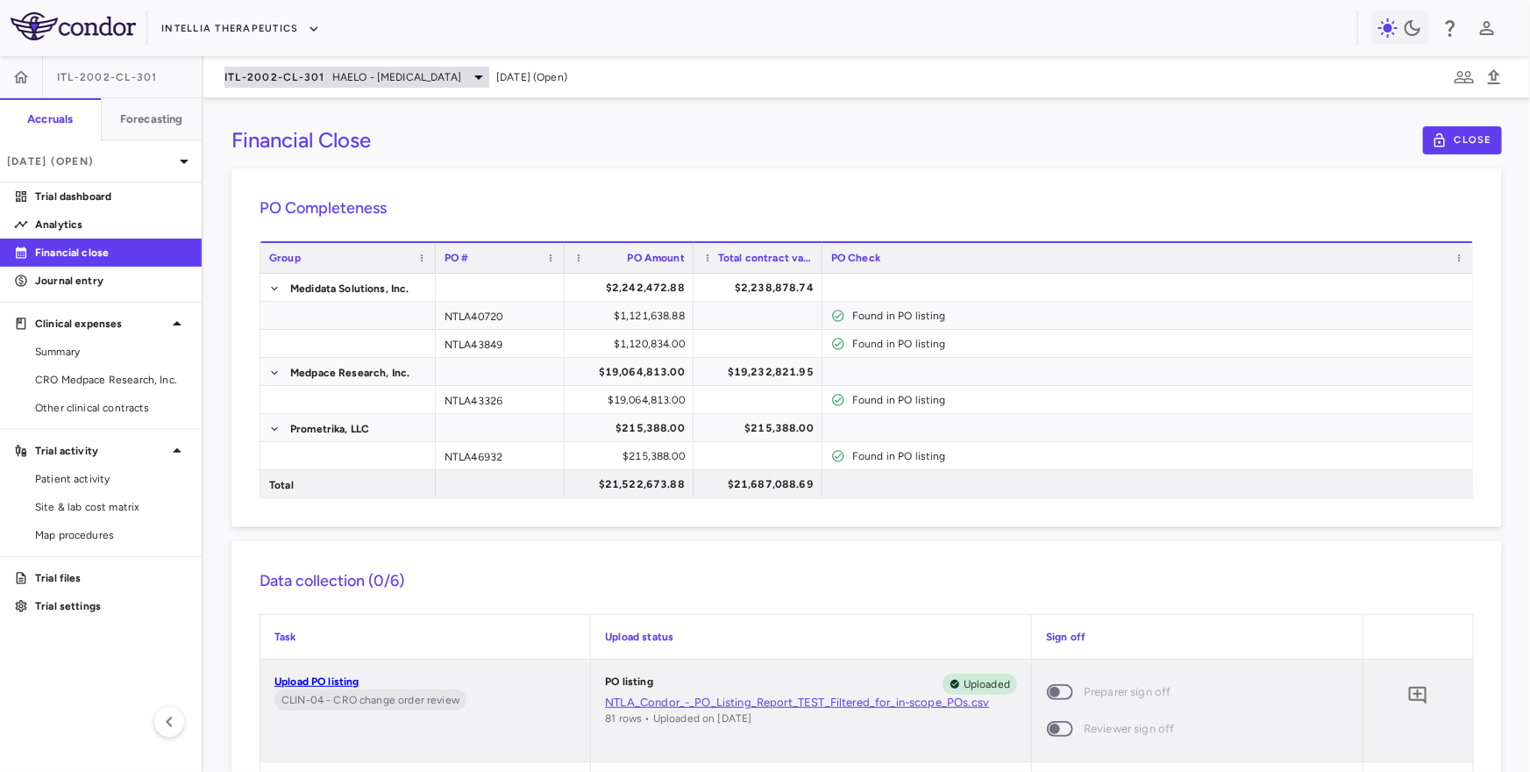
click at [311, 80] on span "ITL-2002-CL-301" at bounding box center [275, 77] width 101 height 14
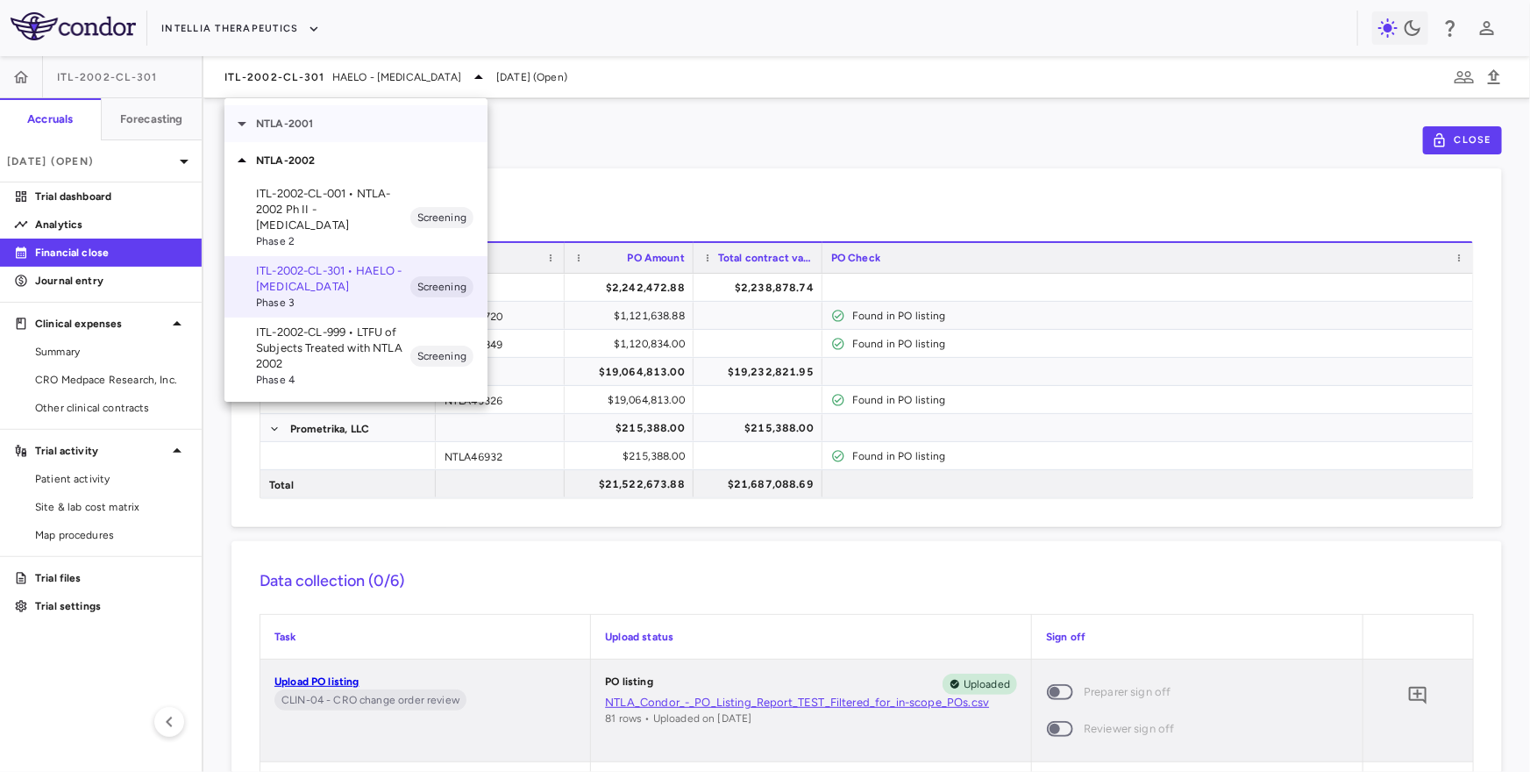
click at [326, 118] on p "NTLA-2001" at bounding box center [372, 124] width 232 height 16
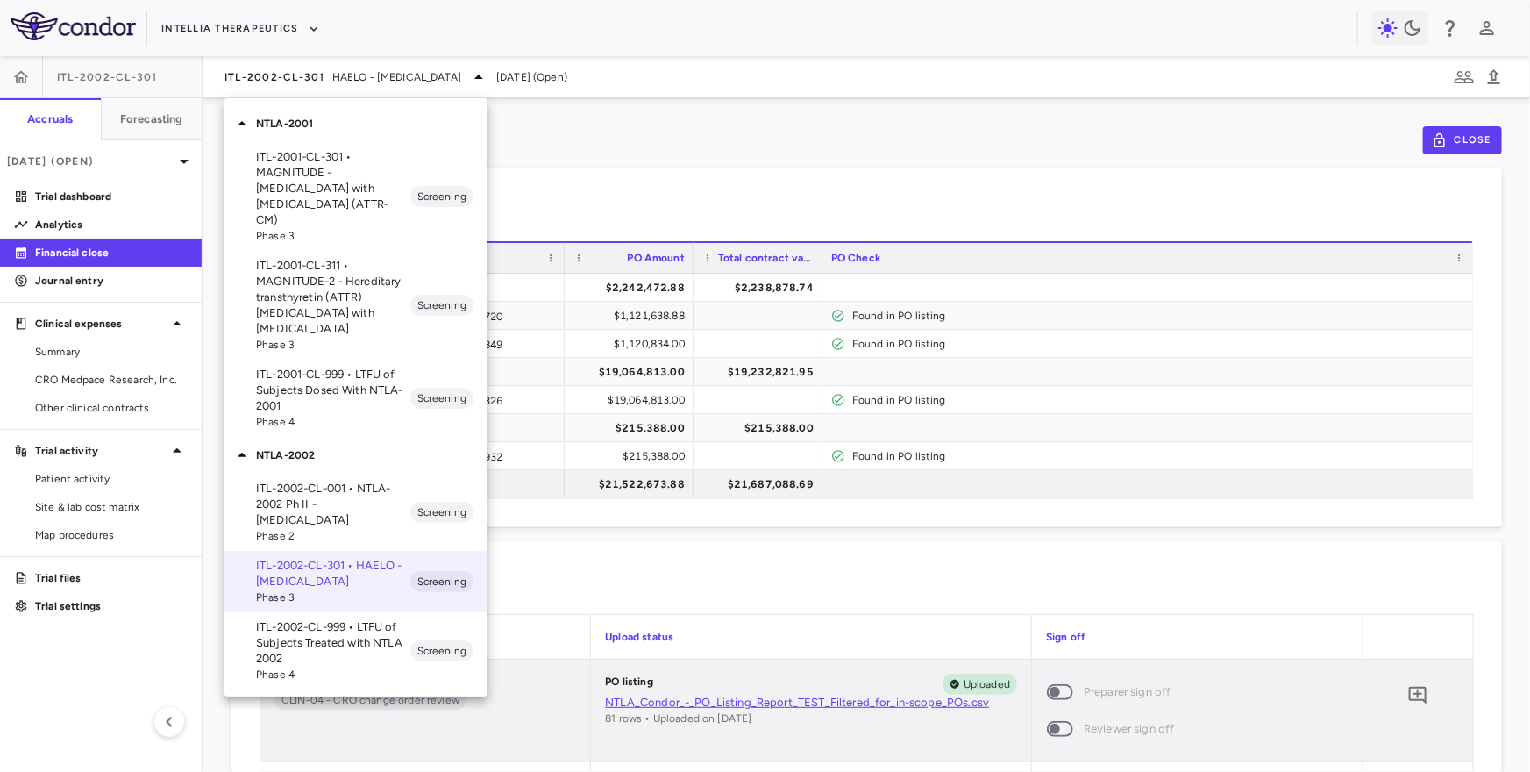
click at [367, 296] on p "ITL-2001-CL-311 • MAGNITUDE-2 - Hereditary transthyretin (ATTR) amyloidosis wit…" at bounding box center [333, 297] width 154 height 79
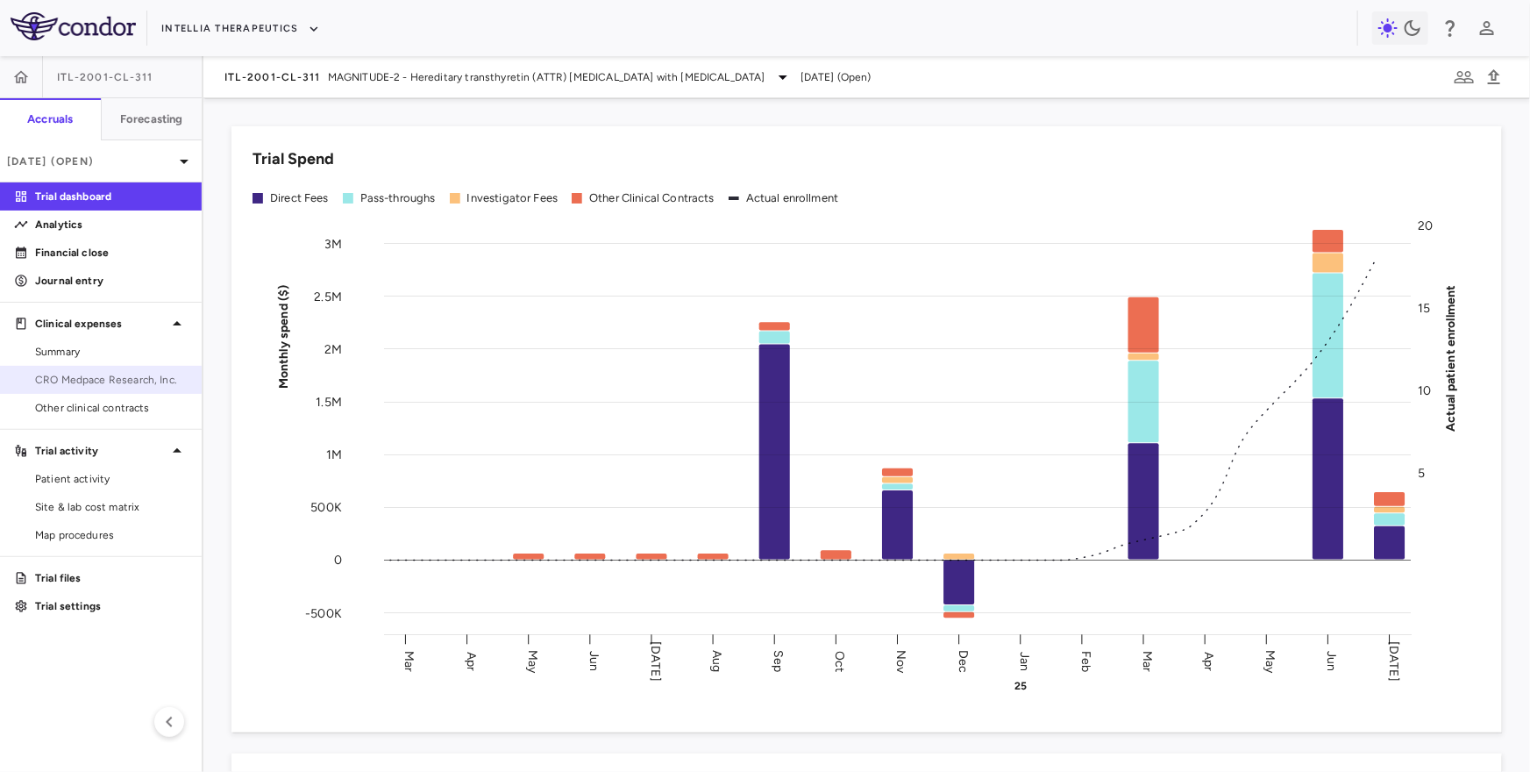
click at [59, 378] on span "CRO Medpace Research, Inc." at bounding box center [111, 380] width 153 height 16
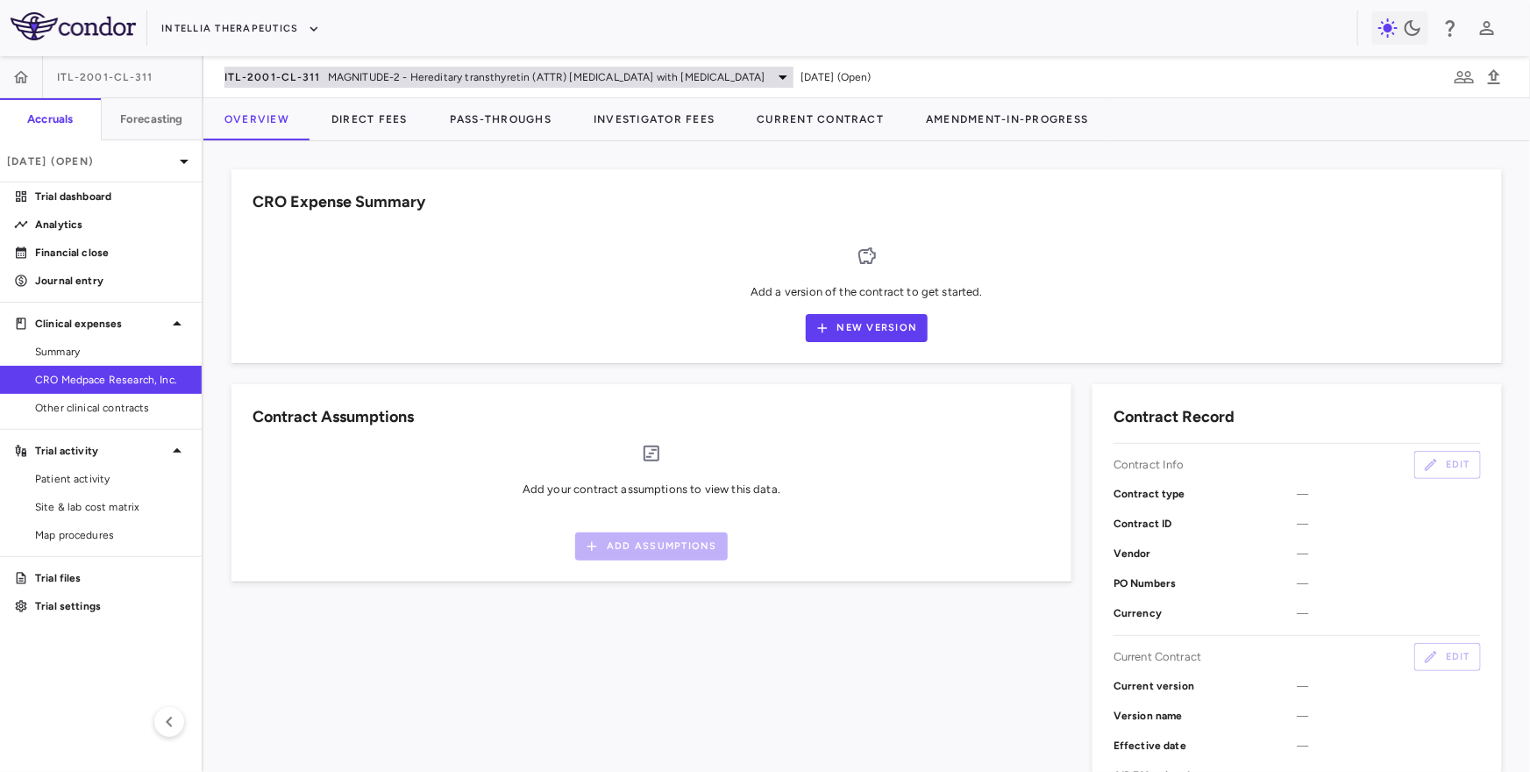
click at [357, 76] on span "MAGNITUDE-2 - Hereditary transthyretin (ATTR) amyloidosis with polyneuropathy" at bounding box center [547, 77] width 438 height 16
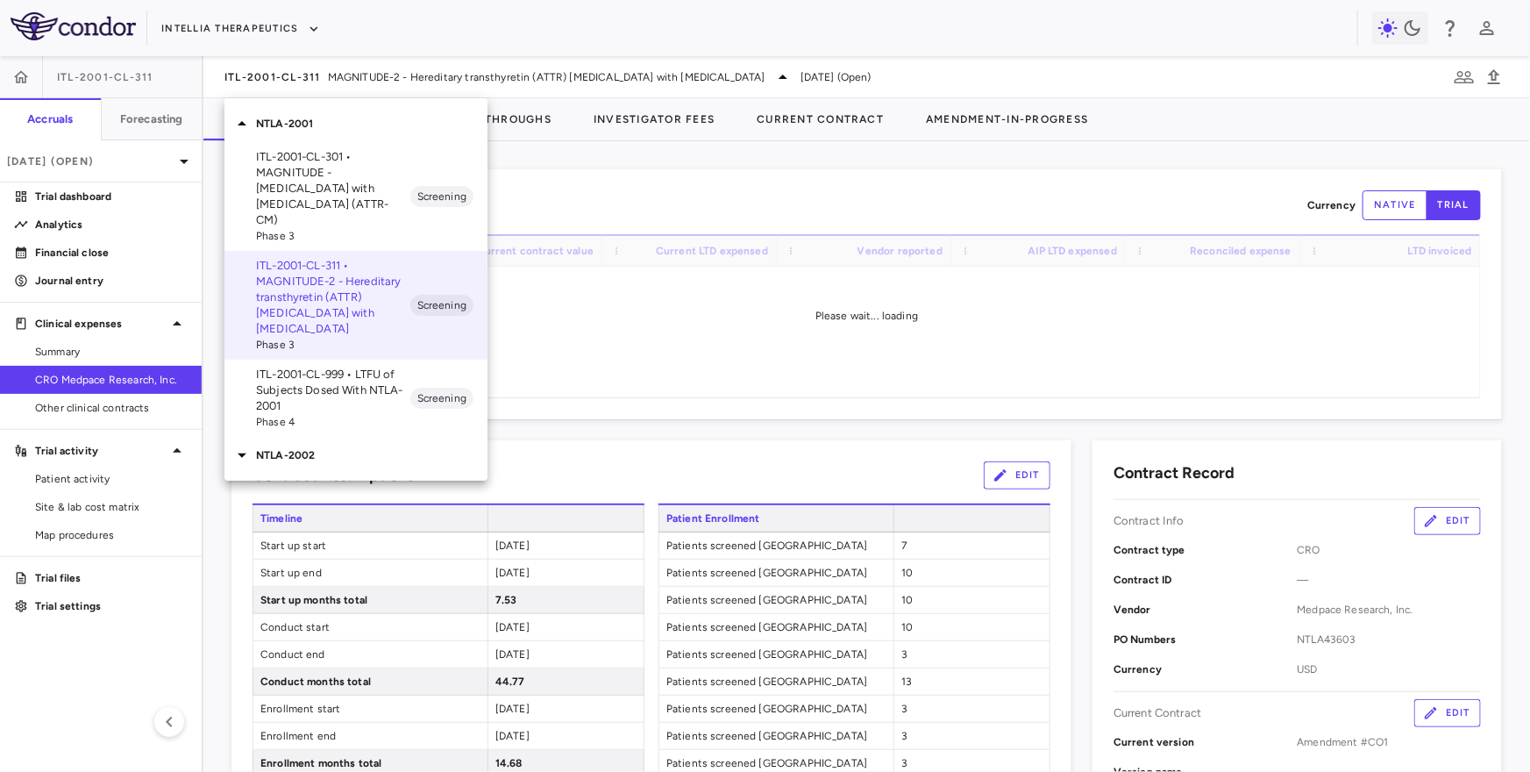
click at [347, 163] on p "ITL-2001-CL-301 • MAGNITUDE - Transthyretin Amyloidosis with Cardiomyopathy (AT…" at bounding box center [333, 188] width 154 height 79
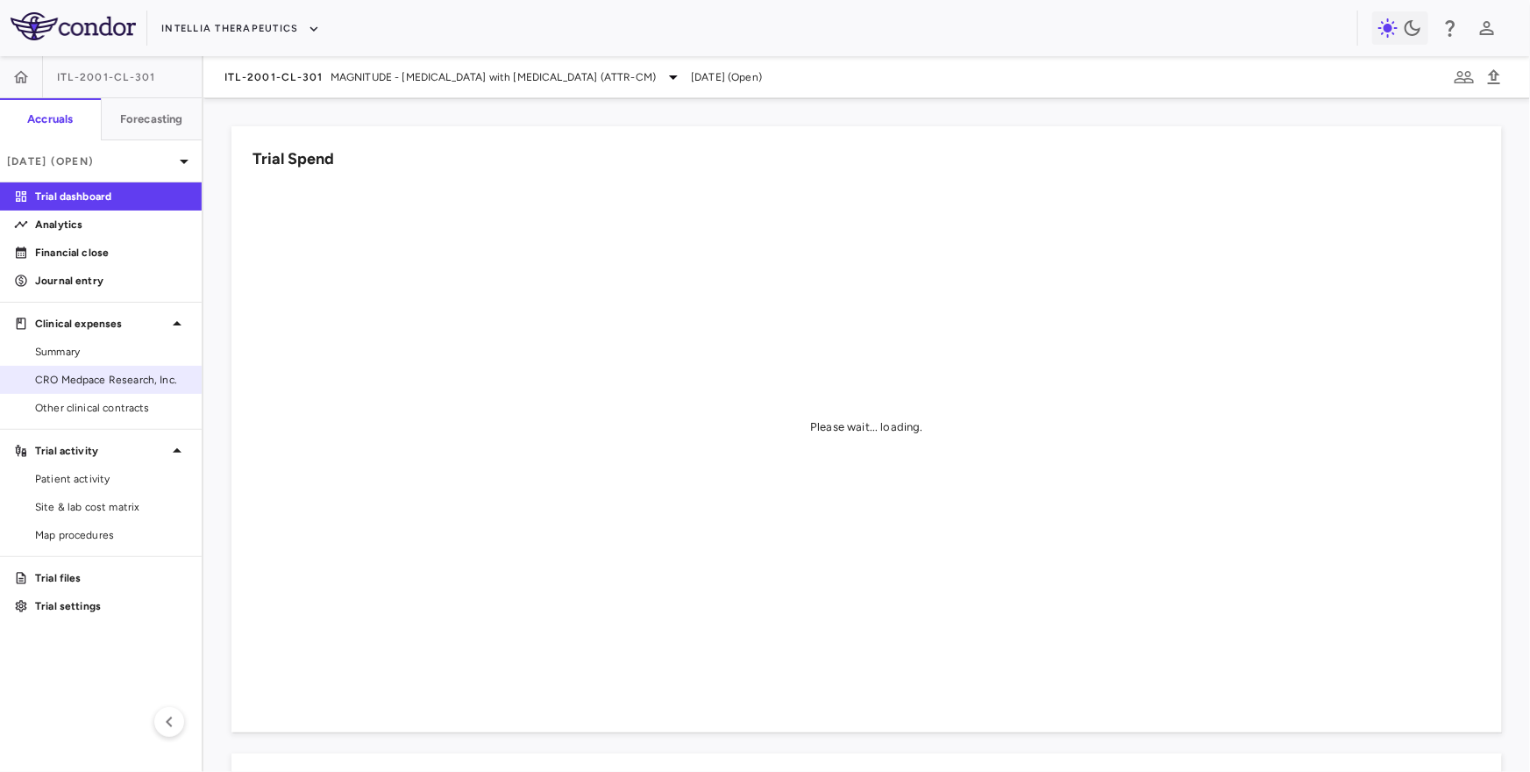
click at [111, 372] on span "CRO Medpace Research, Inc." at bounding box center [111, 380] width 153 height 16
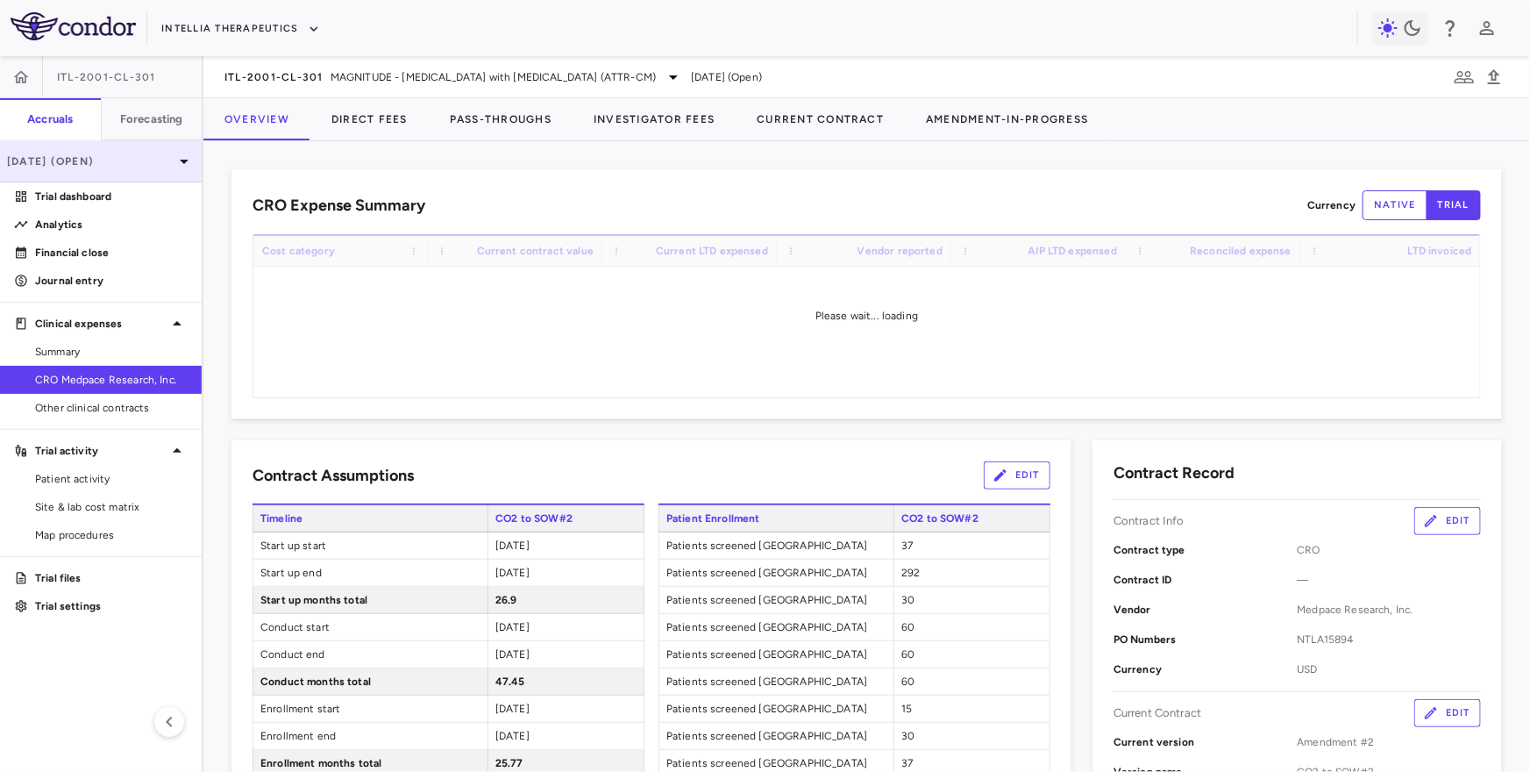
click at [111, 176] on div "Jun 2025 (Open)" at bounding box center [101, 161] width 202 height 42
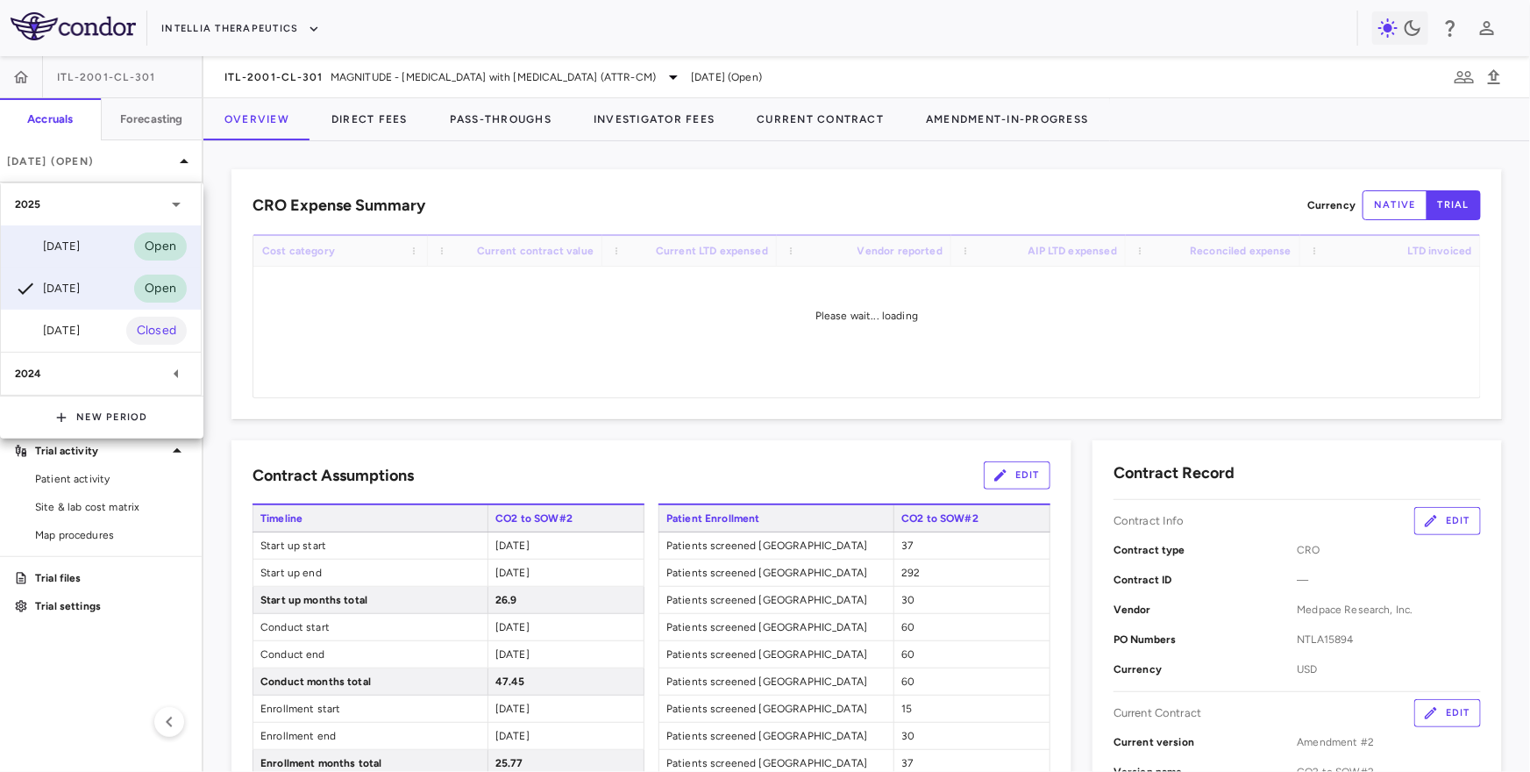
click at [80, 241] on div "Jul 2025" at bounding box center [47, 246] width 65 height 21
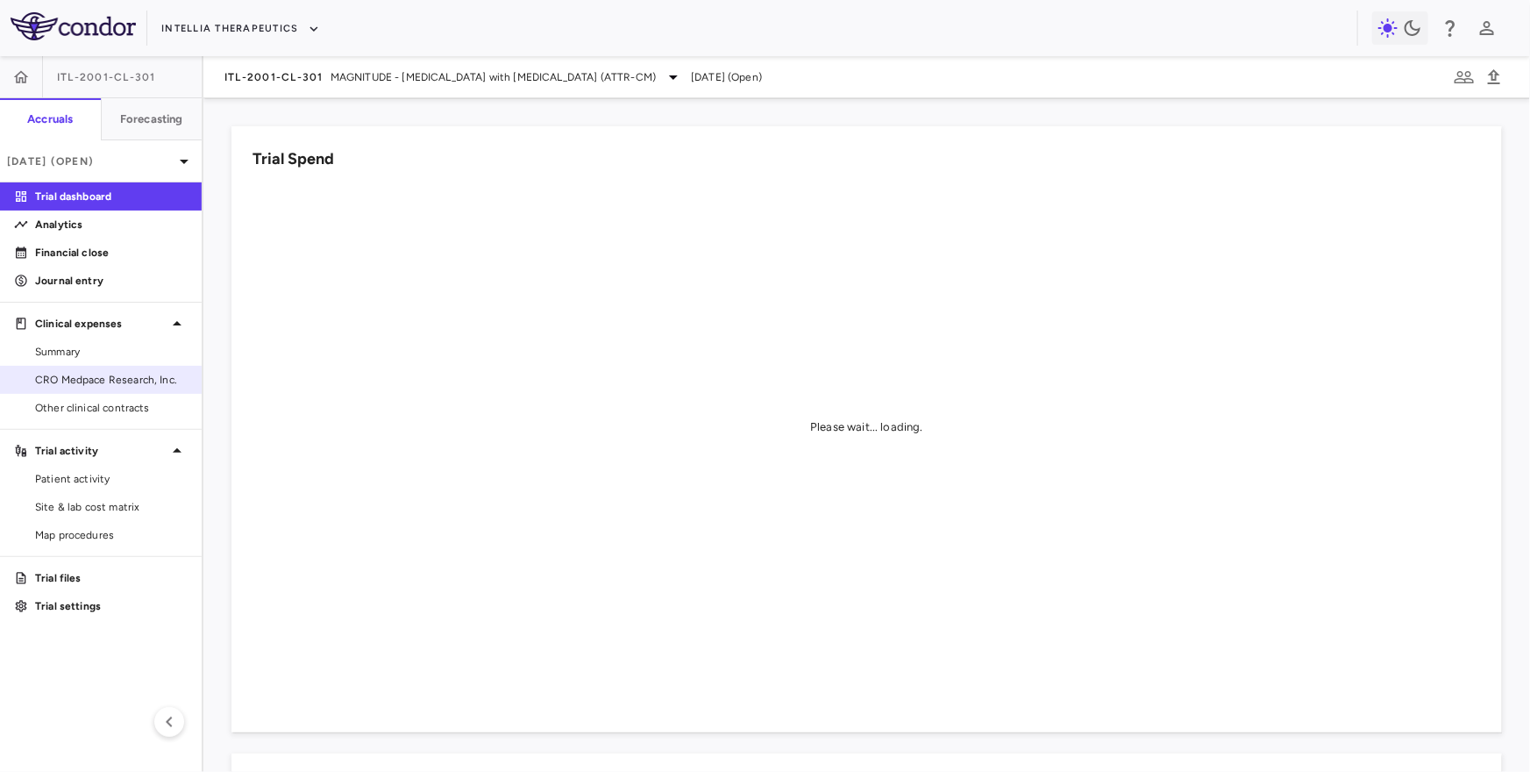
click at [87, 382] on span "CRO Medpace Research, Inc." at bounding box center [111, 380] width 153 height 16
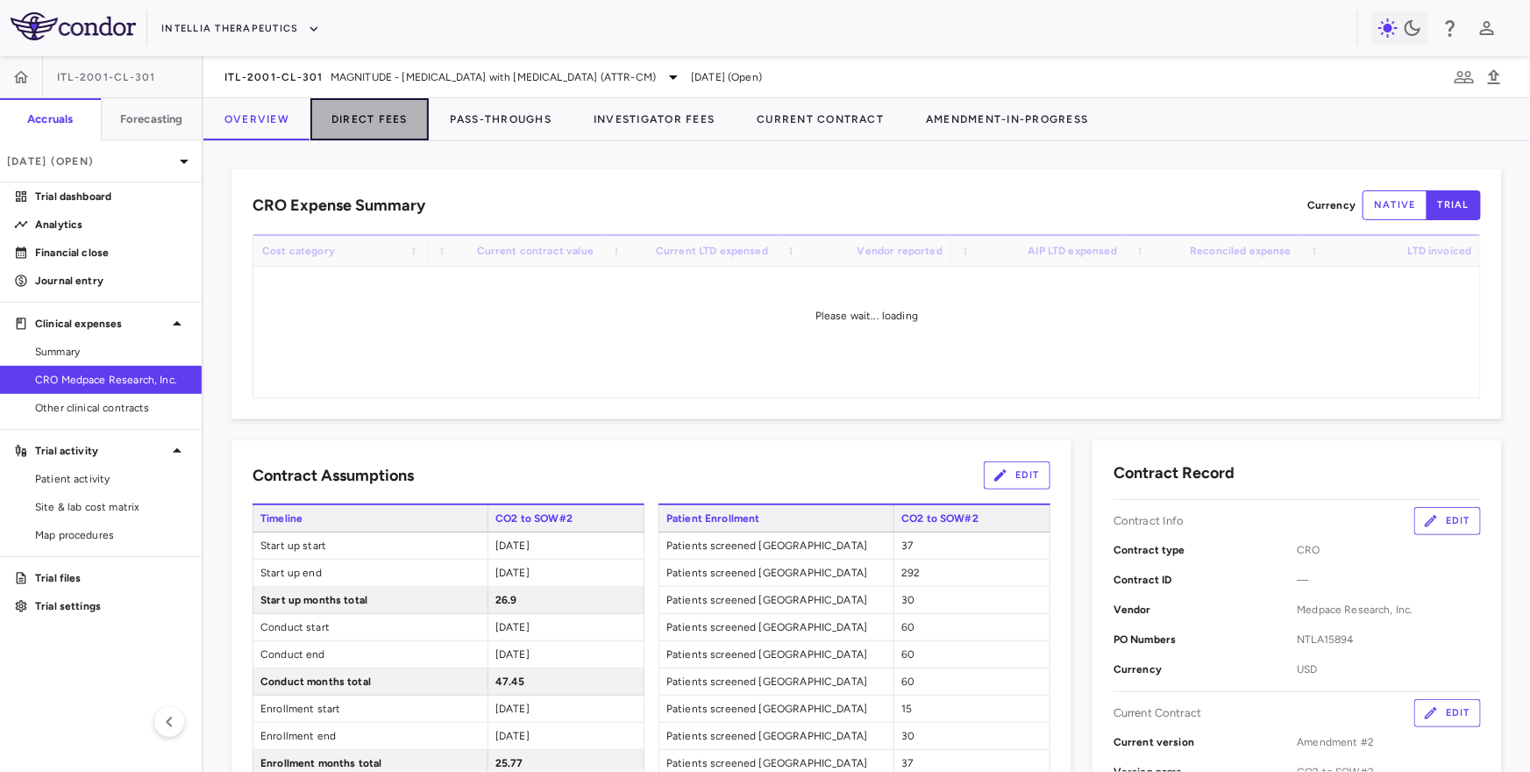
click at [367, 112] on button "Direct Fees" at bounding box center [369, 119] width 118 height 42
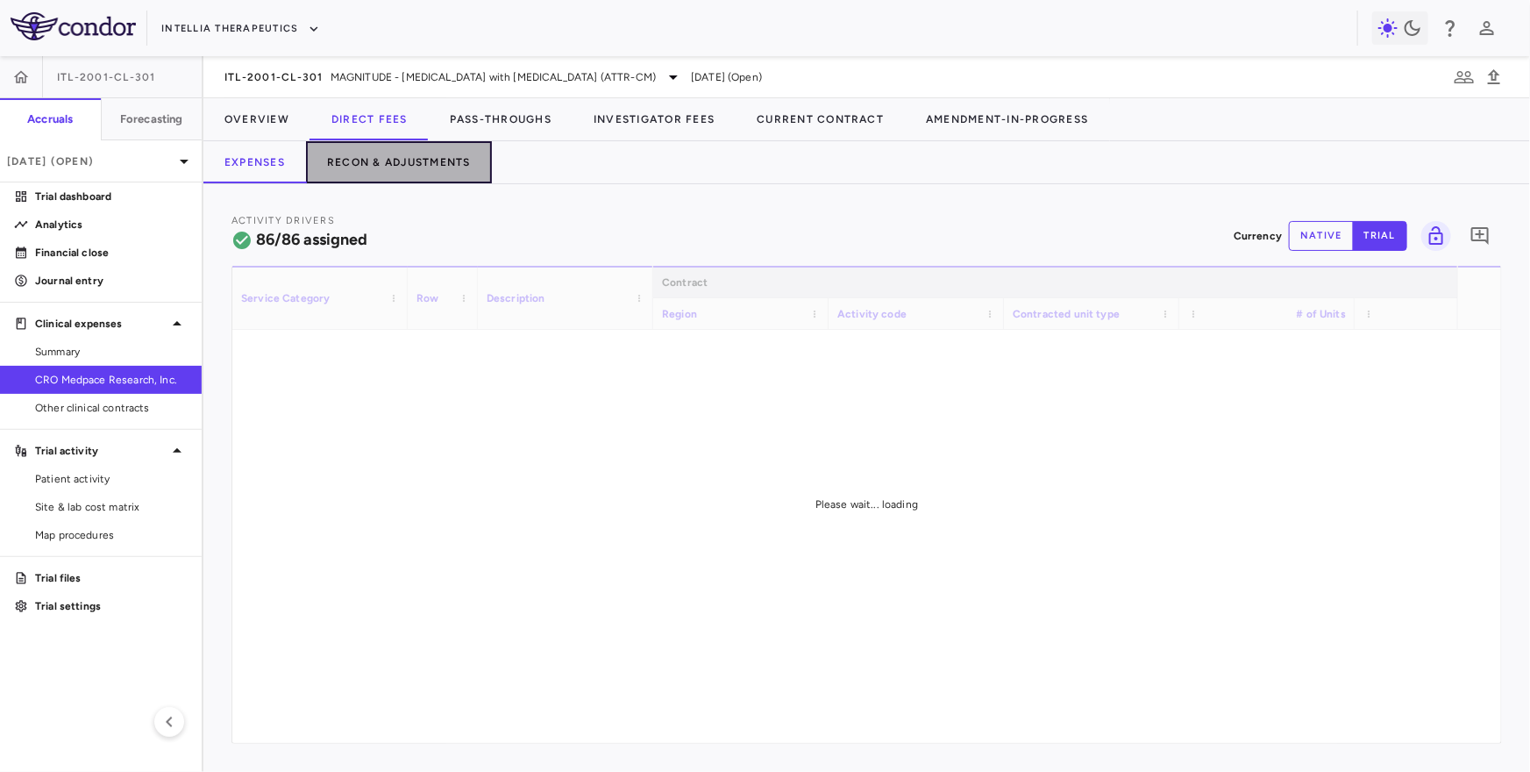
click at [370, 164] on button "Recon & Adjustments" at bounding box center [399, 162] width 186 height 42
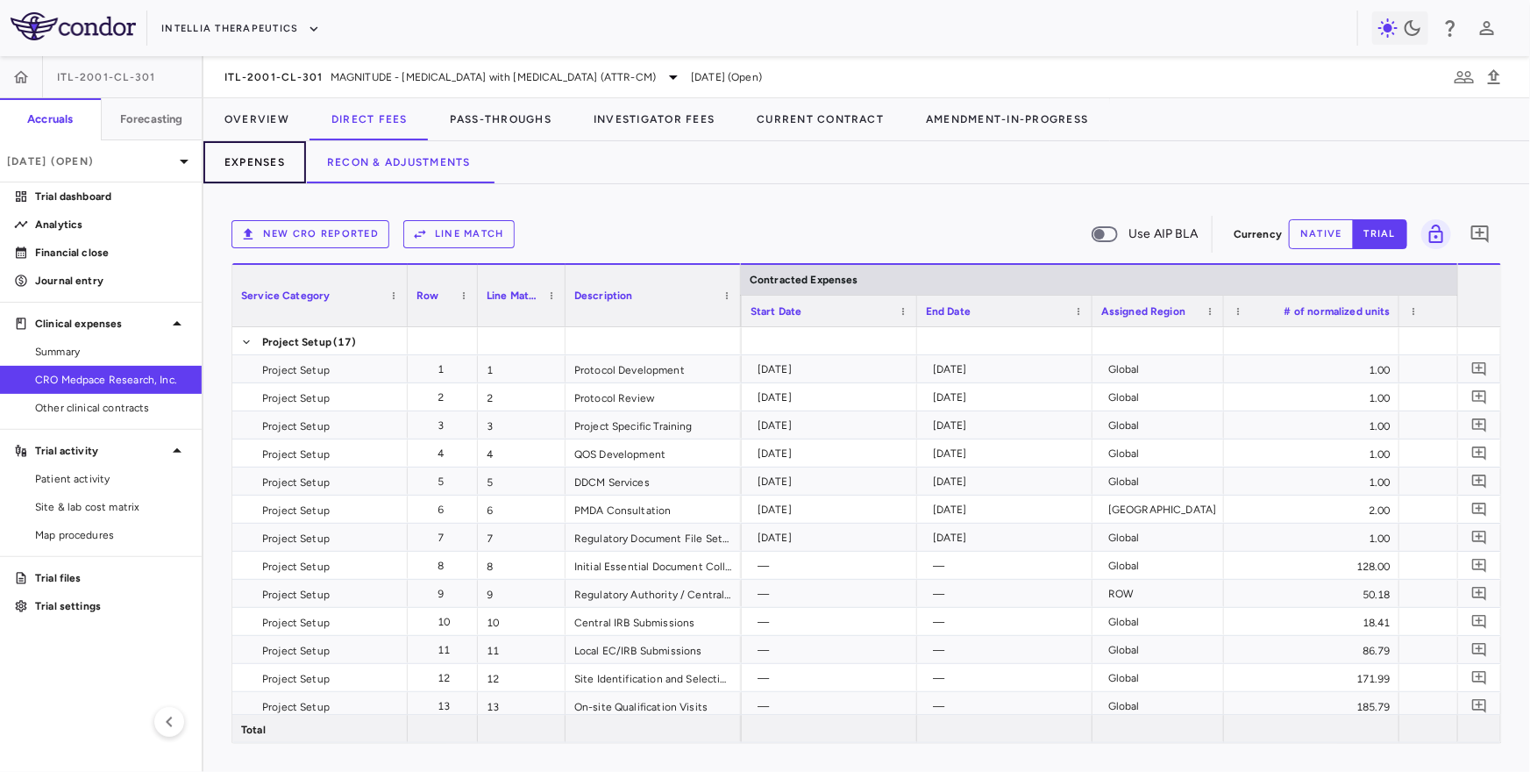
click at [236, 178] on button "Expenses" at bounding box center [254, 162] width 103 height 42
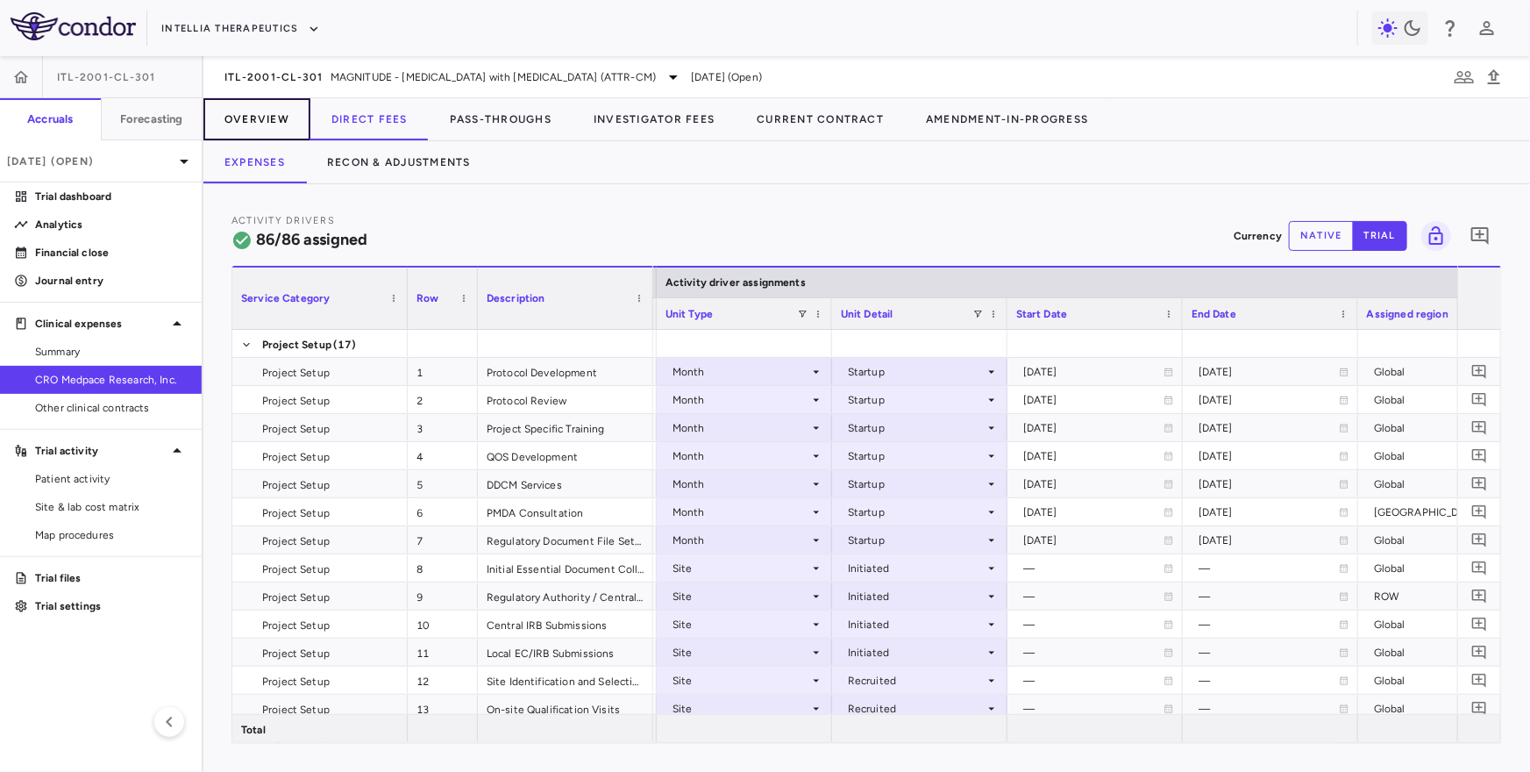
click at [246, 115] on button "Overview" at bounding box center [256, 119] width 107 height 42
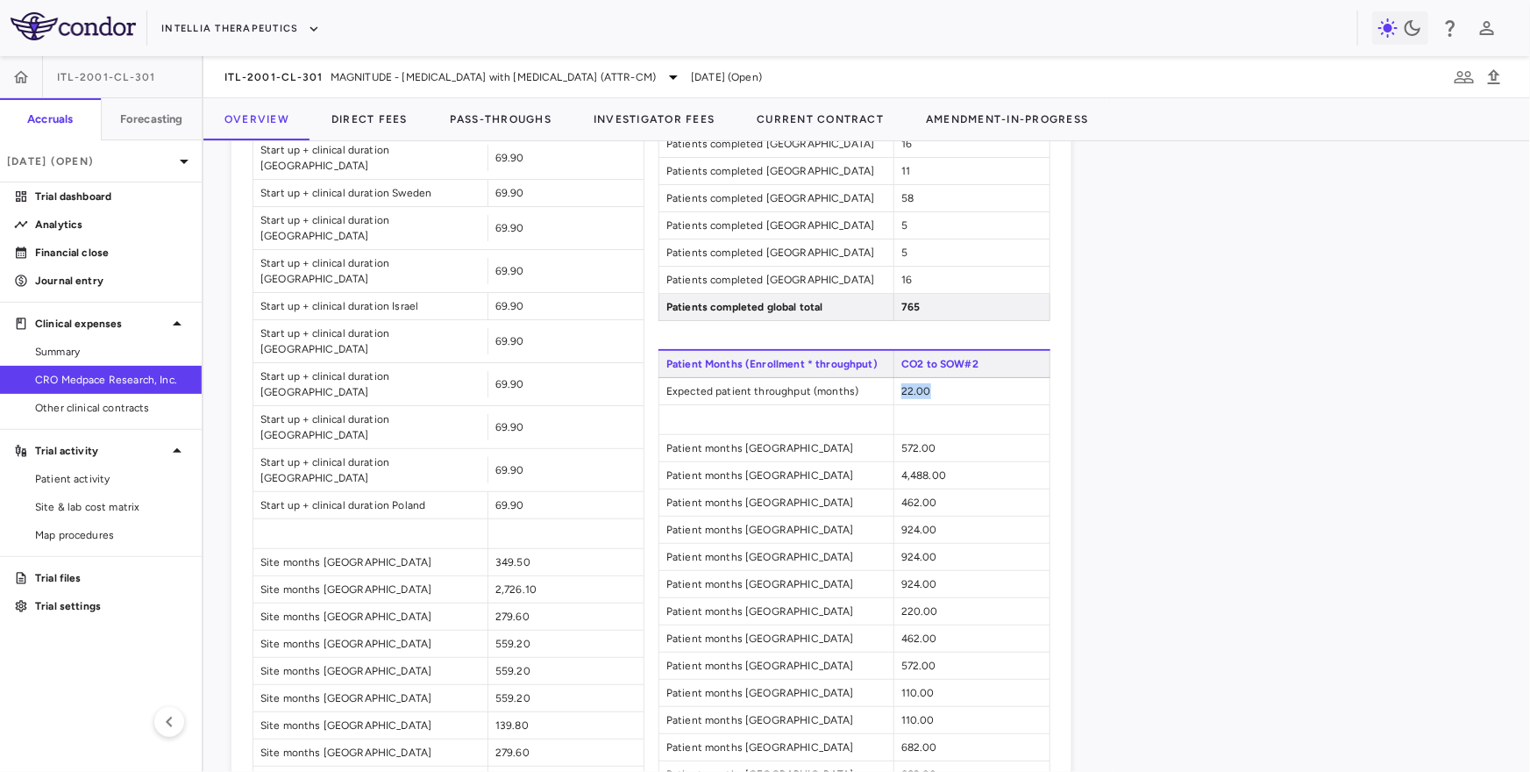
drag, startPoint x: 902, startPoint y: 382, endPoint x: 944, endPoint y: 382, distance: 42.1
click at [944, 382] on div "22.00" at bounding box center [972, 391] width 156 height 26
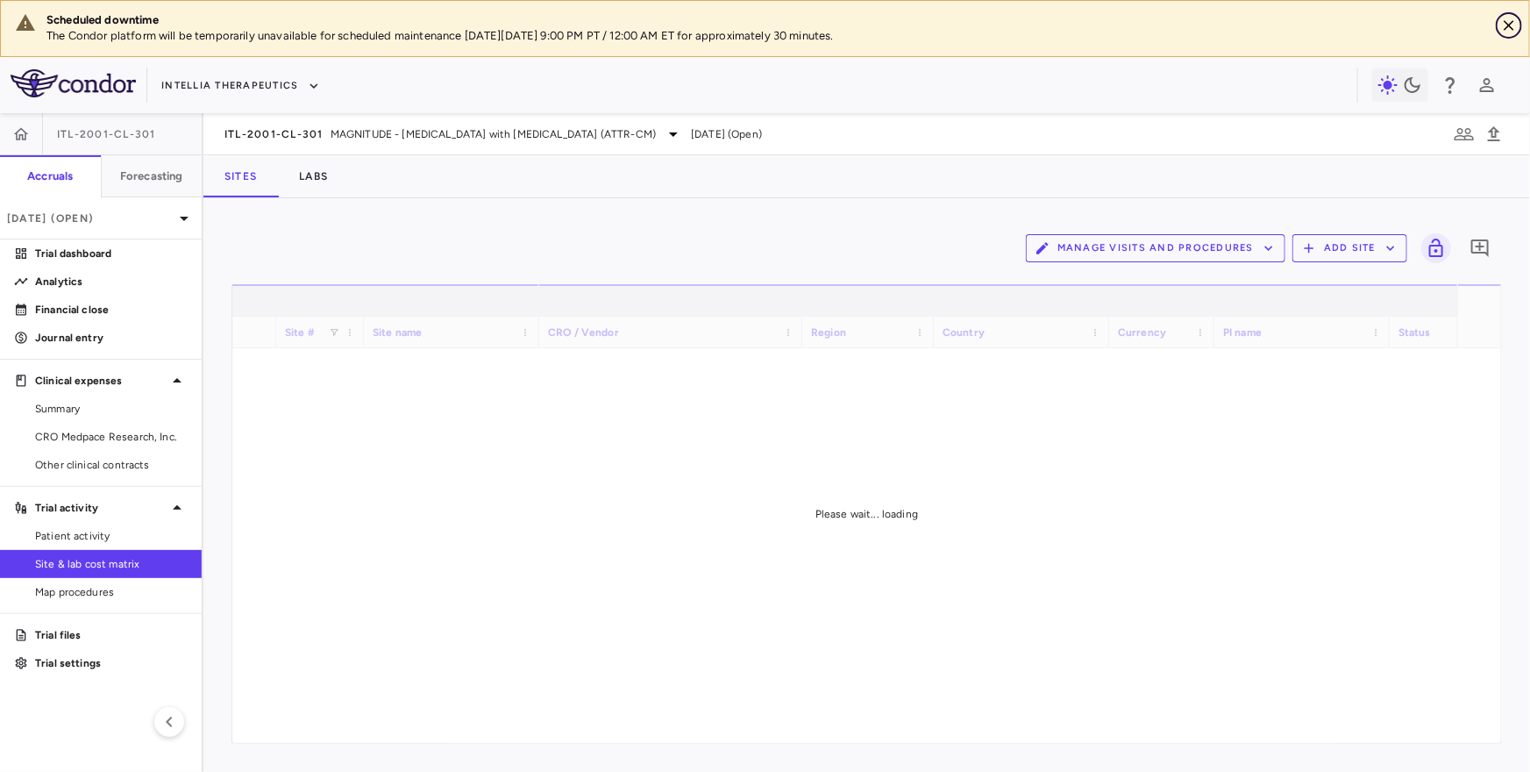
click at [1512, 24] on icon "Close" at bounding box center [1510, 26] width 18 height 18
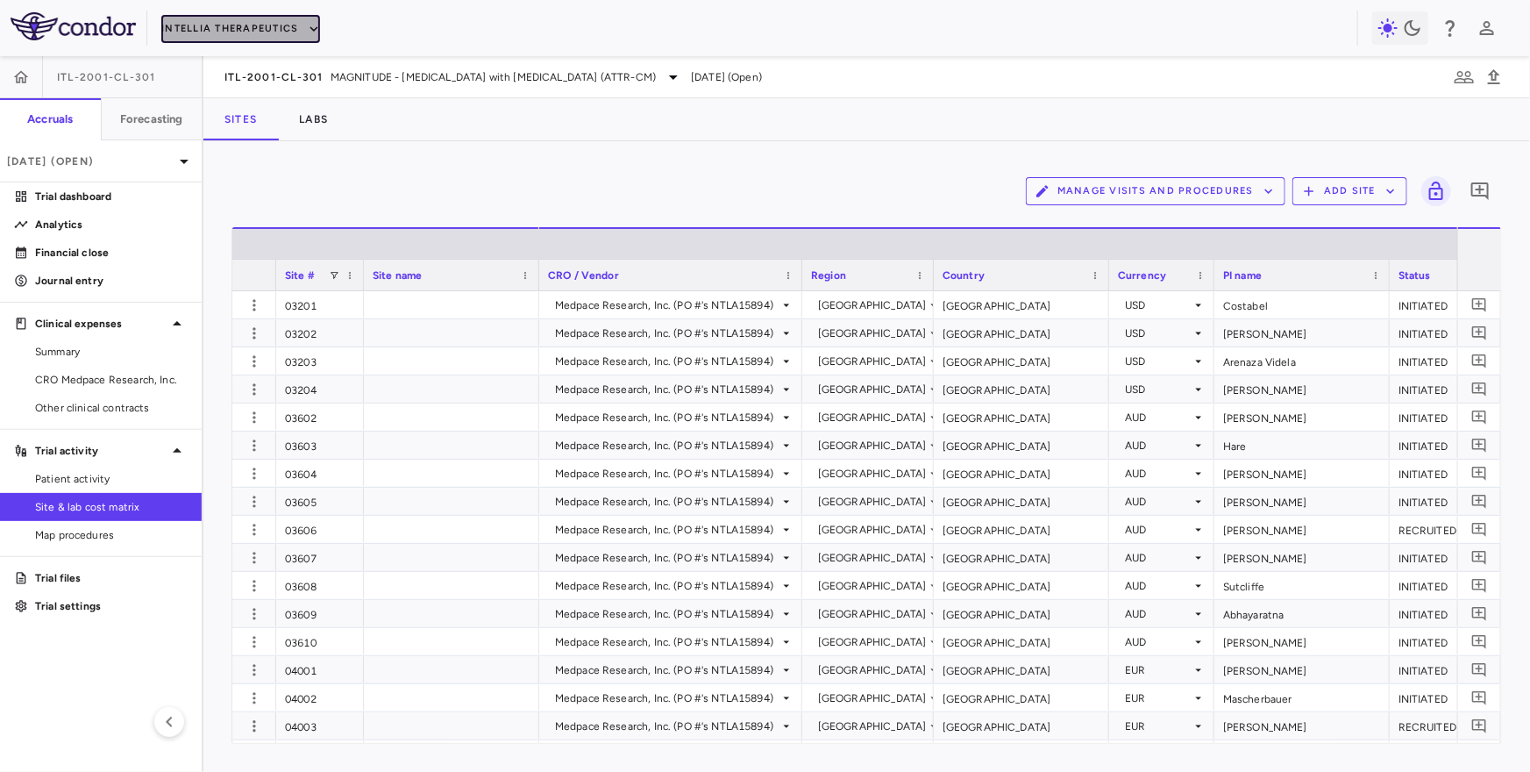
click at [269, 15] on button "Intellia Therapeutics" at bounding box center [240, 29] width 158 height 28
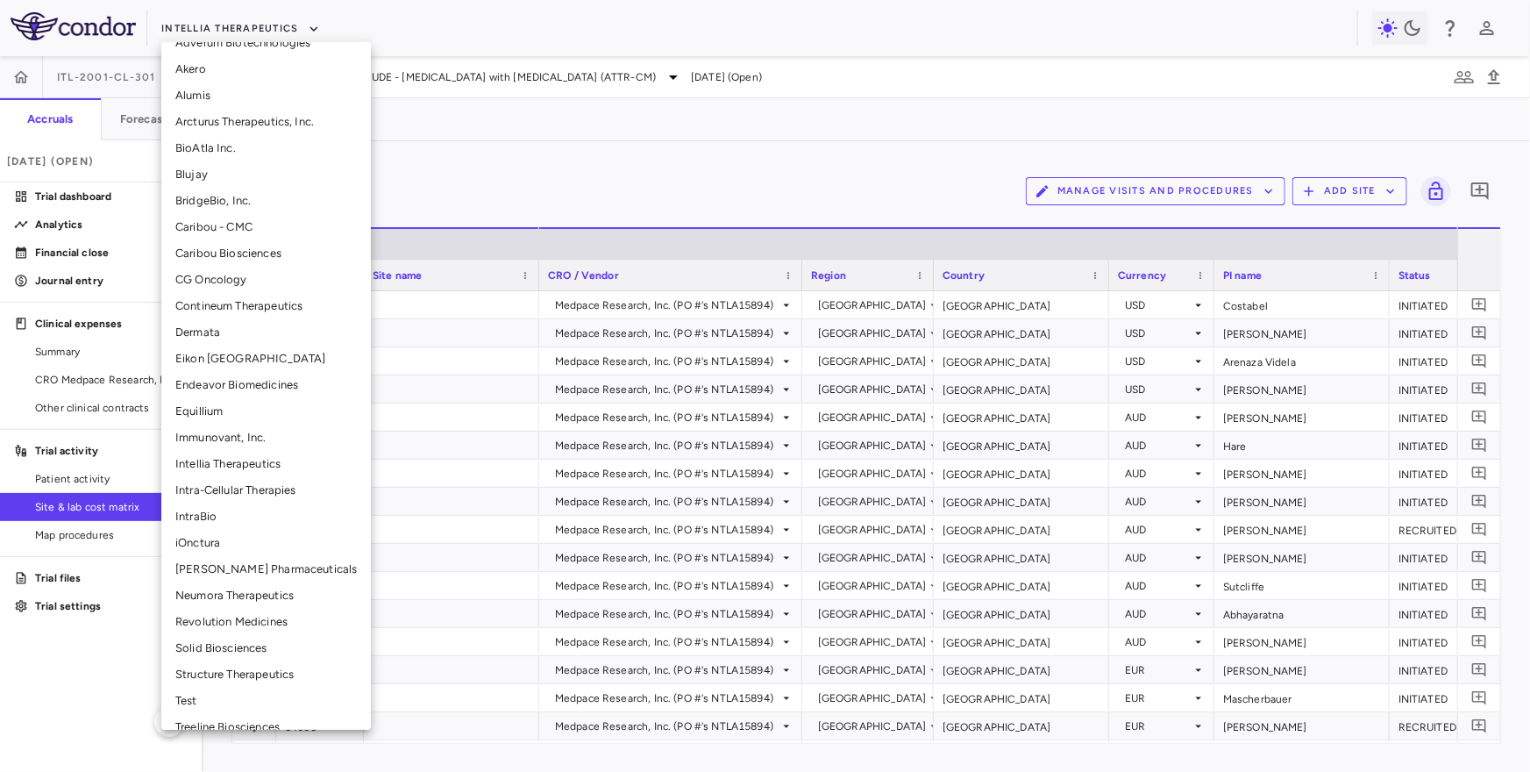
scroll to position [246, 0]
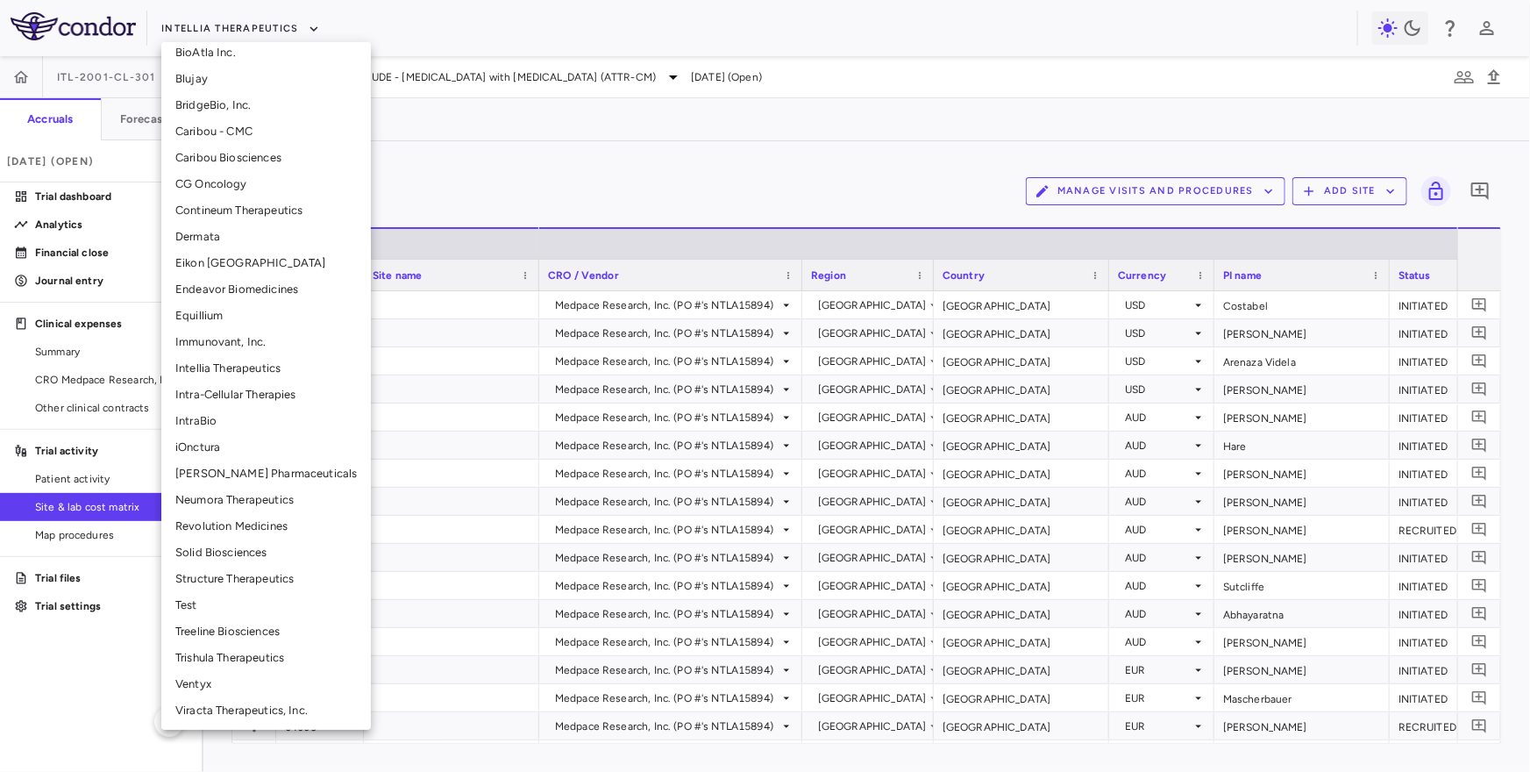
click at [224, 655] on li "Trishula Therapeutics" at bounding box center [266, 658] width 210 height 26
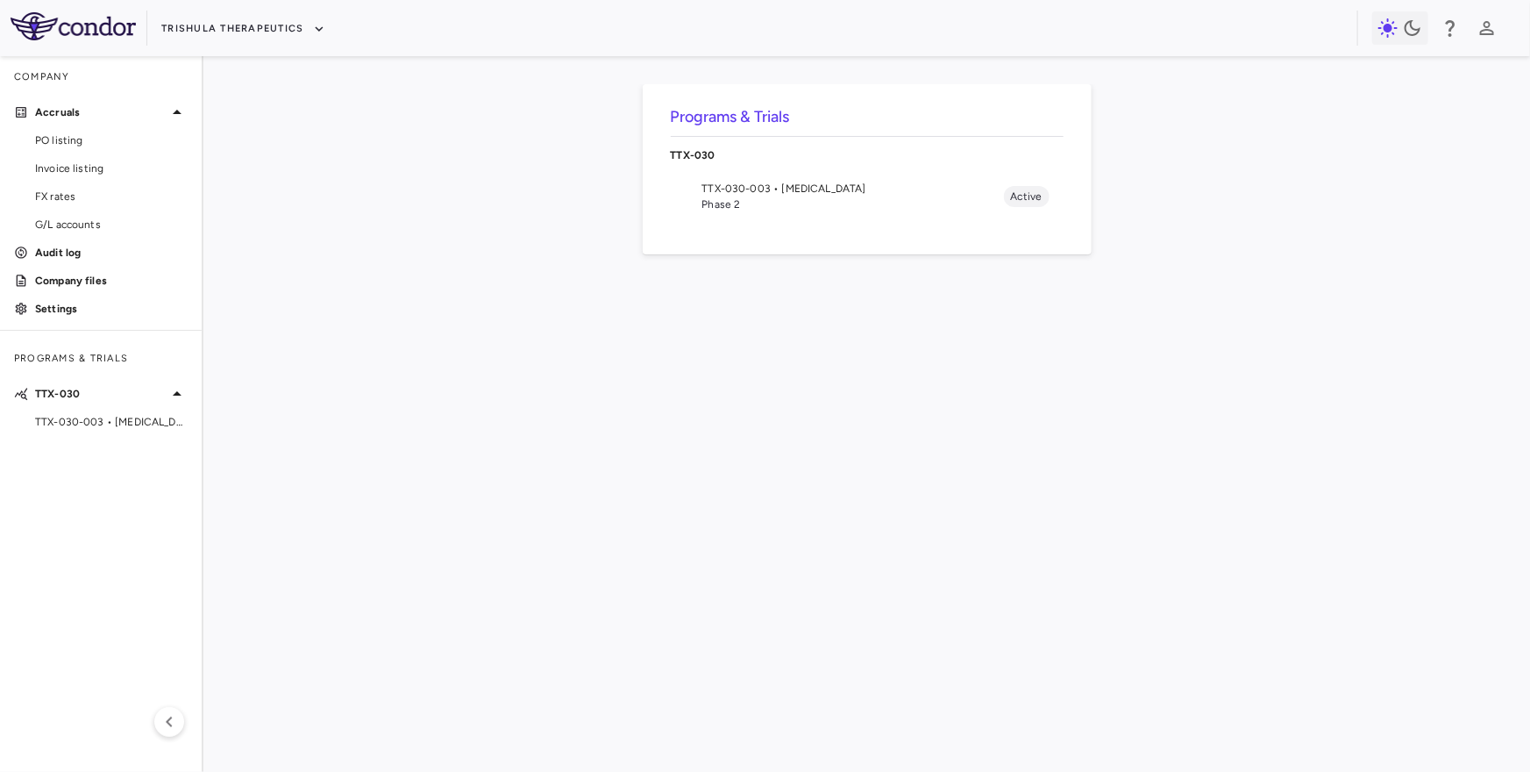
click at [793, 190] on span "TTX-030-003 • [MEDICAL_DATA]" at bounding box center [854, 189] width 302 height 16
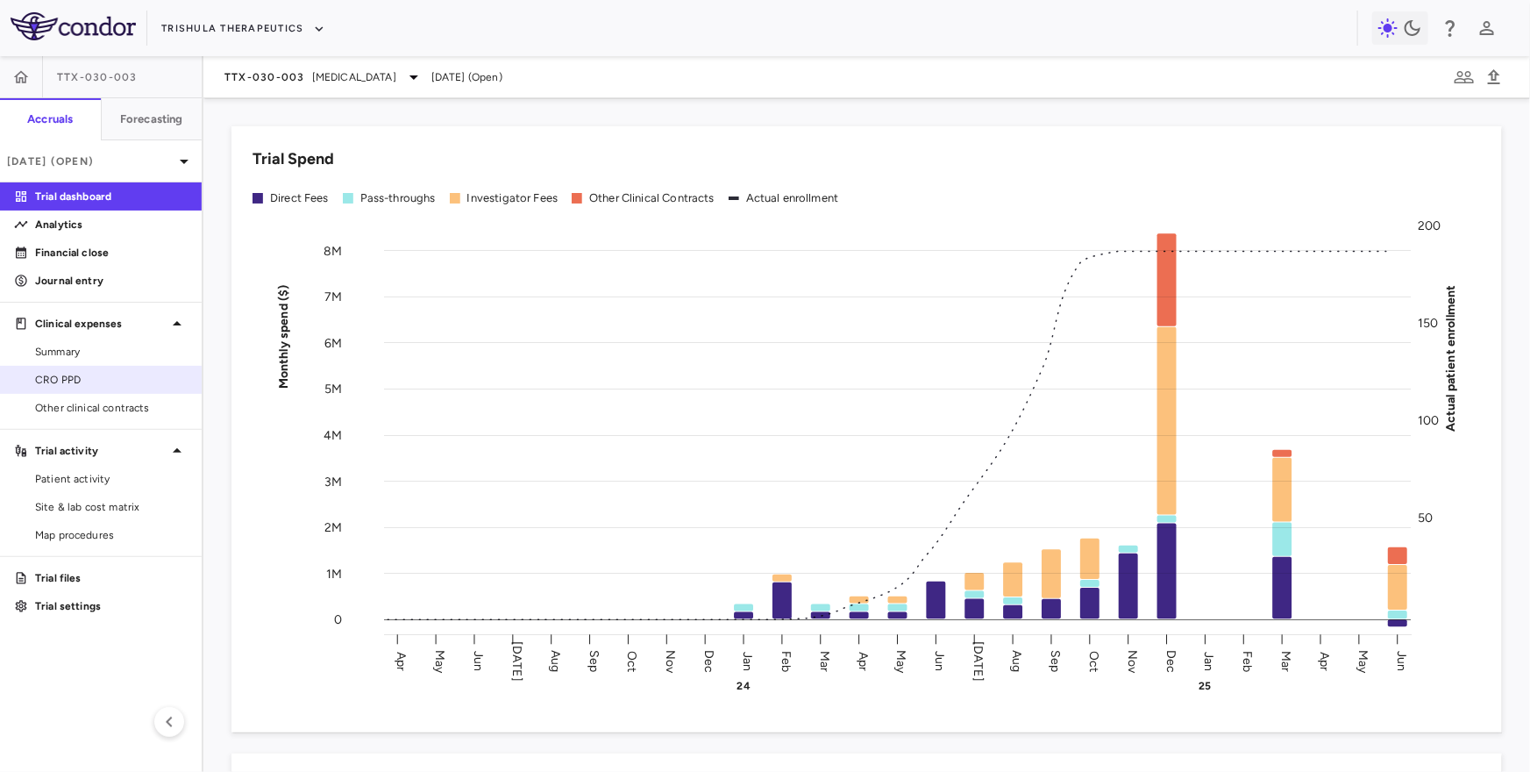
click at [98, 384] on span "CRO PPD" at bounding box center [111, 380] width 153 height 16
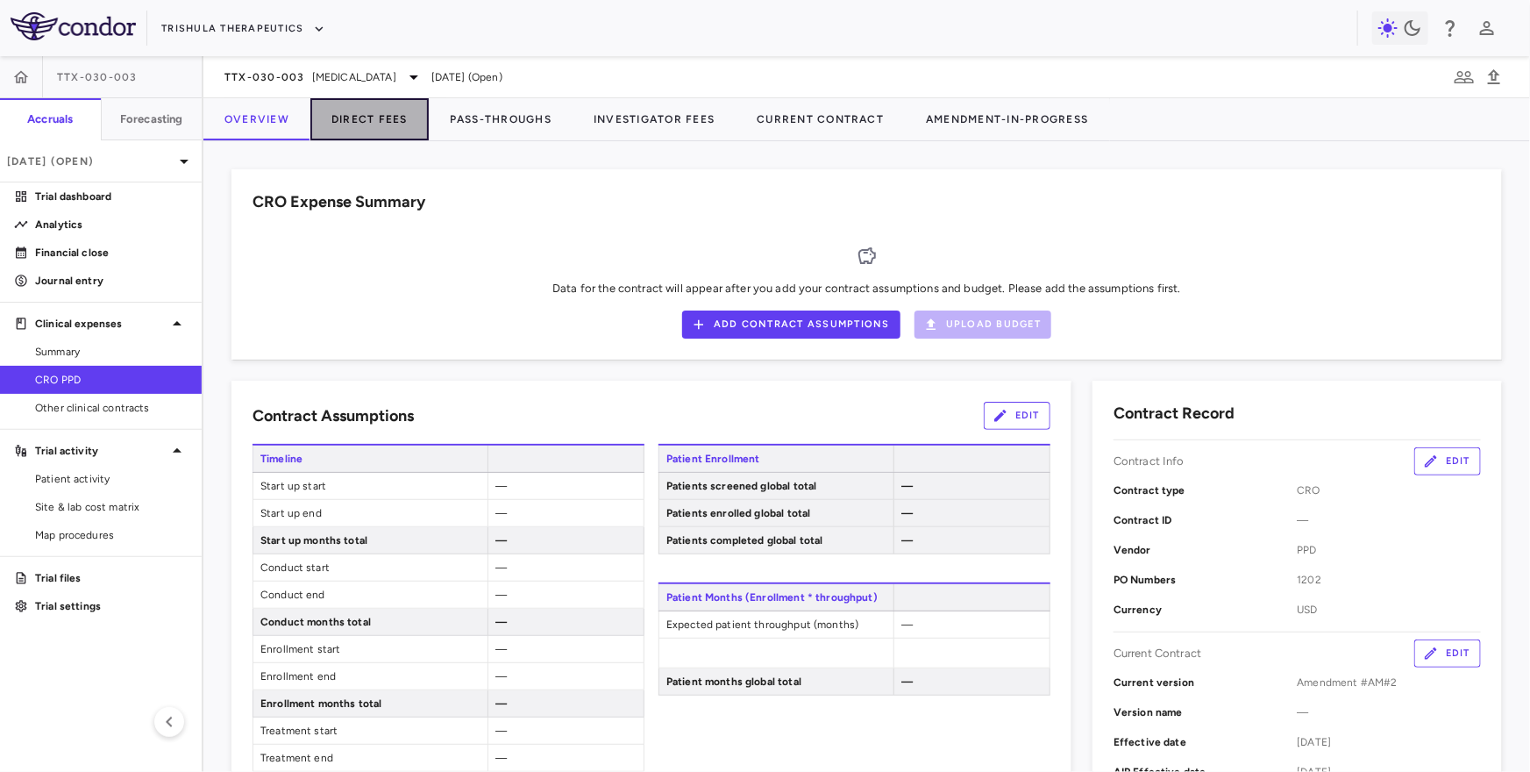
click at [382, 122] on button "Direct Fees" at bounding box center [369, 119] width 118 height 42
